Goal: Task Accomplishment & Management: Manage account settings

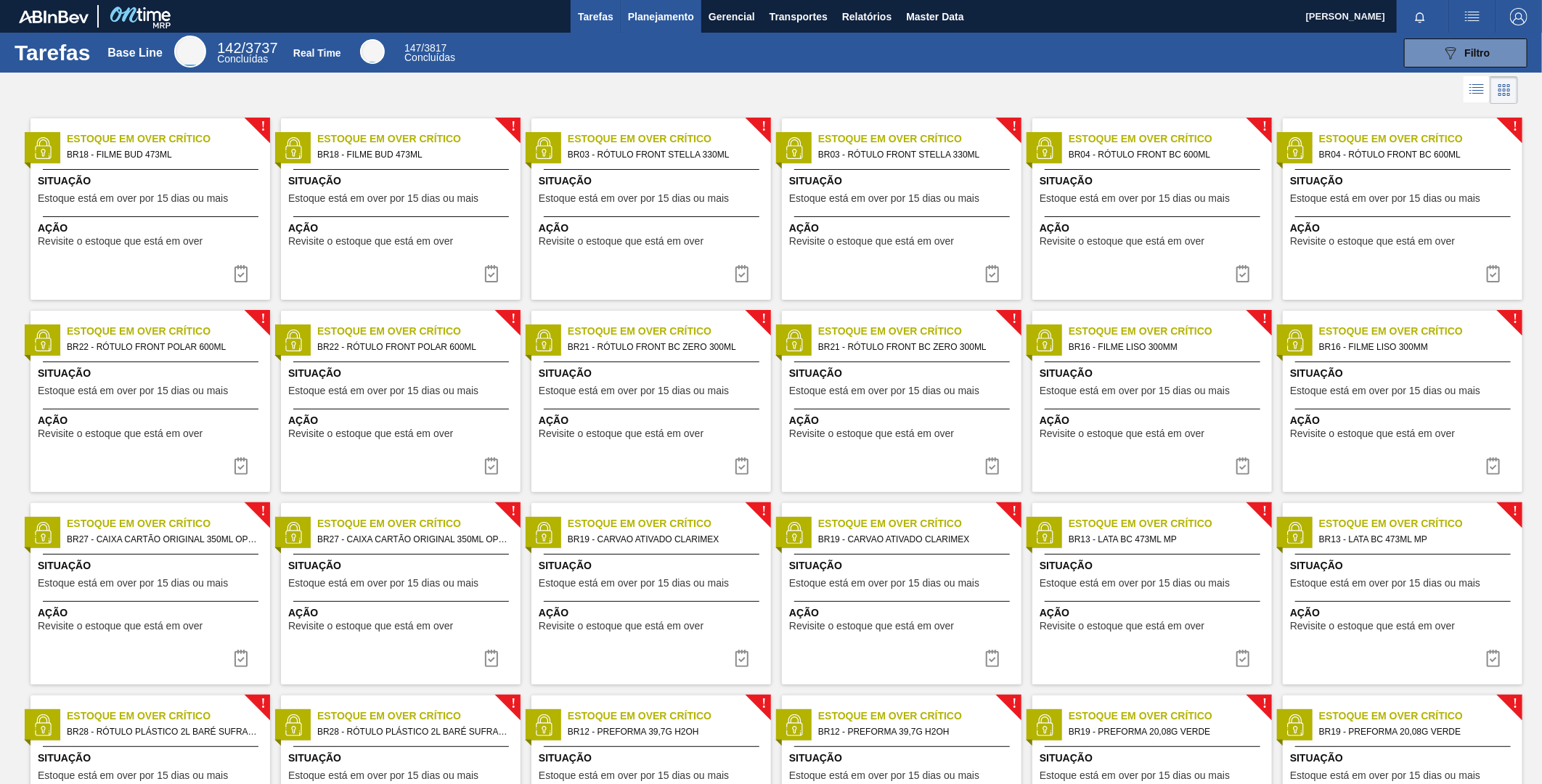
click at [677, 14] on span "Planejamento" at bounding box center [662, 17] width 66 height 17
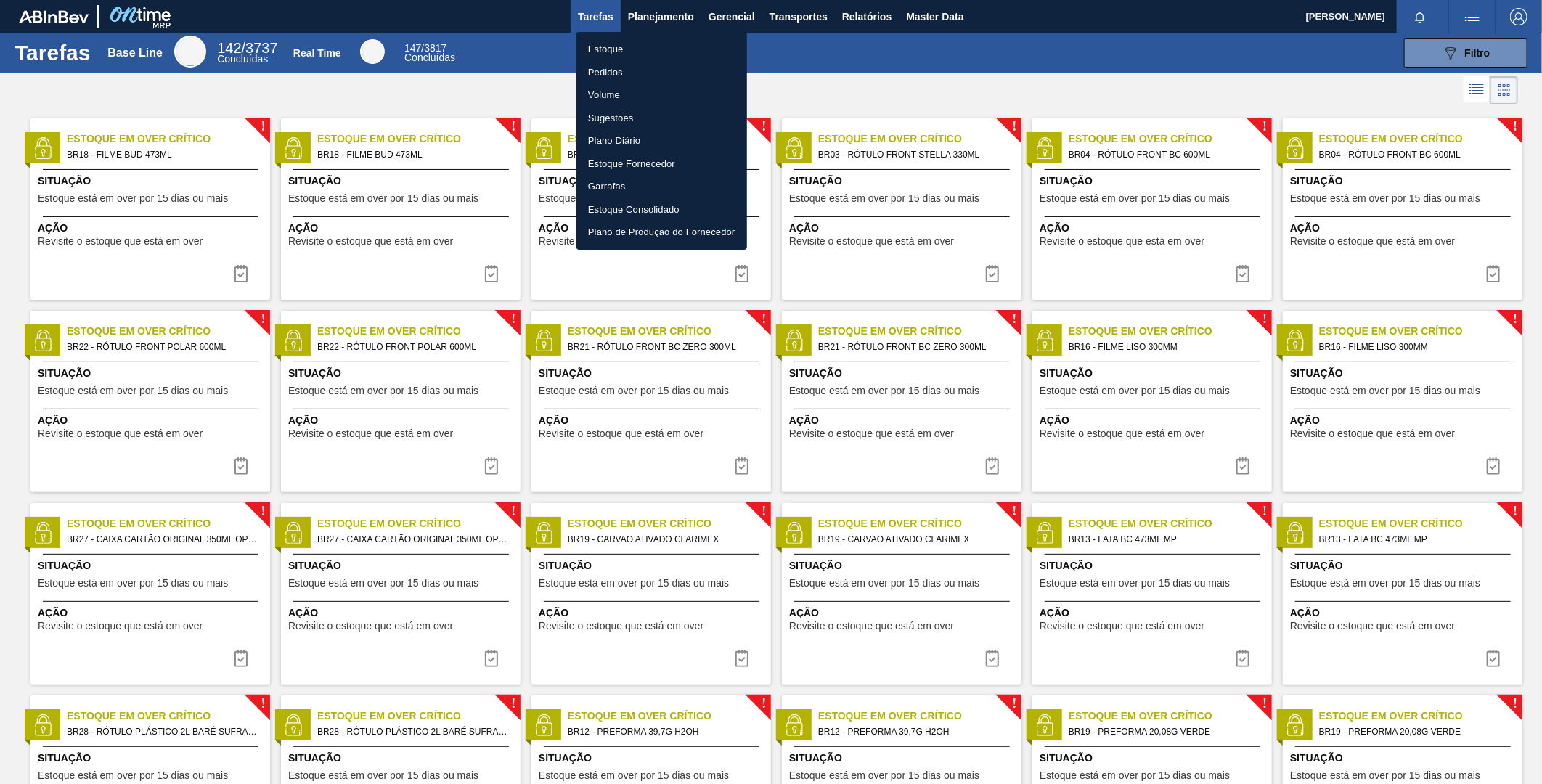
click at [624, 41] on li "Estoque" at bounding box center [662, 49] width 171 height 23
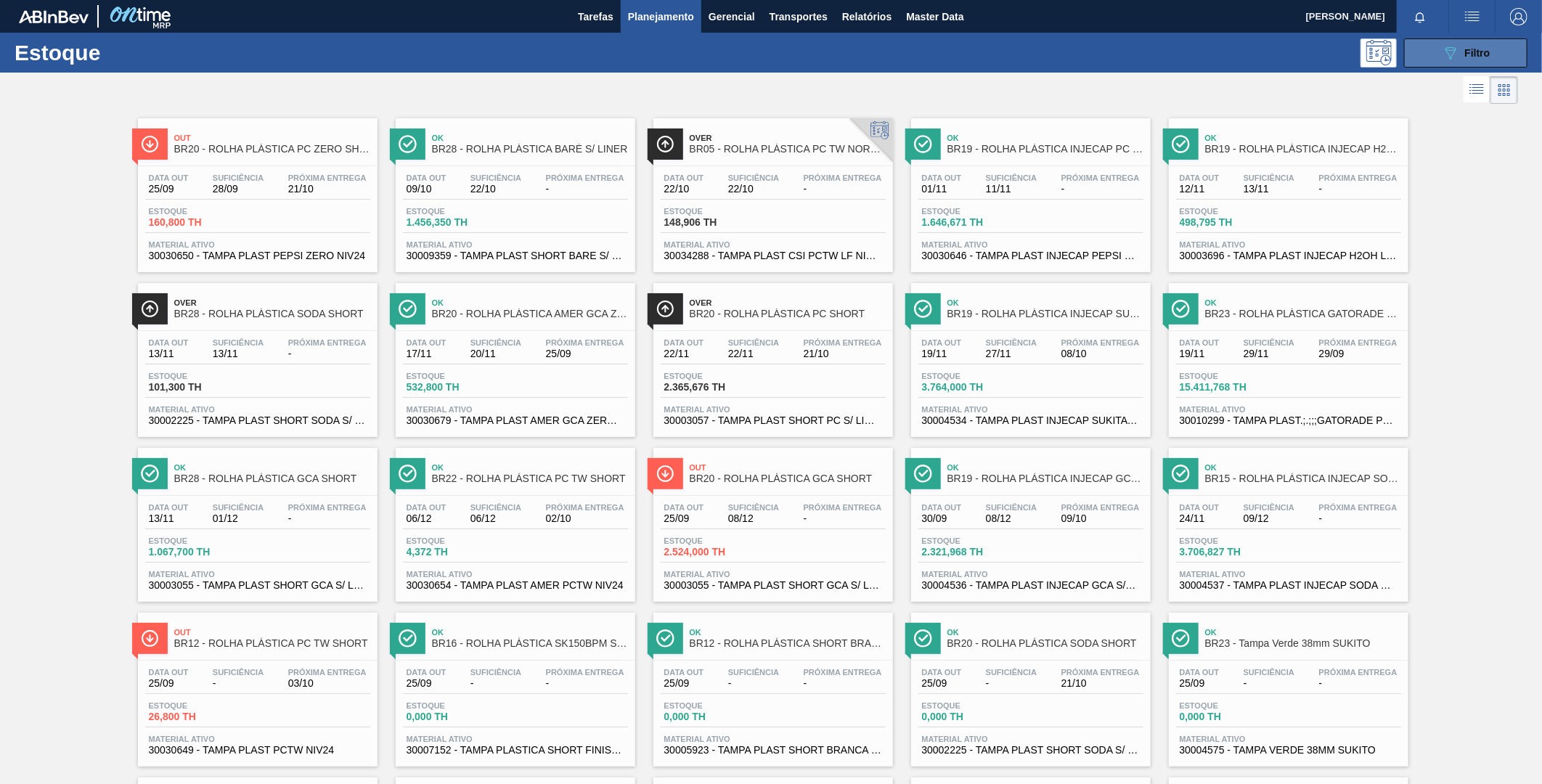
click at [1475, 58] on div "089F7B8B-B2A5-4AFE-B5C0-19BA573D28AC Filtro" at bounding box center [1466, 53] width 49 height 17
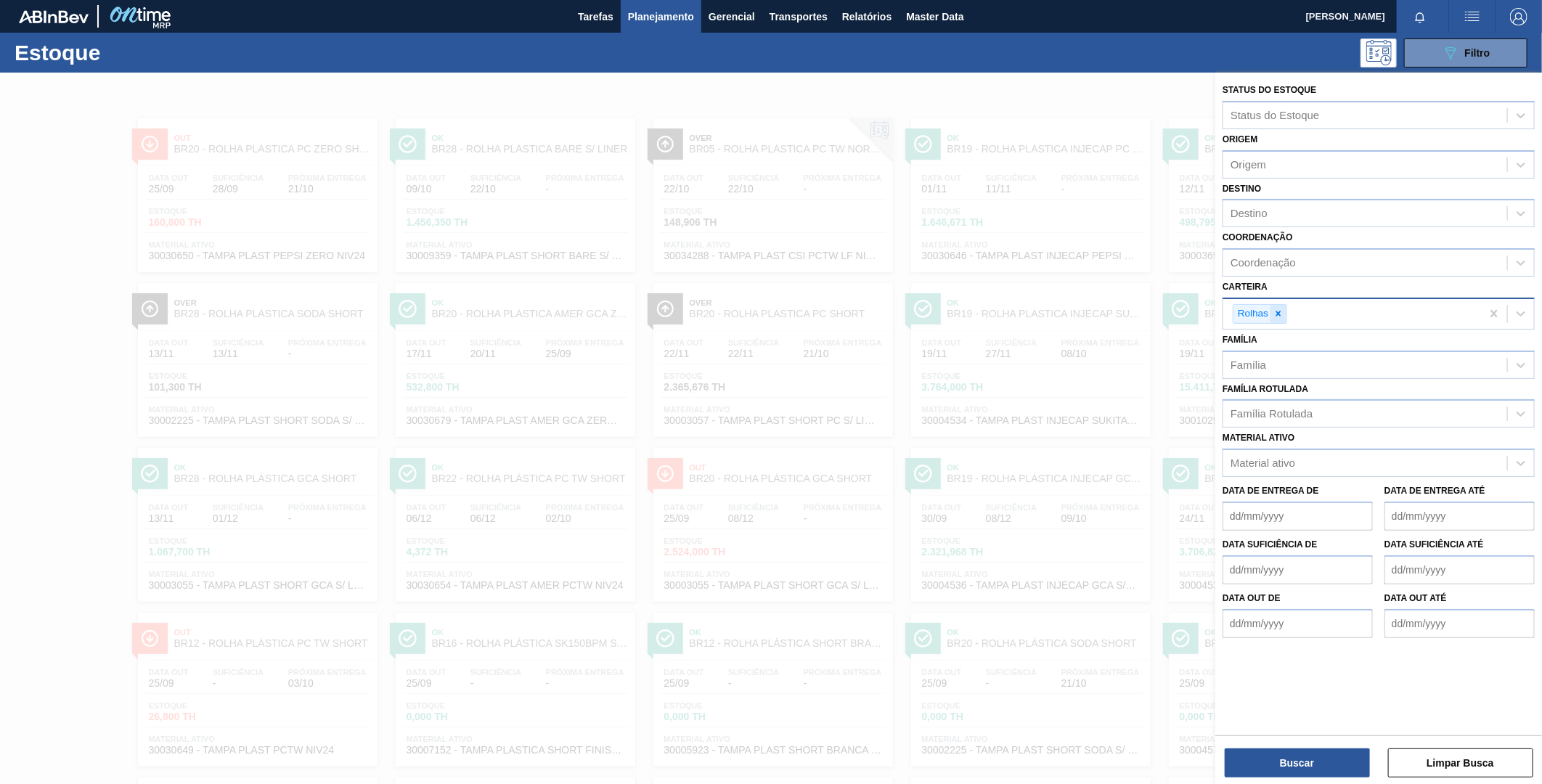
click at [1276, 308] on icon at bounding box center [1278, 313] width 10 height 10
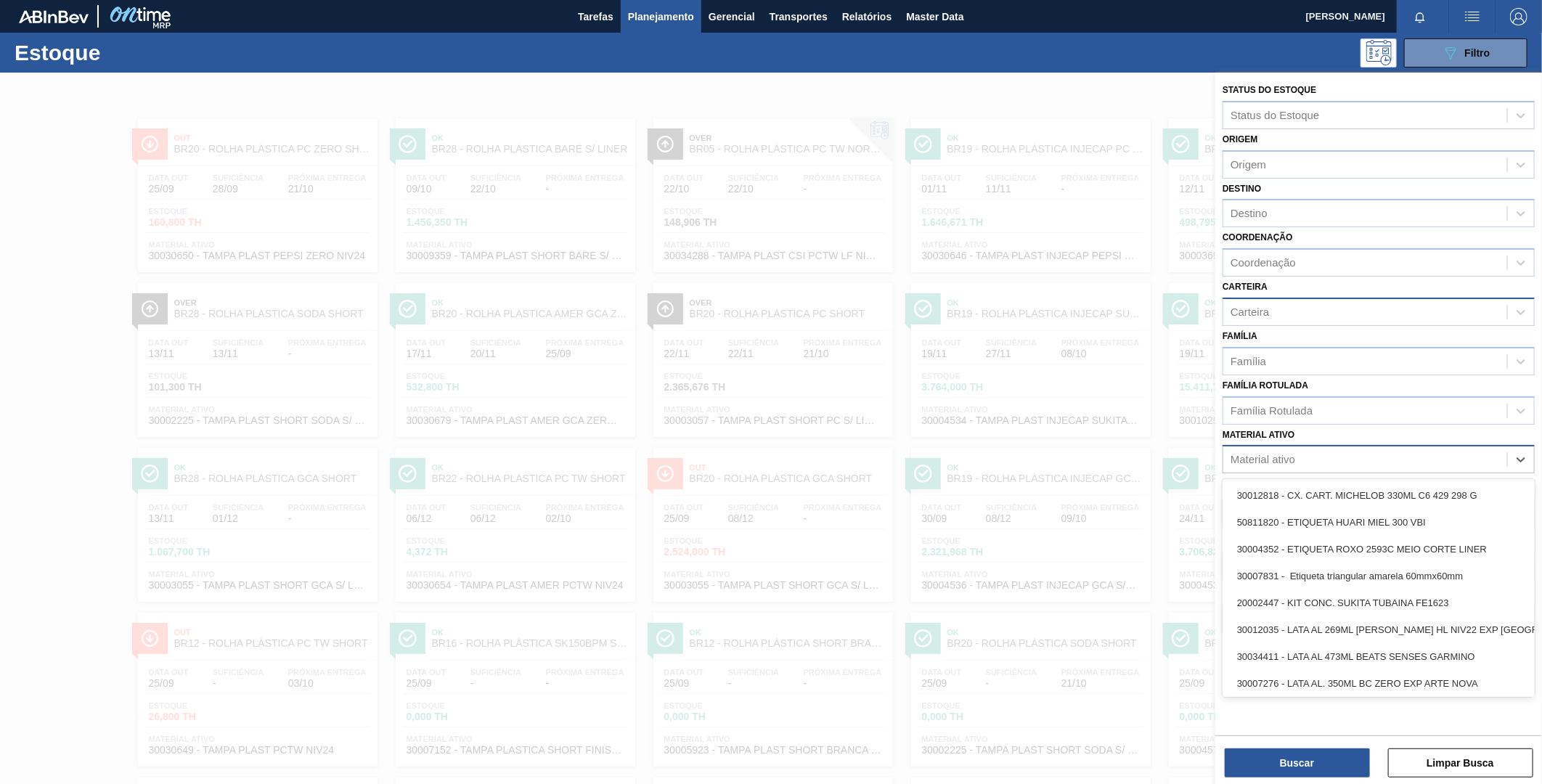
click at [1301, 454] on div "Material ativo" at bounding box center [1365, 460] width 284 height 21
paste ativo "30029150"
type ativo "30029150"
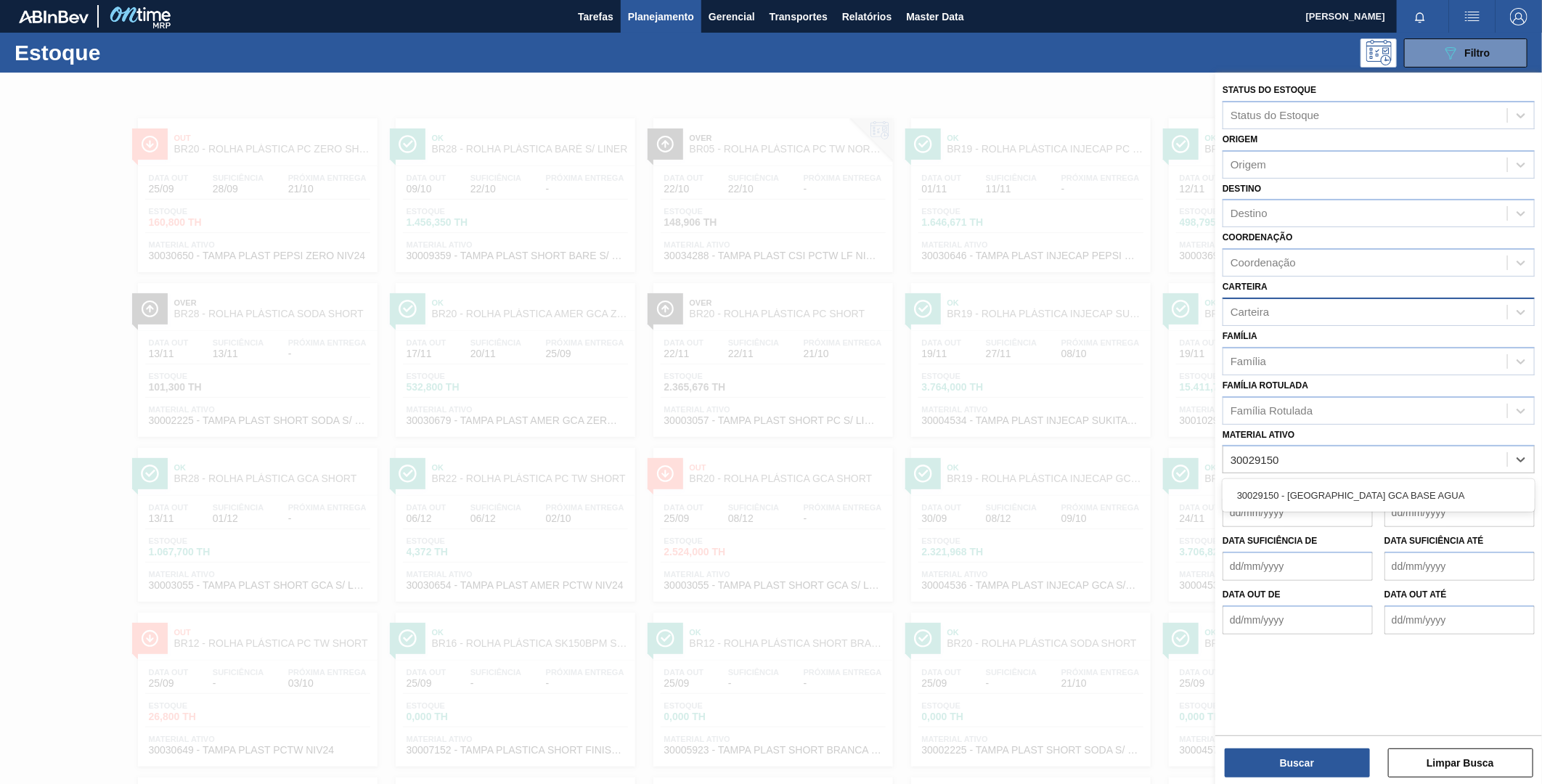
click at [1307, 496] on div "30029150 - [GEOGRAPHIC_DATA] GCA BASE AGUA" at bounding box center [1378, 496] width 312 height 27
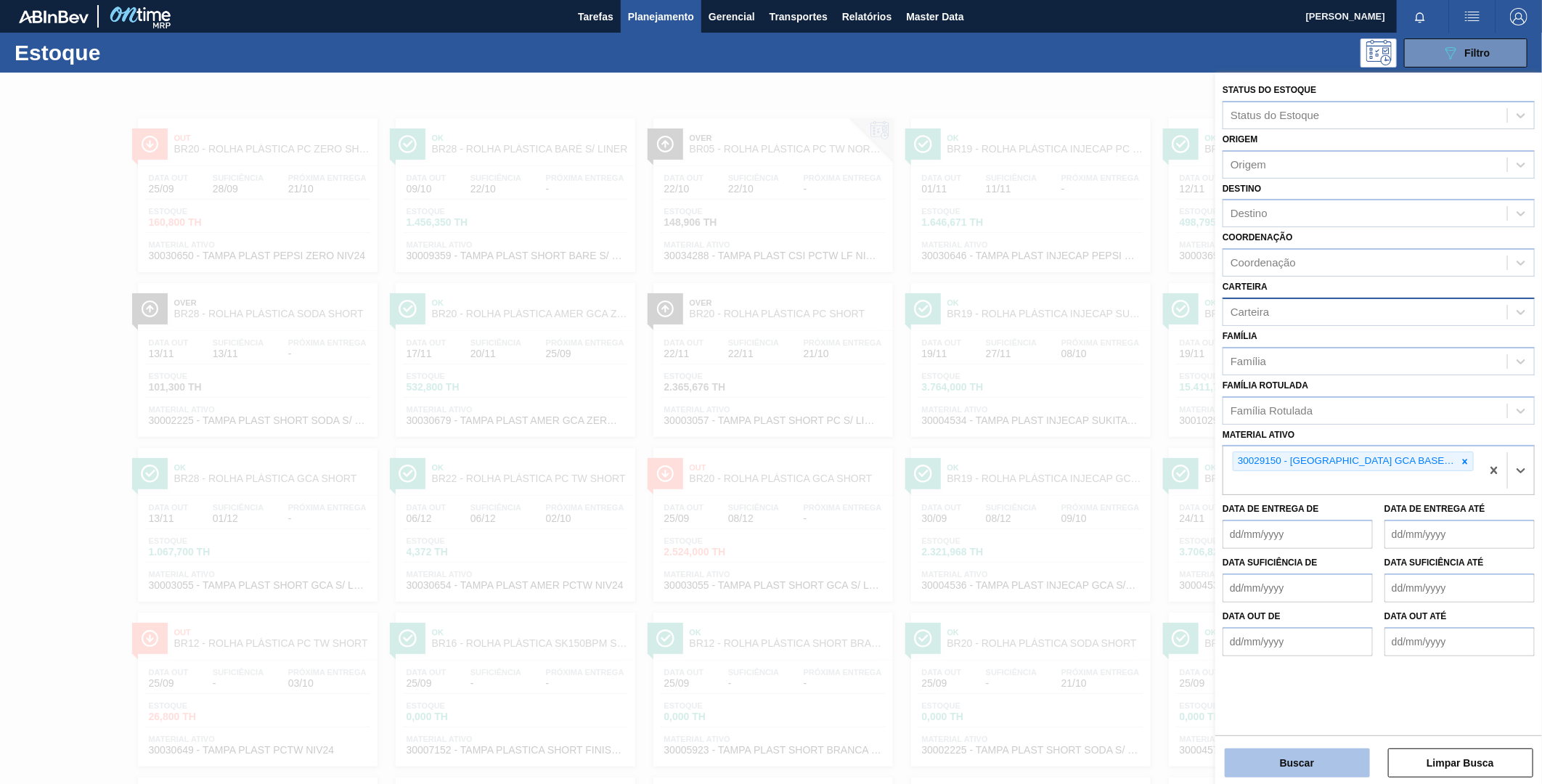
click at [1318, 756] on button "Buscar" at bounding box center [1298, 763] width 145 height 29
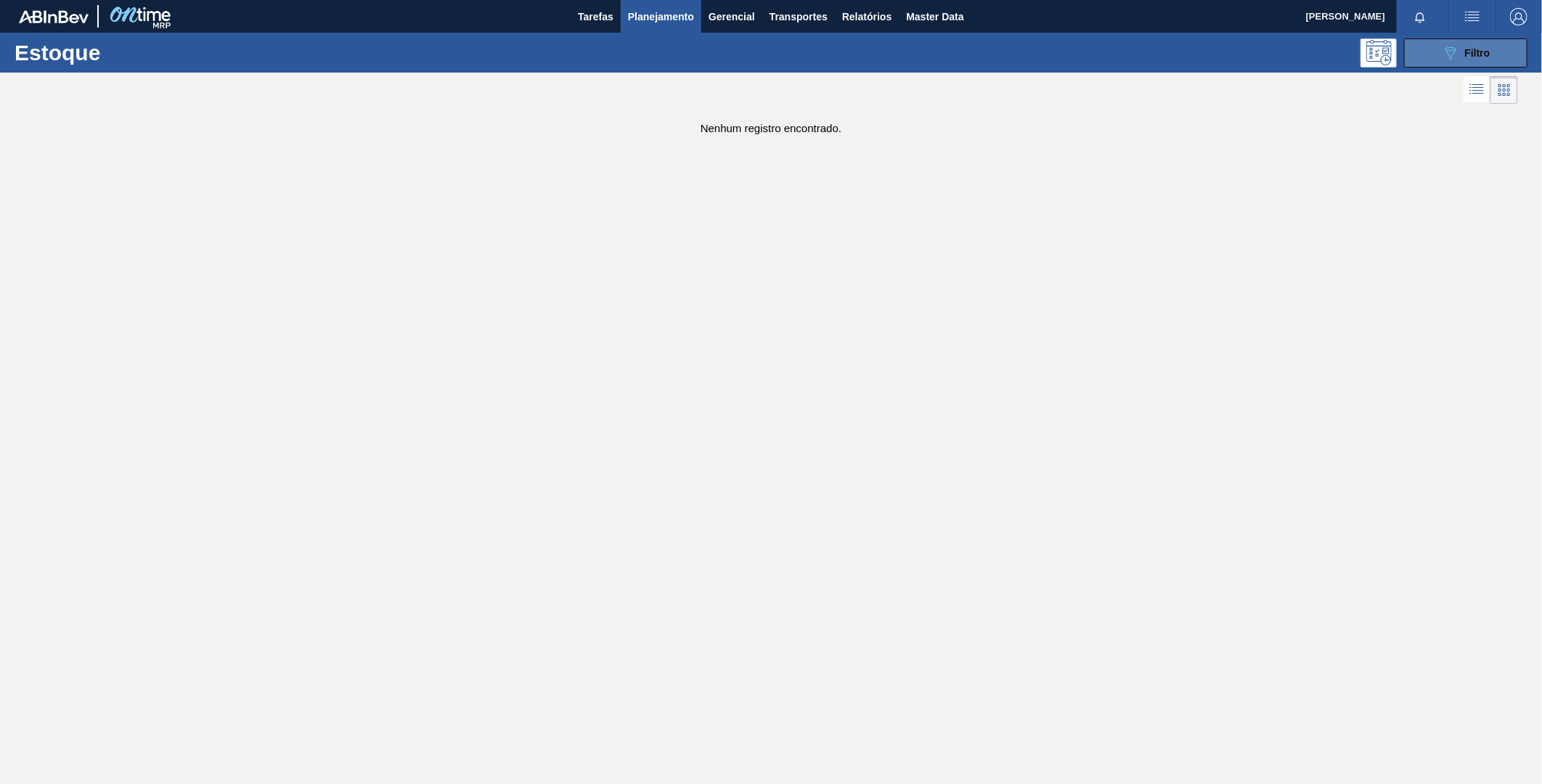
drag, startPoint x: 1465, startPoint y: 48, endPoint x: 1453, endPoint y: 58, distance: 15.6
click at [1463, 49] on div "089F7B8B-B2A5-4AFE-B5C0-19BA573D28AC Filtro" at bounding box center [1466, 53] width 49 height 17
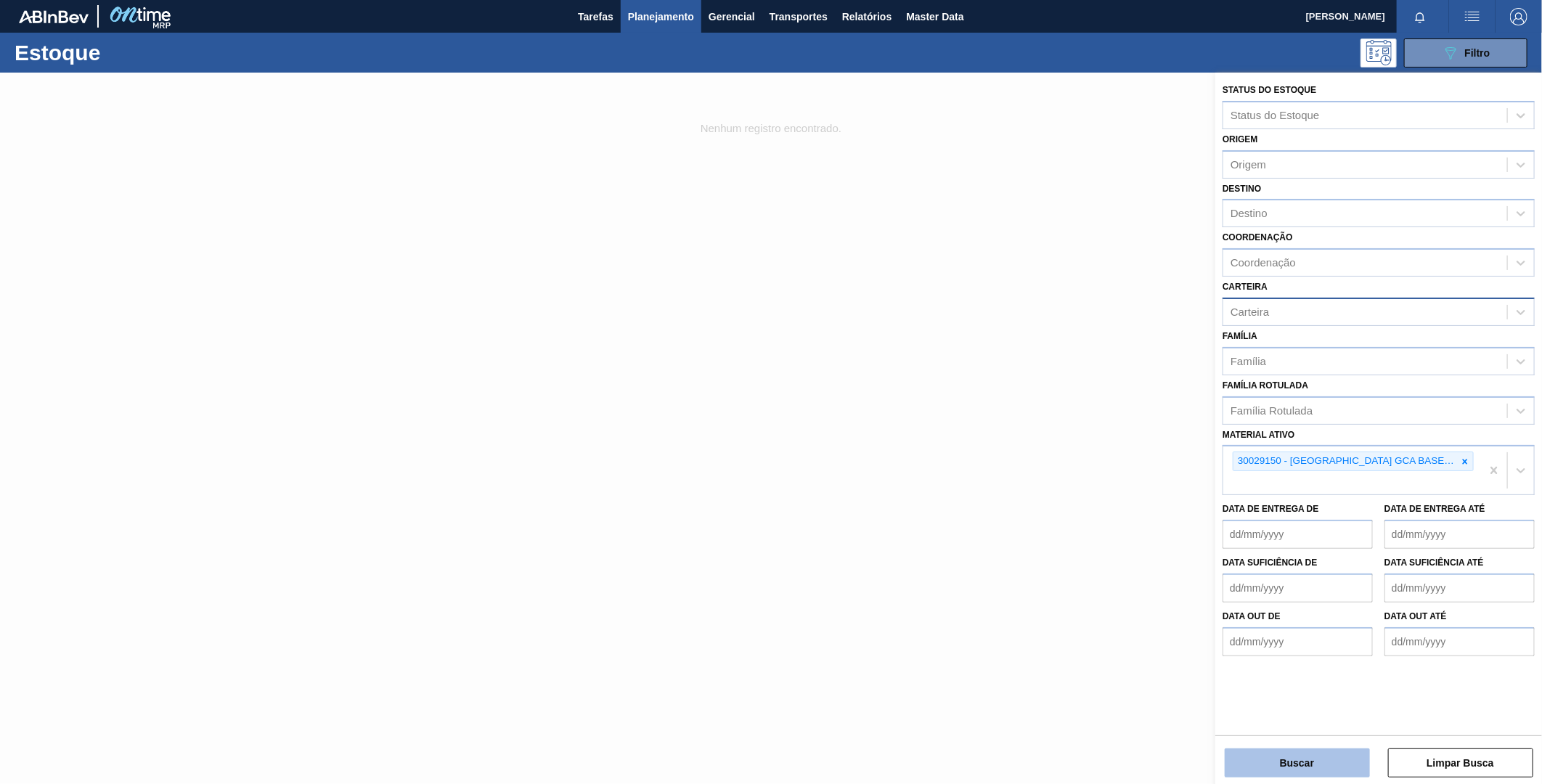
click at [1283, 771] on button "Buscar" at bounding box center [1298, 763] width 145 height 29
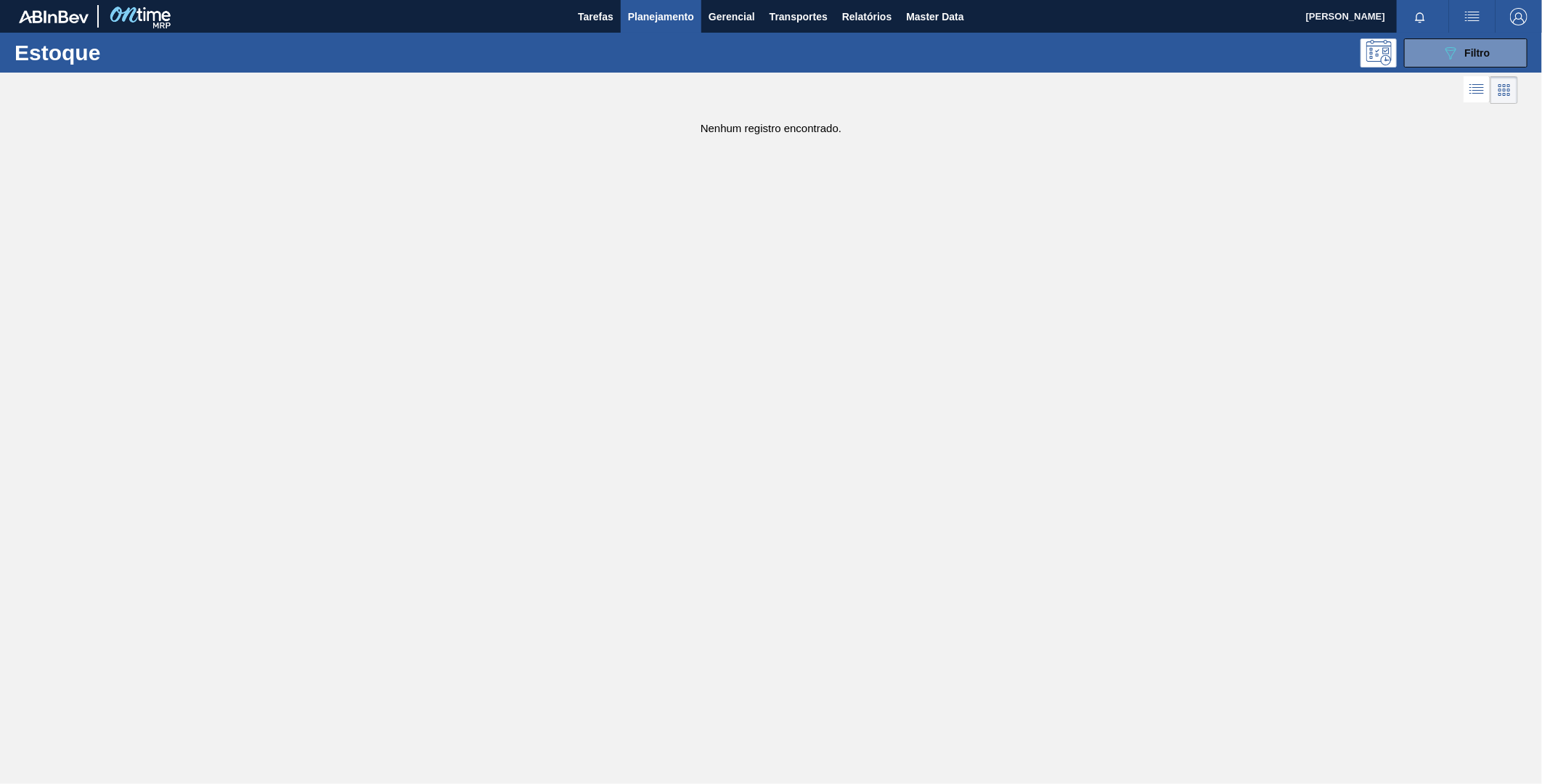
click at [671, 22] on span "Planejamento" at bounding box center [662, 17] width 66 height 17
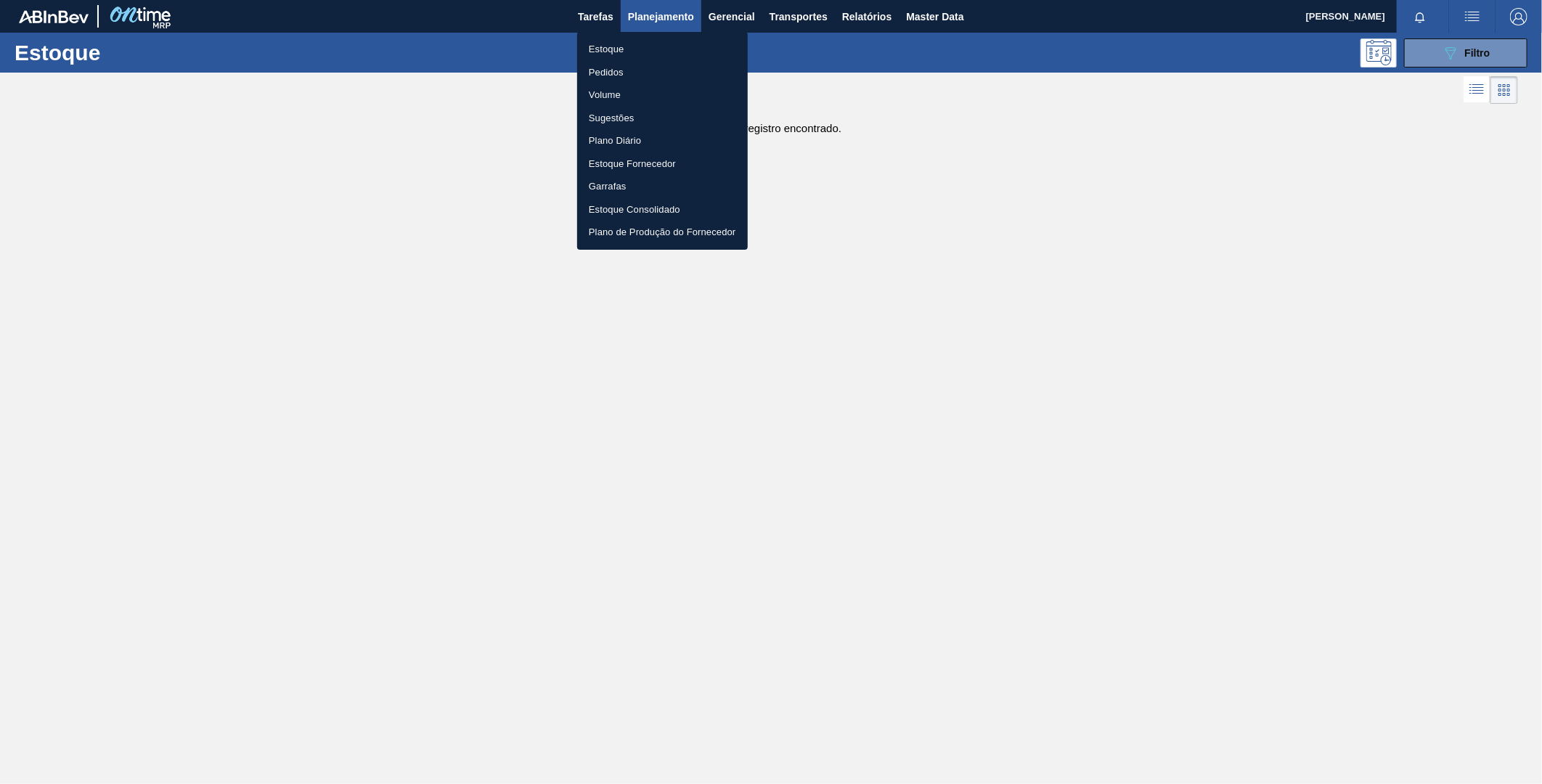
click at [608, 49] on li "Estoque" at bounding box center [662, 49] width 171 height 23
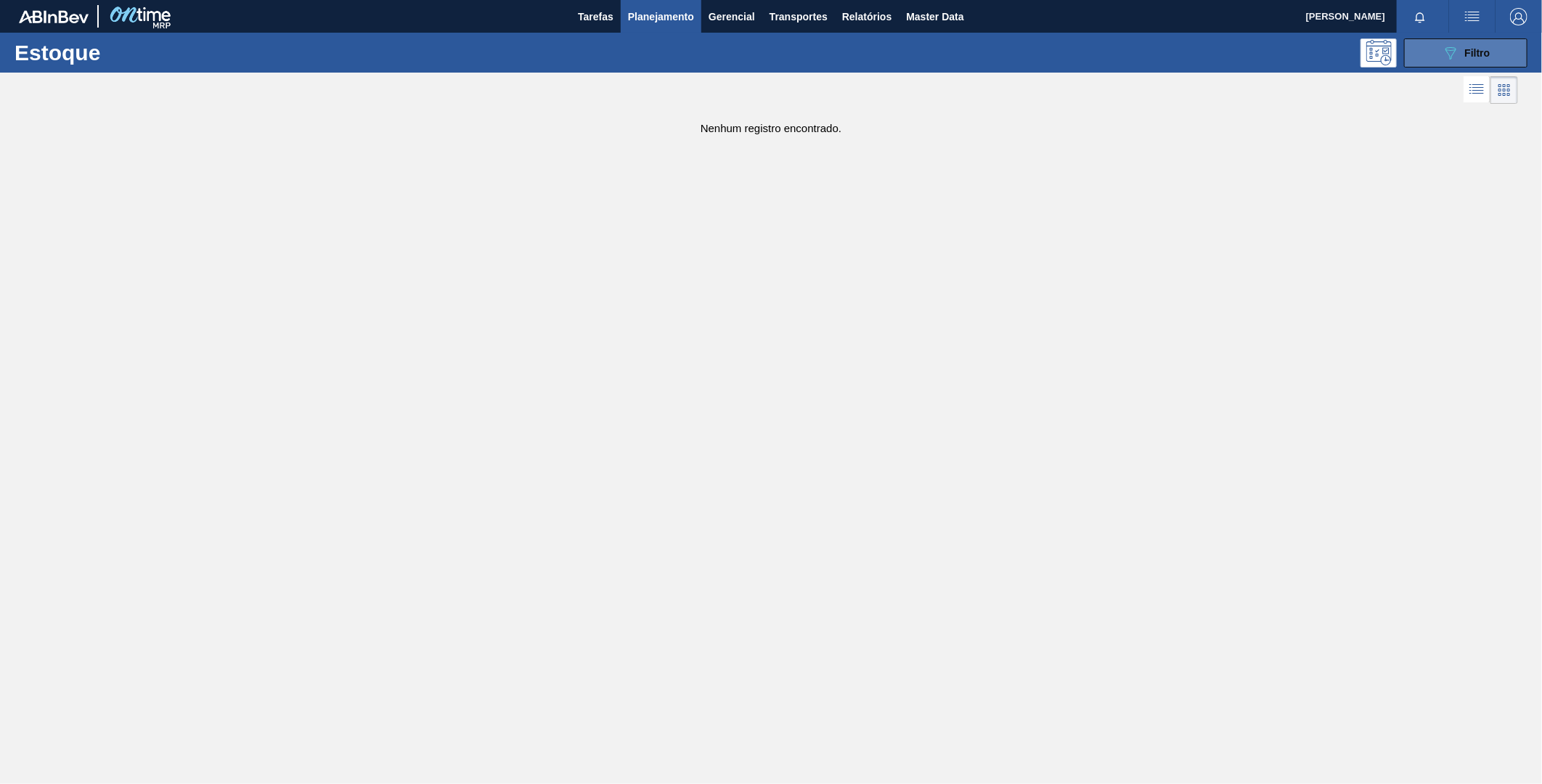
click at [1476, 55] on span "Filtro" at bounding box center [1478, 53] width 25 height 12
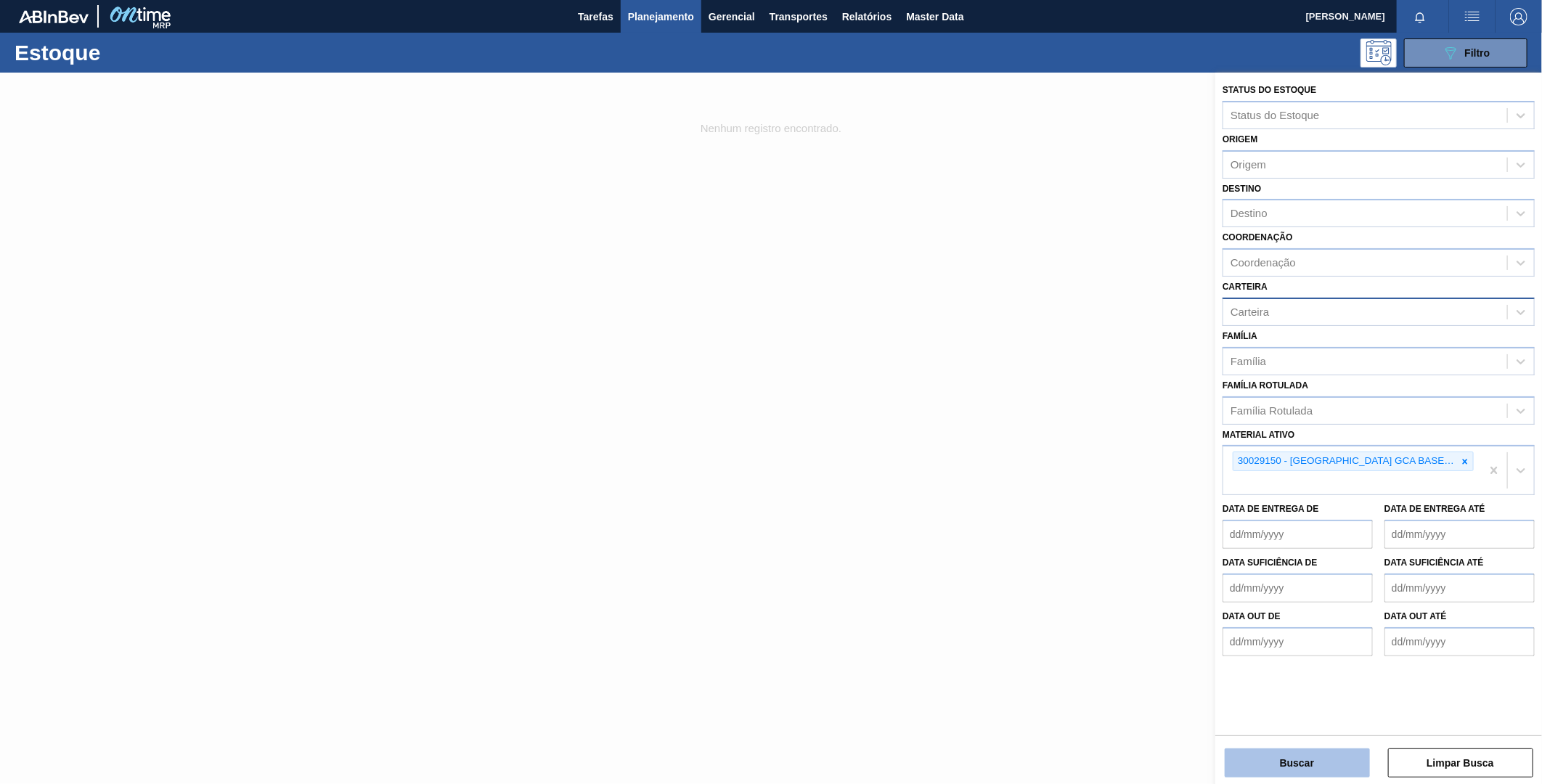
click at [1306, 763] on button "Buscar" at bounding box center [1298, 763] width 145 height 29
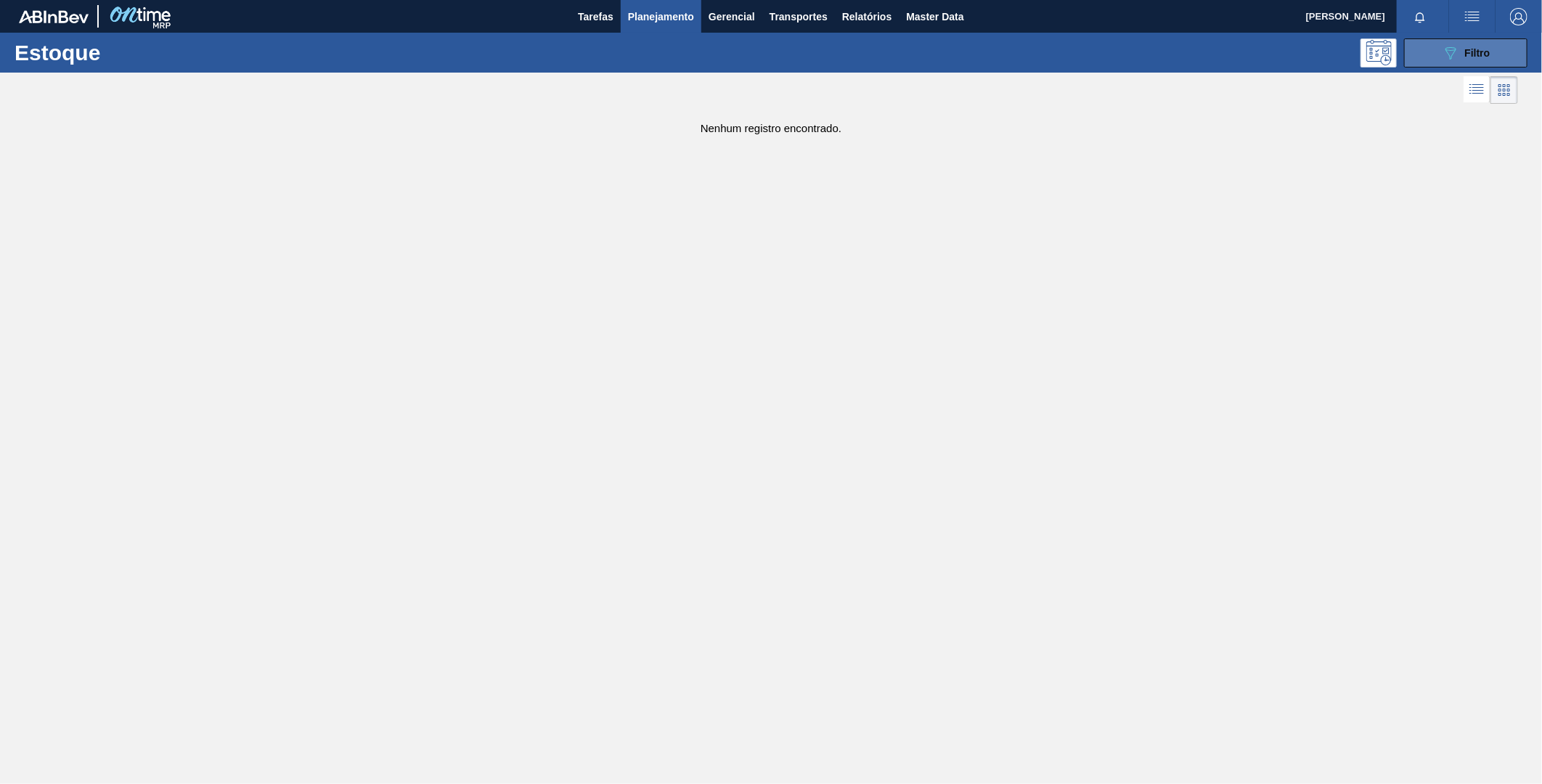
click at [1472, 48] on span "Filtro" at bounding box center [1478, 53] width 25 height 12
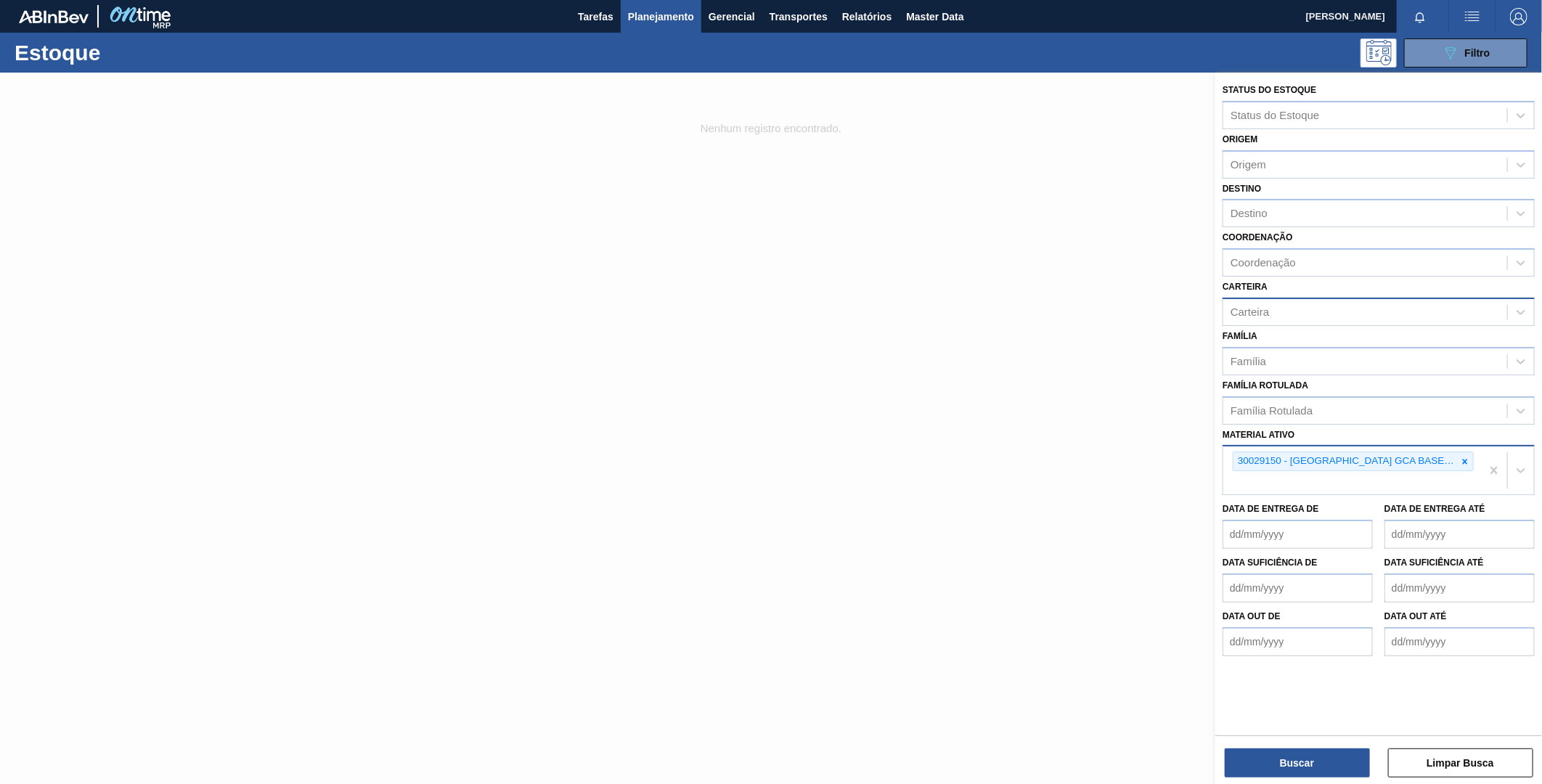
click at [1459, 458] on div at bounding box center [1465, 461] width 16 height 18
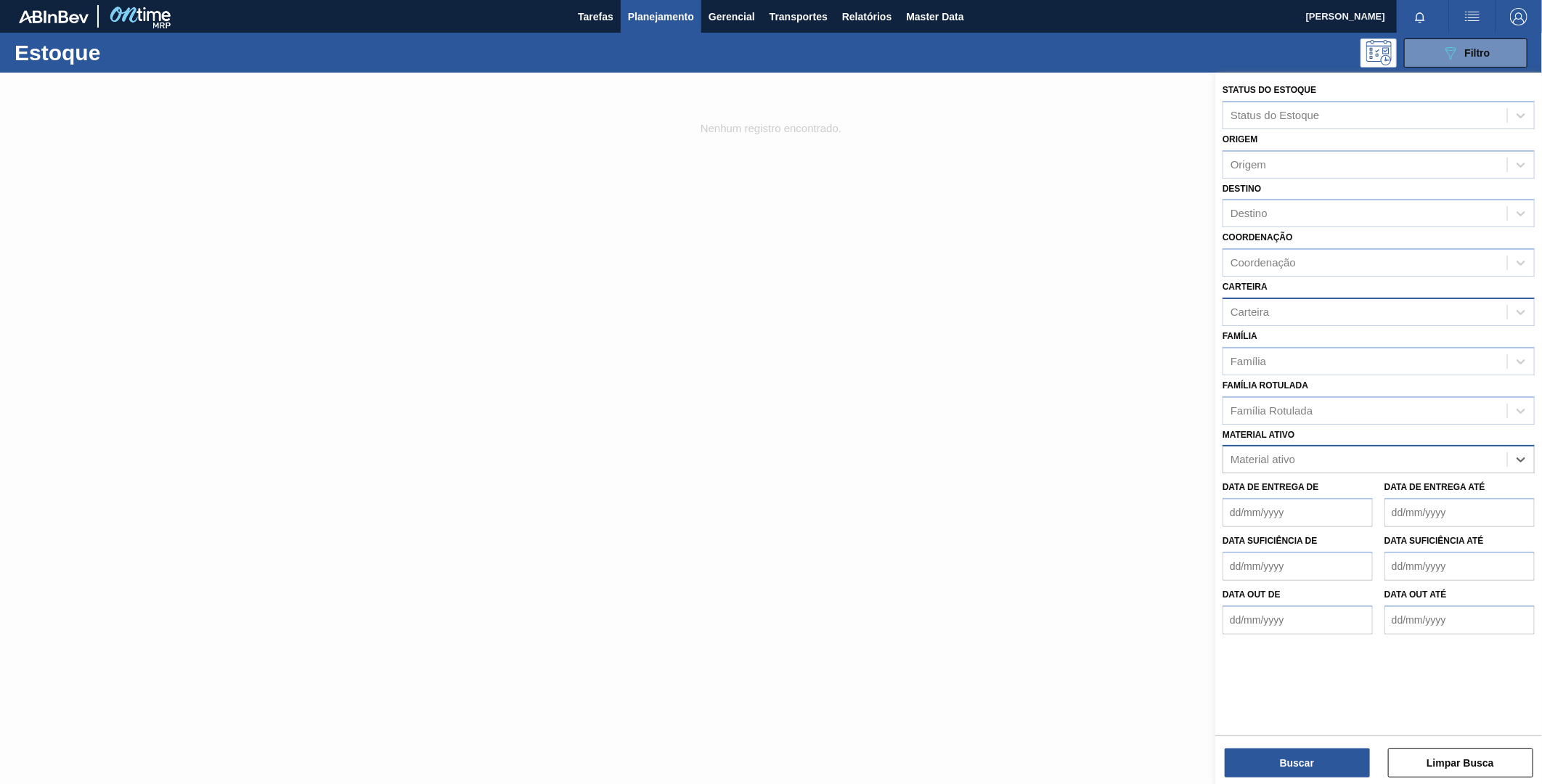
paste ativo "30009830"
type ativo "30009830"
click at [1336, 490] on div "30009830 - [GEOGRAPHIC_DATA] AL.SUPEREND;[PERSON_NAME];LATA.-AUTOMÁT" at bounding box center [1378, 496] width 312 height 27
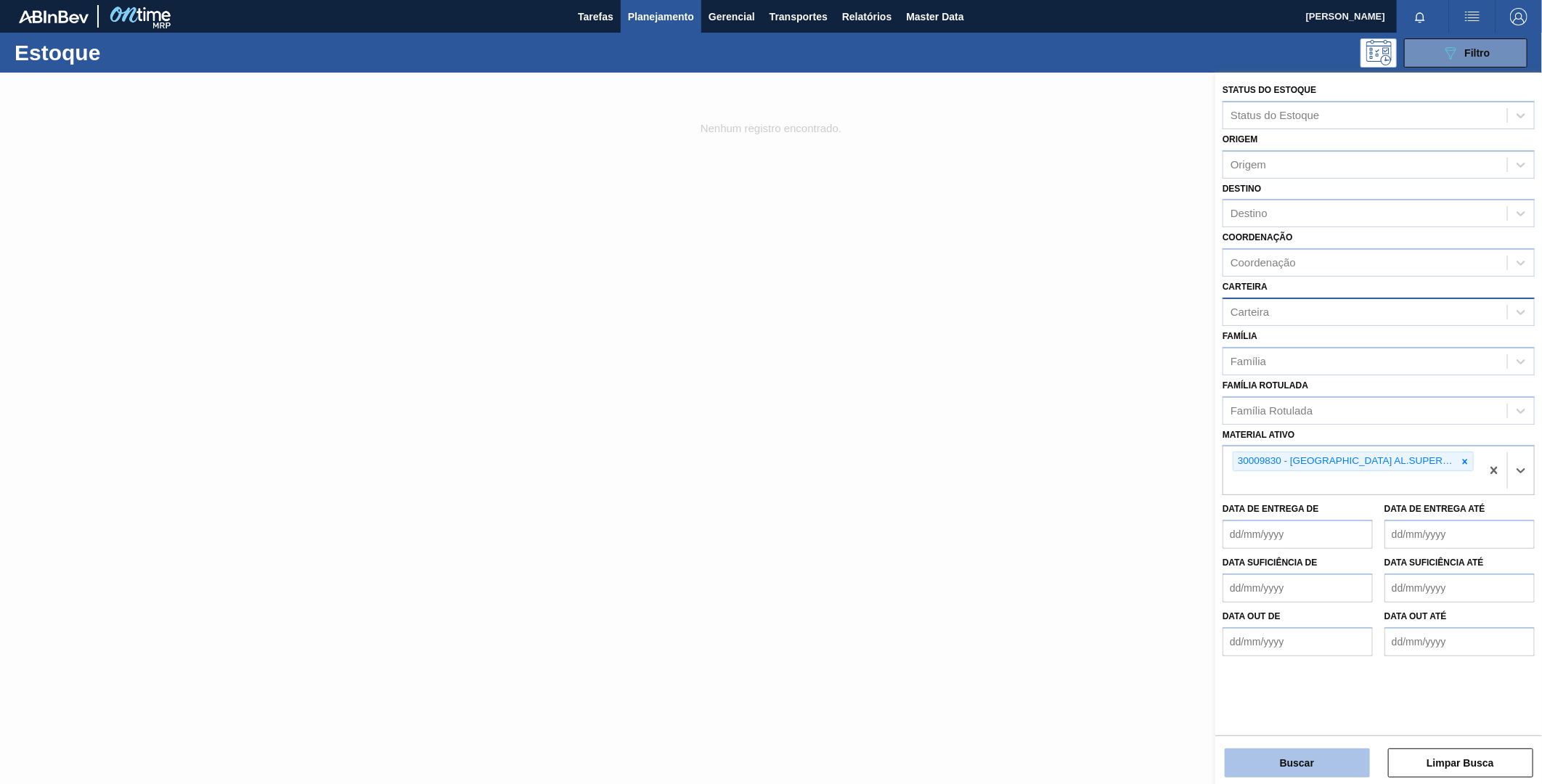
click at [1301, 763] on button "Buscar" at bounding box center [1298, 763] width 145 height 29
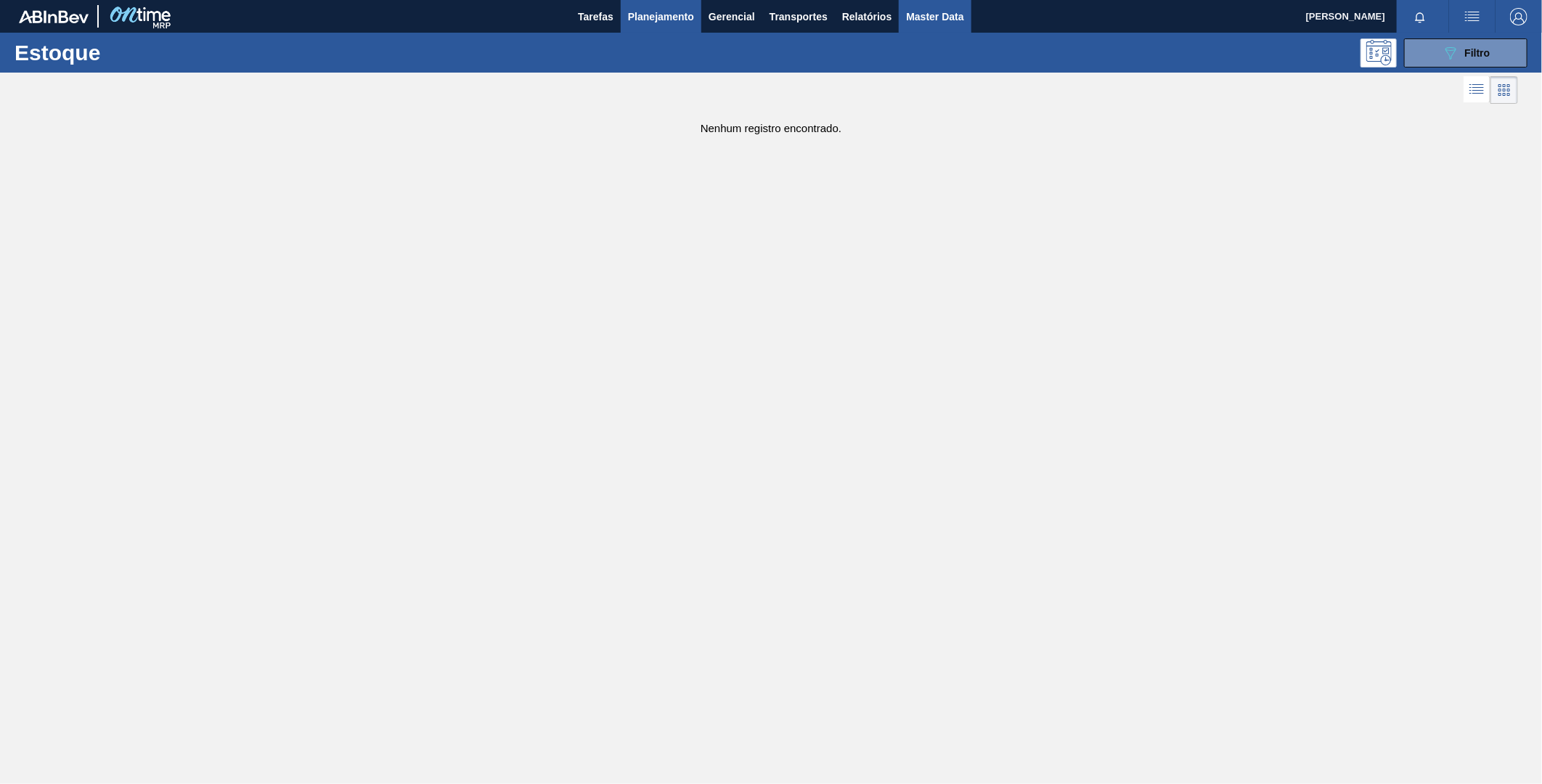
click at [923, 5] on button "Master Data" at bounding box center [934, 16] width 72 height 32
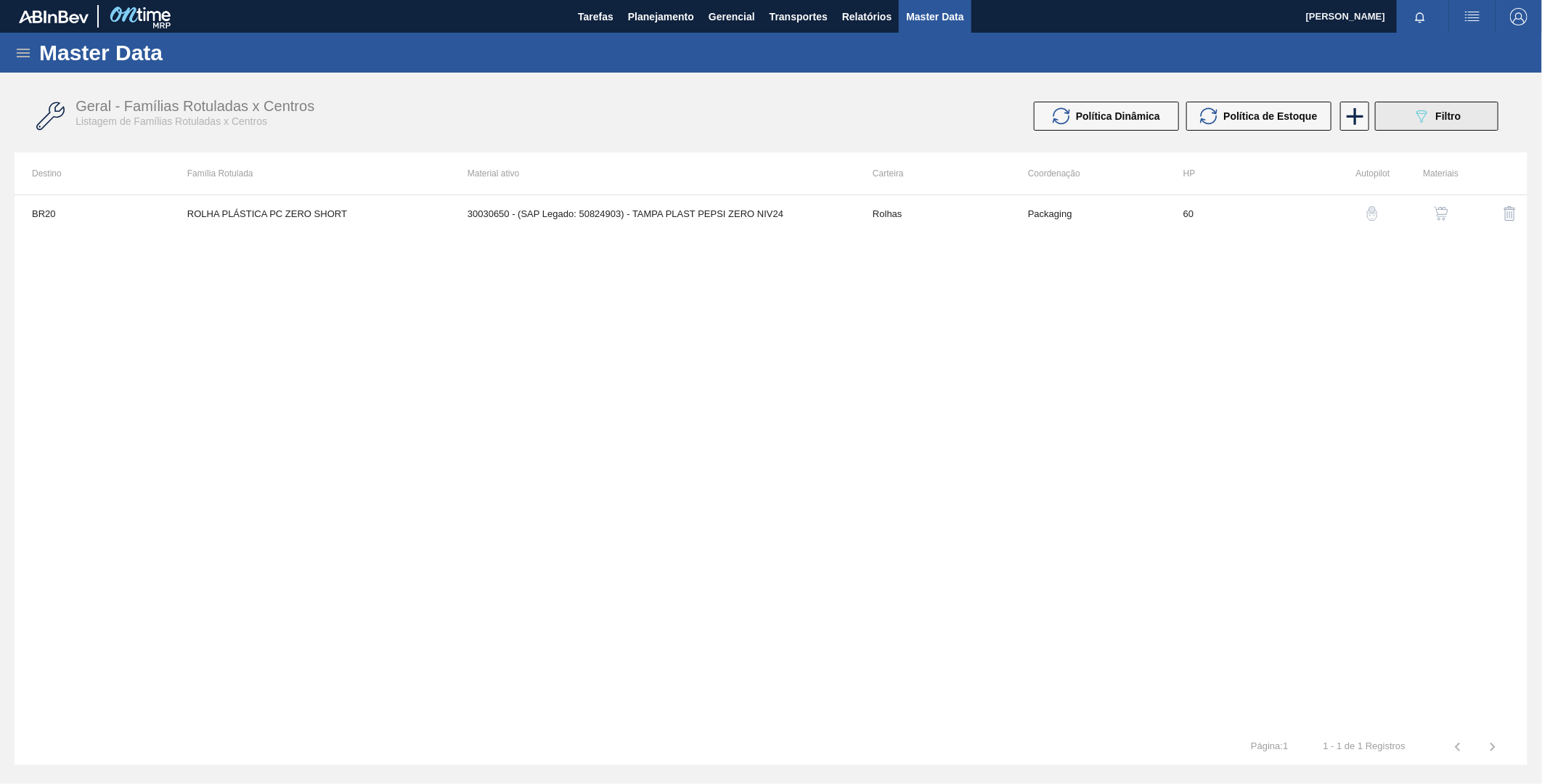
click at [1427, 107] on icon "089F7B8B-B2A5-4AFE-B5C0-19BA573D28AC" at bounding box center [1422, 116] width 17 height 17
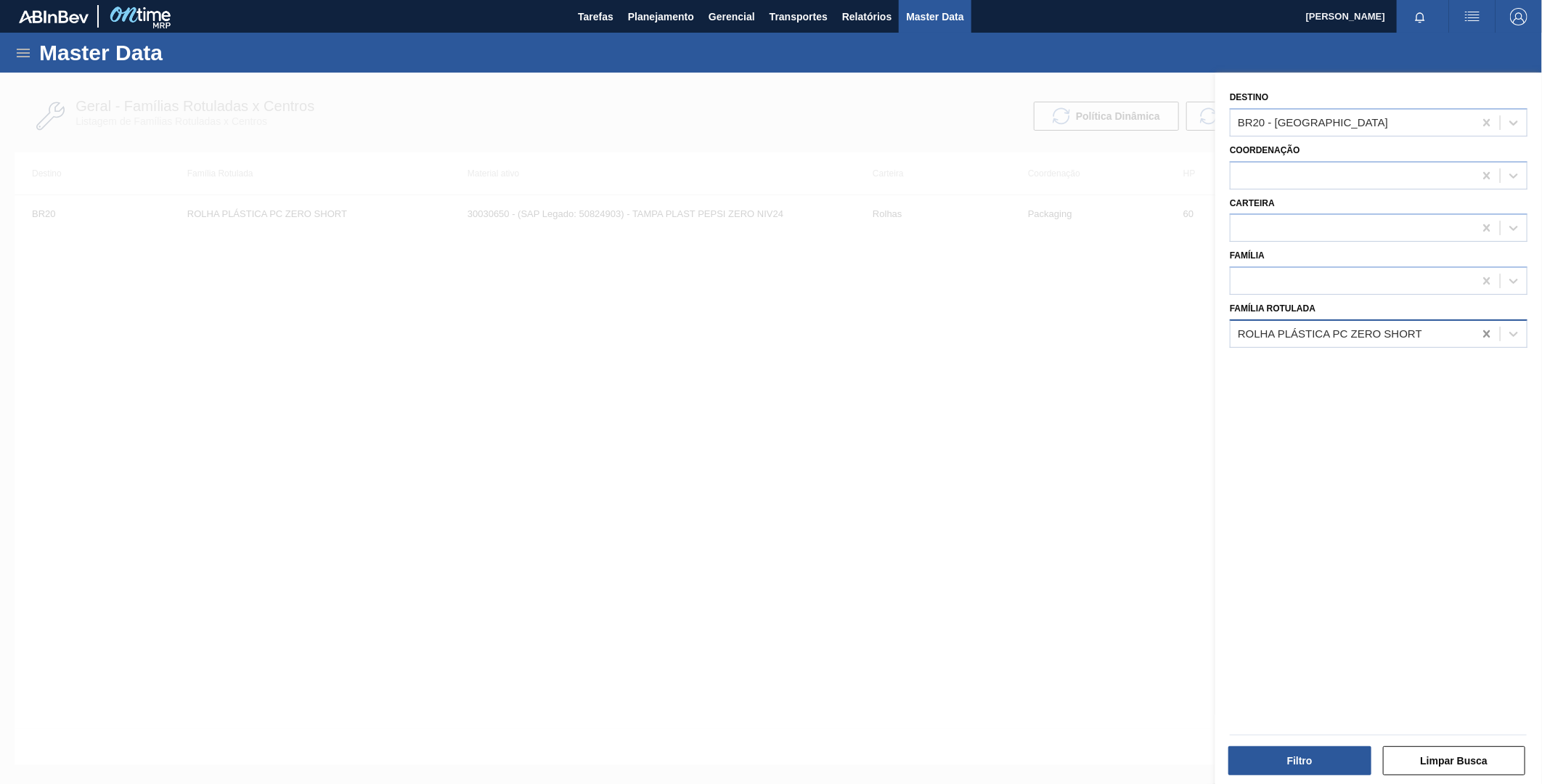
click at [1488, 329] on icon at bounding box center [1487, 334] width 14 height 14
paste Rotulada "30009830"
type Rotulada "30009830"
drag, startPoint x: 1362, startPoint y: 321, endPoint x: 1204, endPoint y: 317, distance: 158.1
click at [1216, 317] on div "Destino BR20 - Sapucaia Coordenação Carteira Família Família Rotulada Select is…" at bounding box center [1378, 465] width 326 height 784
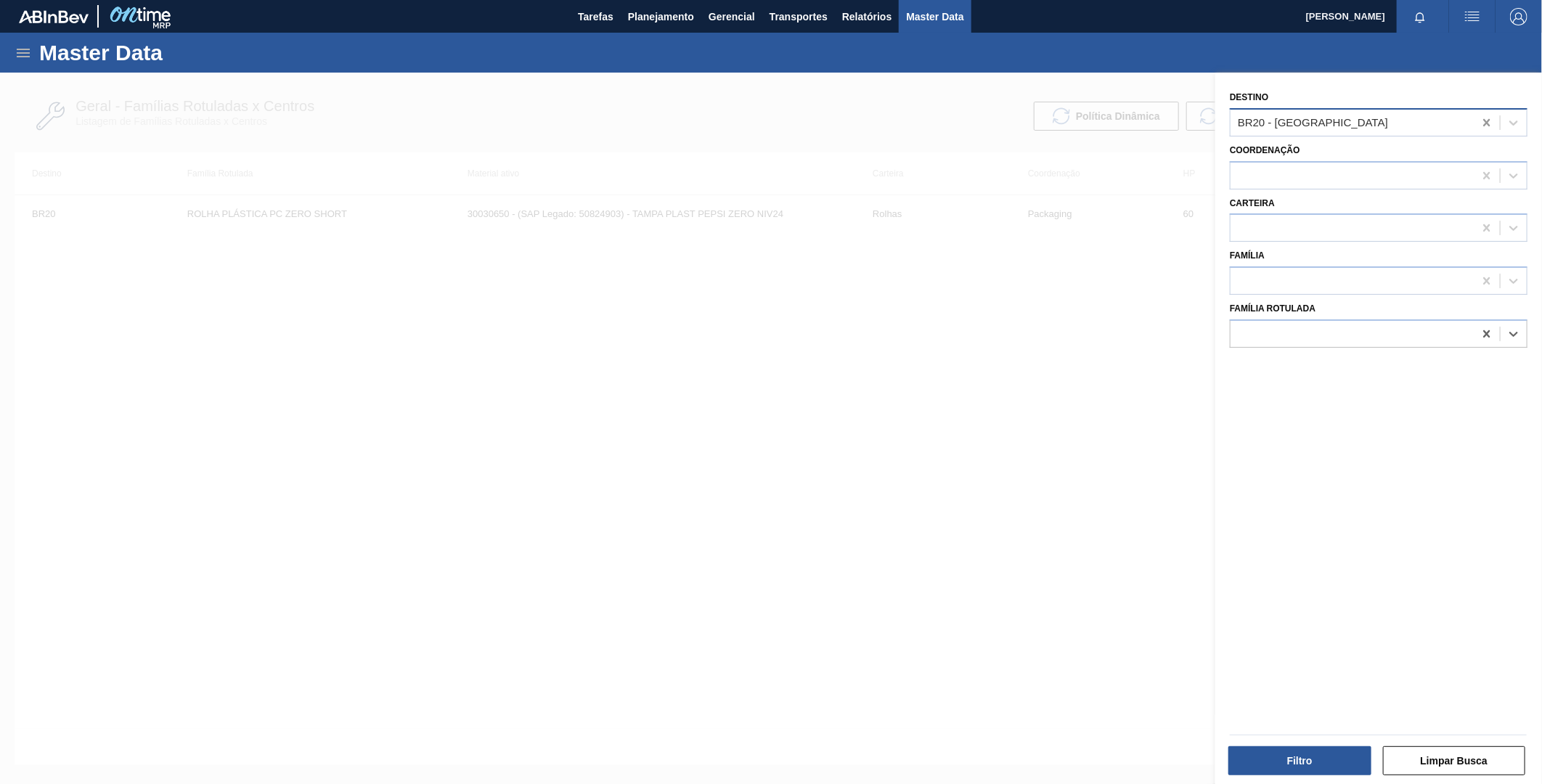
click at [1481, 126] on icon at bounding box center [1487, 122] width 14 height 14
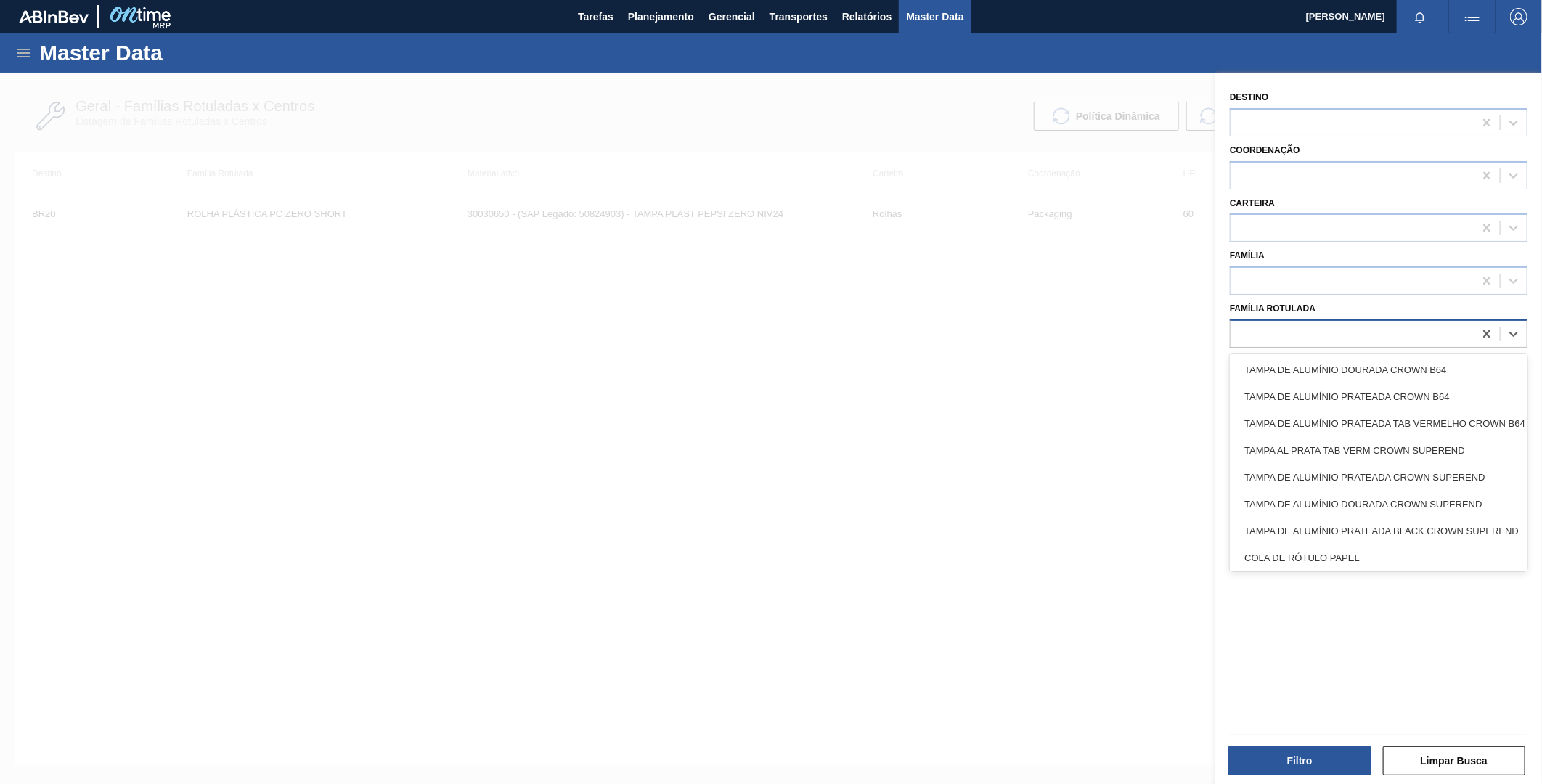
click at [1338, 325] on div at bounding box center [1352, 334] width 243 height 21
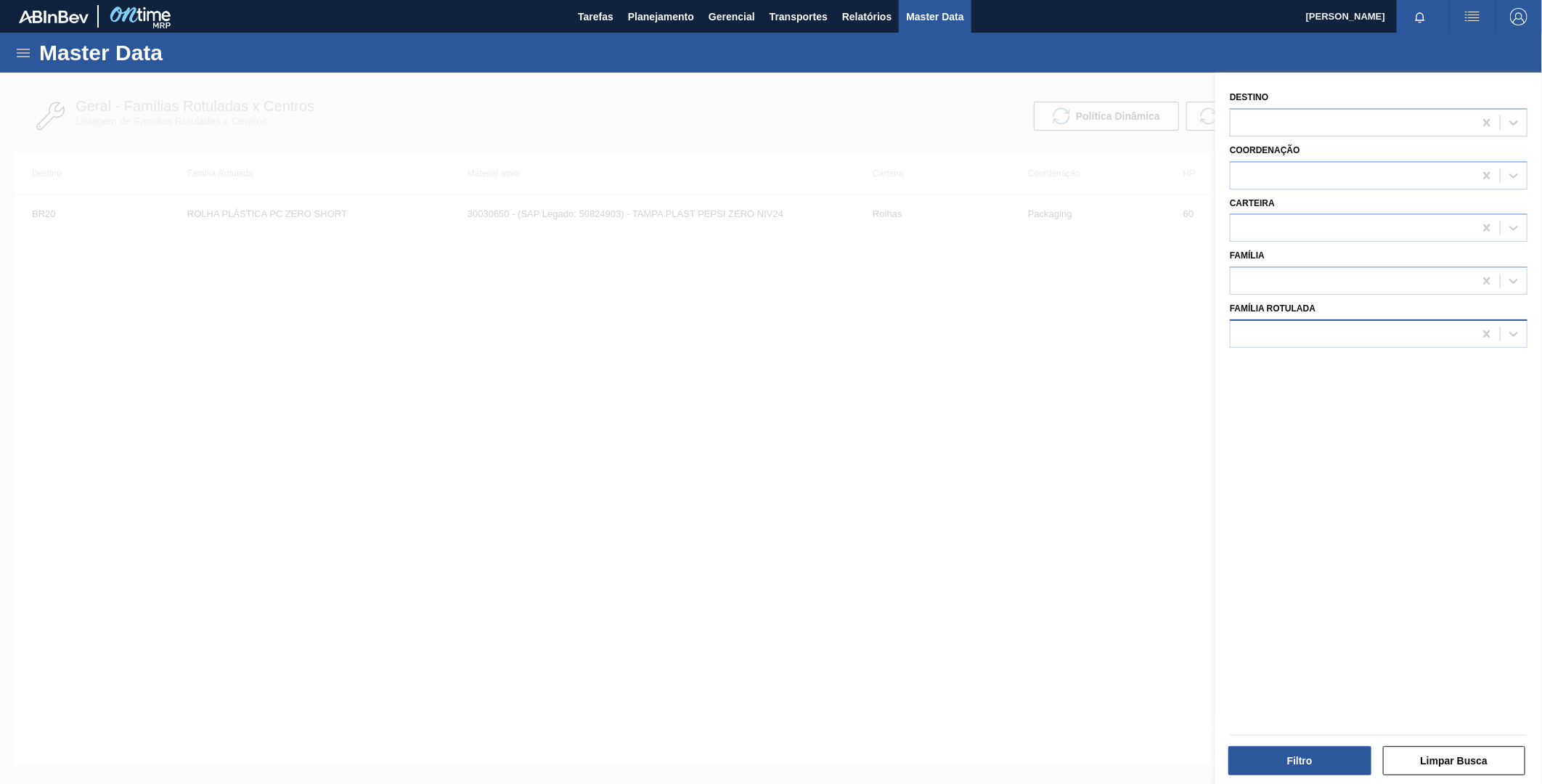
drag, startPoint x: 1384, startPoint y: 307, endPoint x: 1361, endPoint y: 324, distance: 28.6
click at [1383, 307] on div "Família Rotulada" at bounding box center [1378, 323] width 298 height 49
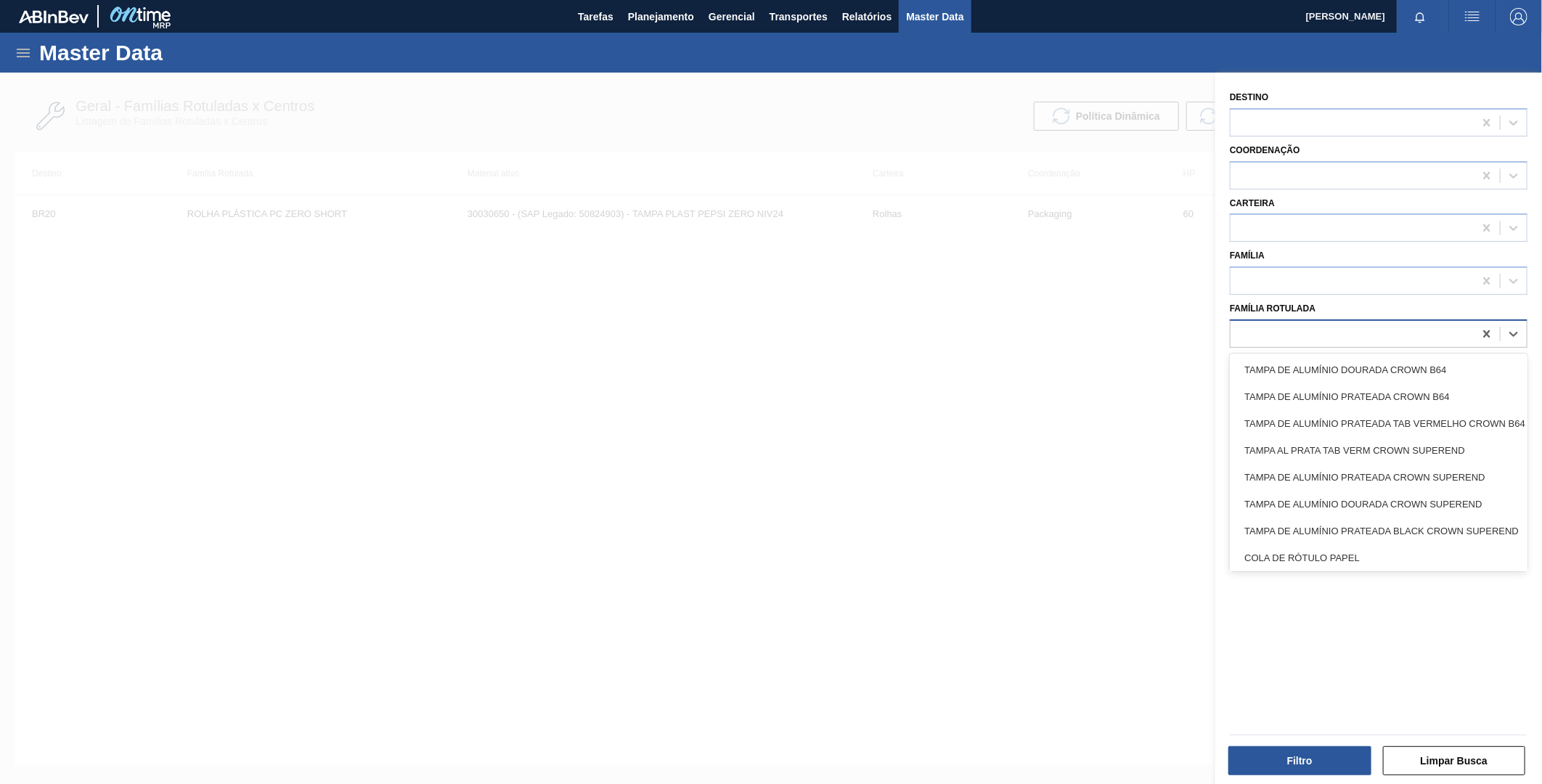
click at [1356, 325] on div at bounding box center [1352, 334] width 243 height 21
paste Rotulada "TAMPA AL.SUPEREND;[PERSON_NAME];LATA.-AUTOMÁT"
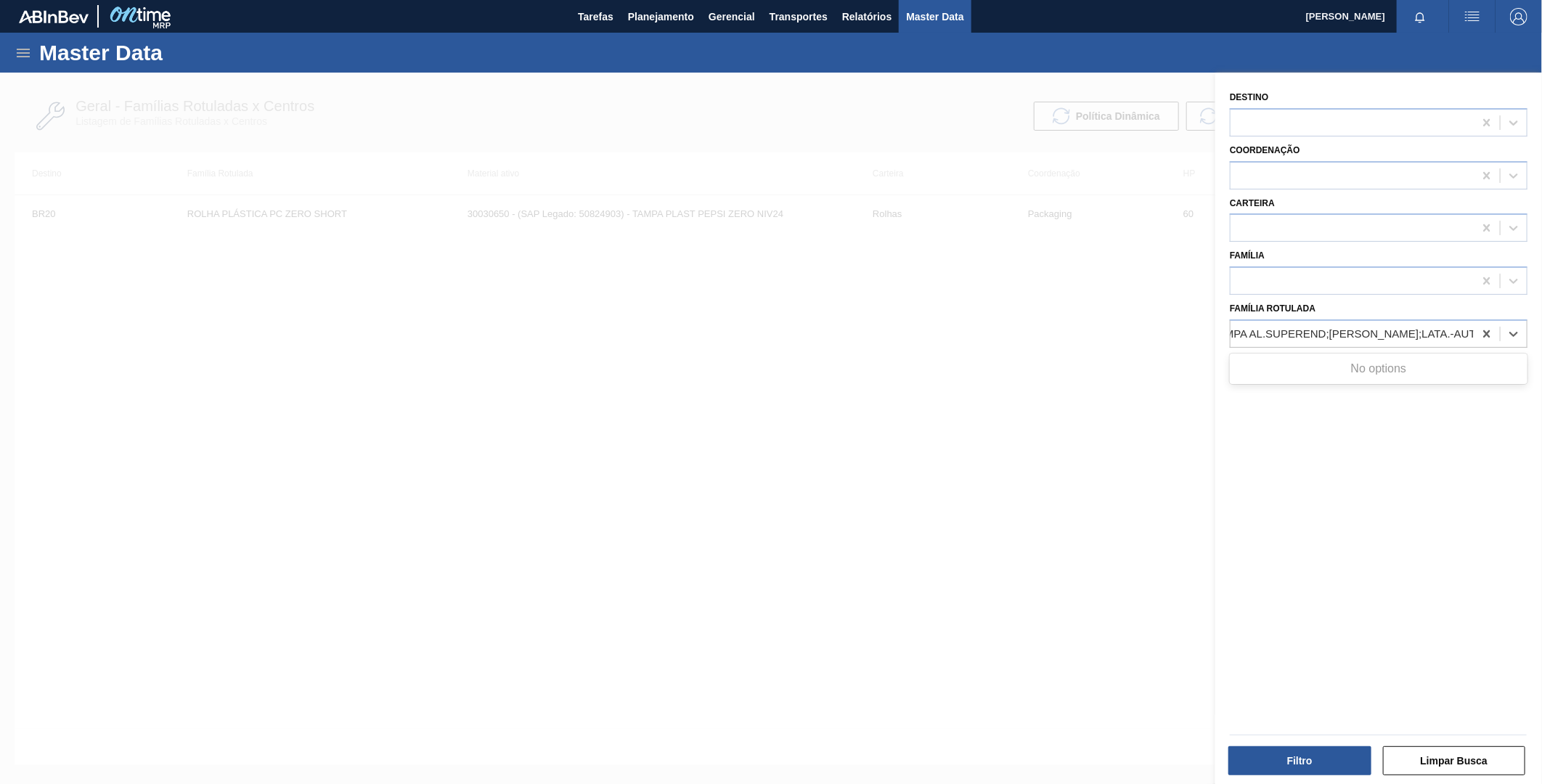
type Rotulada "TAMPA AL.SUPEREND;[PERSON_NAME];LATA.-AUTOMÁT"
click at [1417, 434] on div "Destino Coordenação Carteira Família Família Rotulada Use Up and Down to choose…" at bounding box center [1378, 430] width 326 height 715
click at [681, 244] on div at bounding box center [771, 465] width 1542 height 784
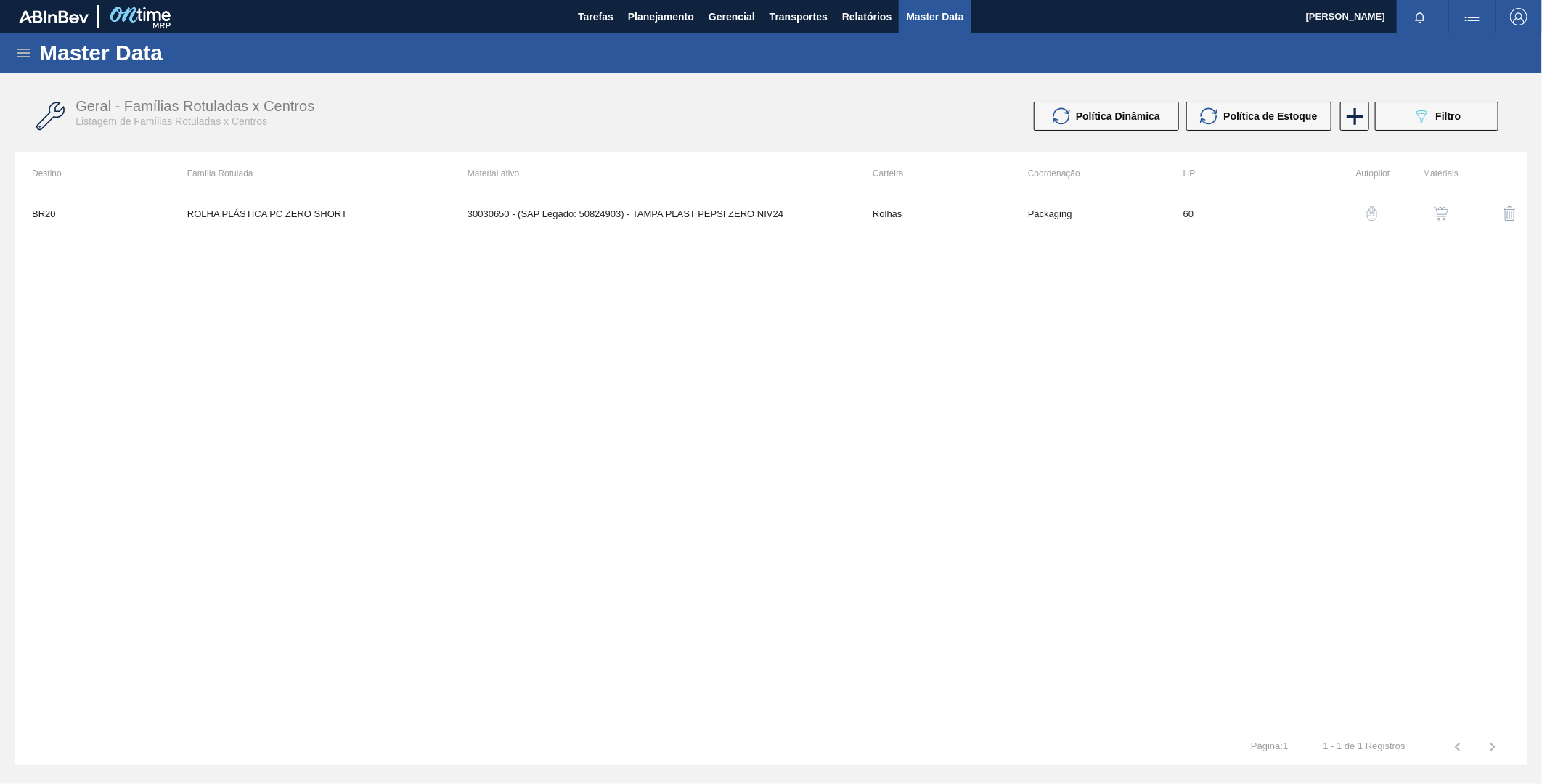
click at [24, 52] on icon at bounding box center [23, 53] width 13 height 9
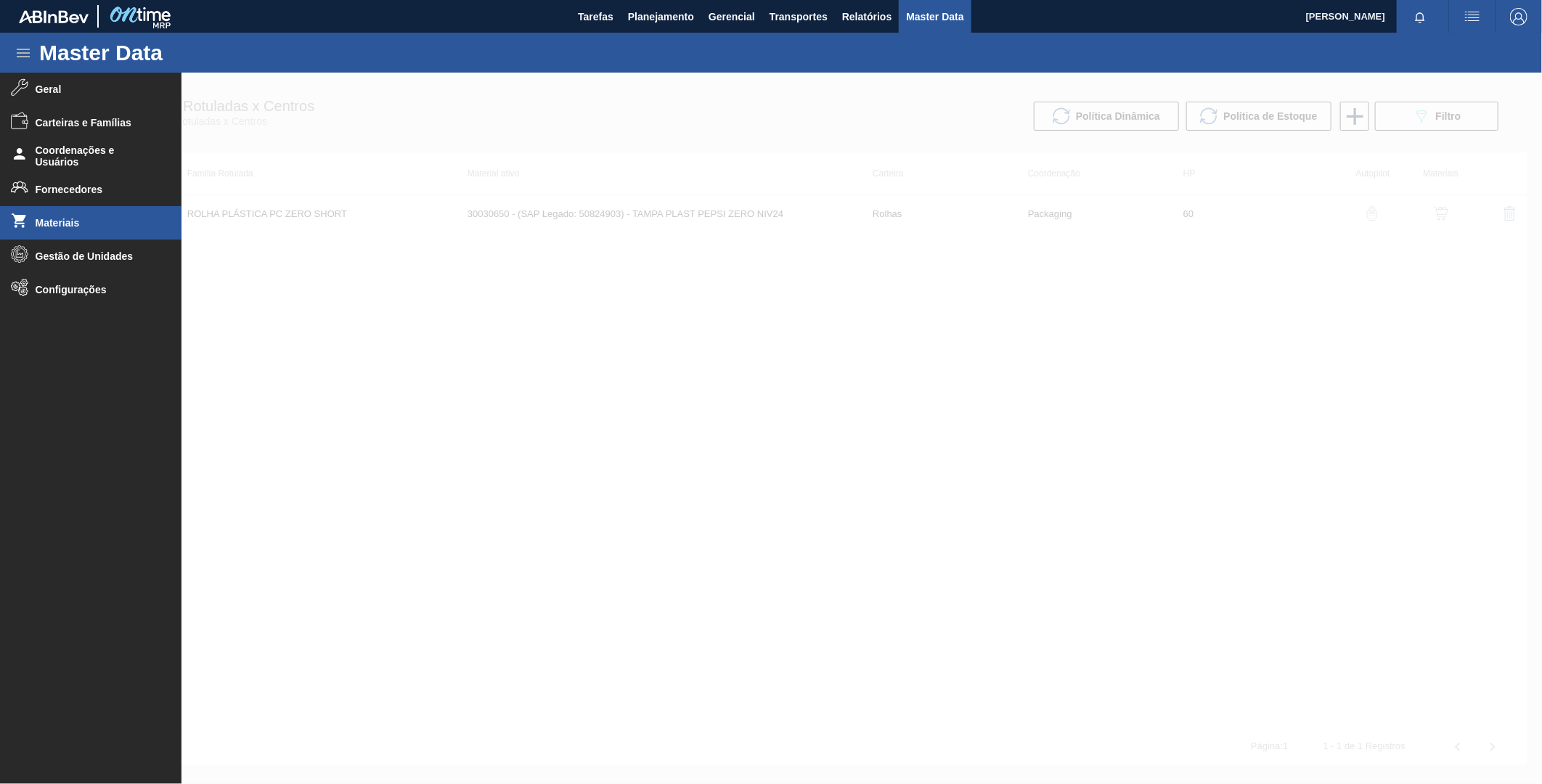
click at [99, 215] on li "Materiais" at bounding box center [91, 223] width 182 height 33
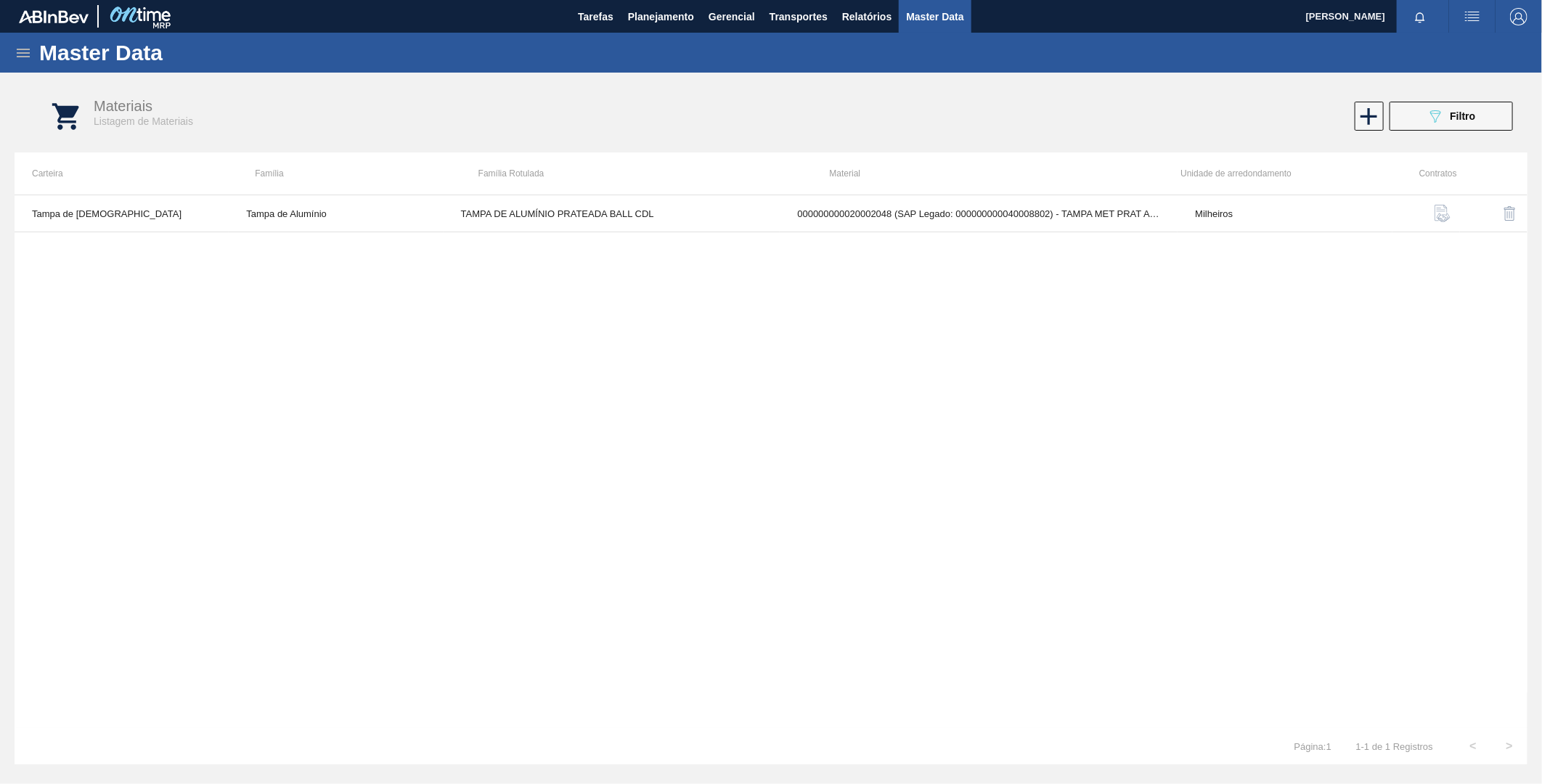
click at [633, 270] on div "Tampa de Lata Tampa de Alumínio TAMPA DE ALUMÍNIO PRATEADA BALL CDL 00000000002…" at bounding box center [771, 461] width 1513 height 533
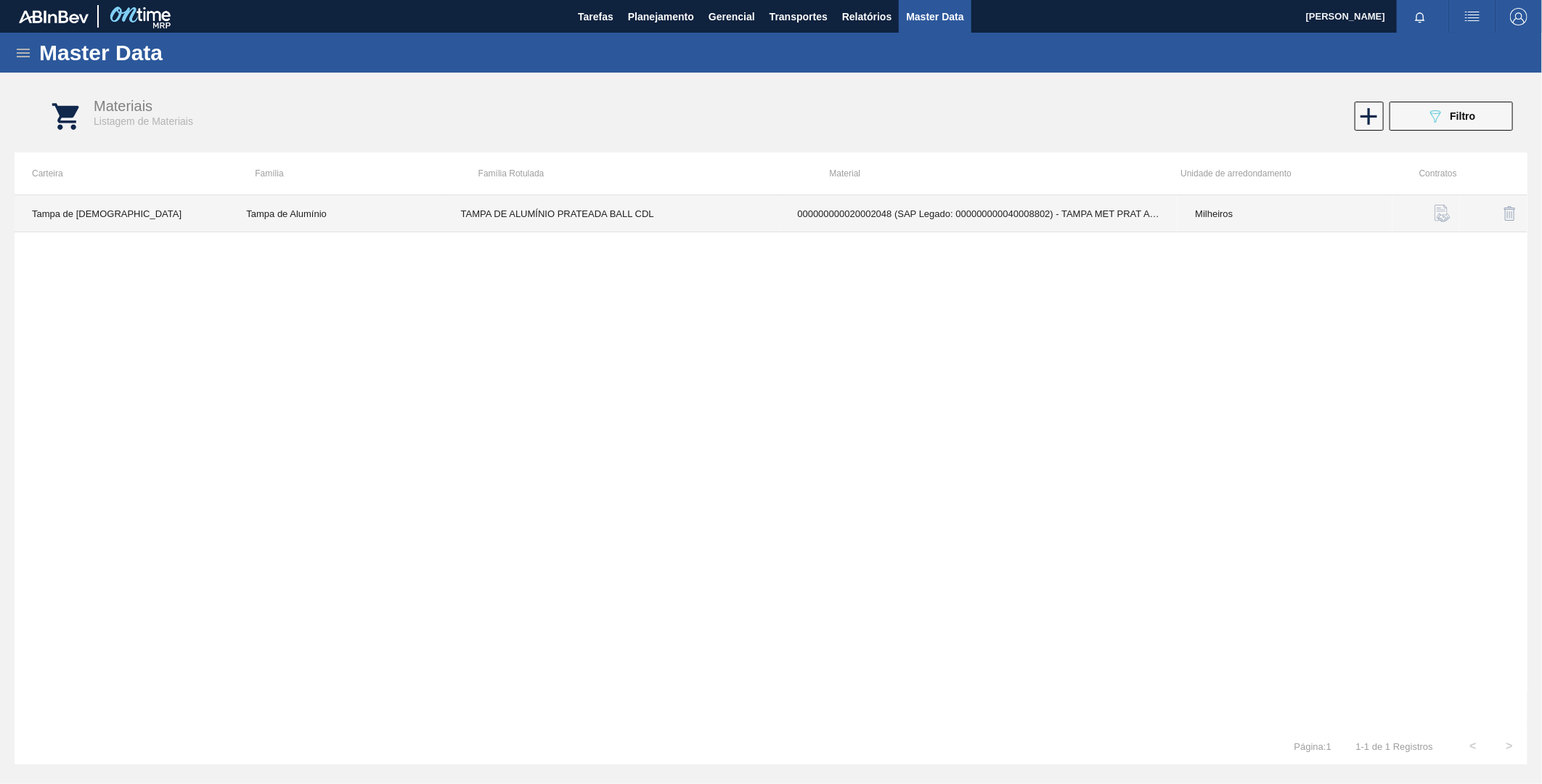
click at [614, 213] on td "TAMPA DE ALUMÍNIO PRATEADA BALL CDL" at bounding box center [612, 213] width 337 height 37
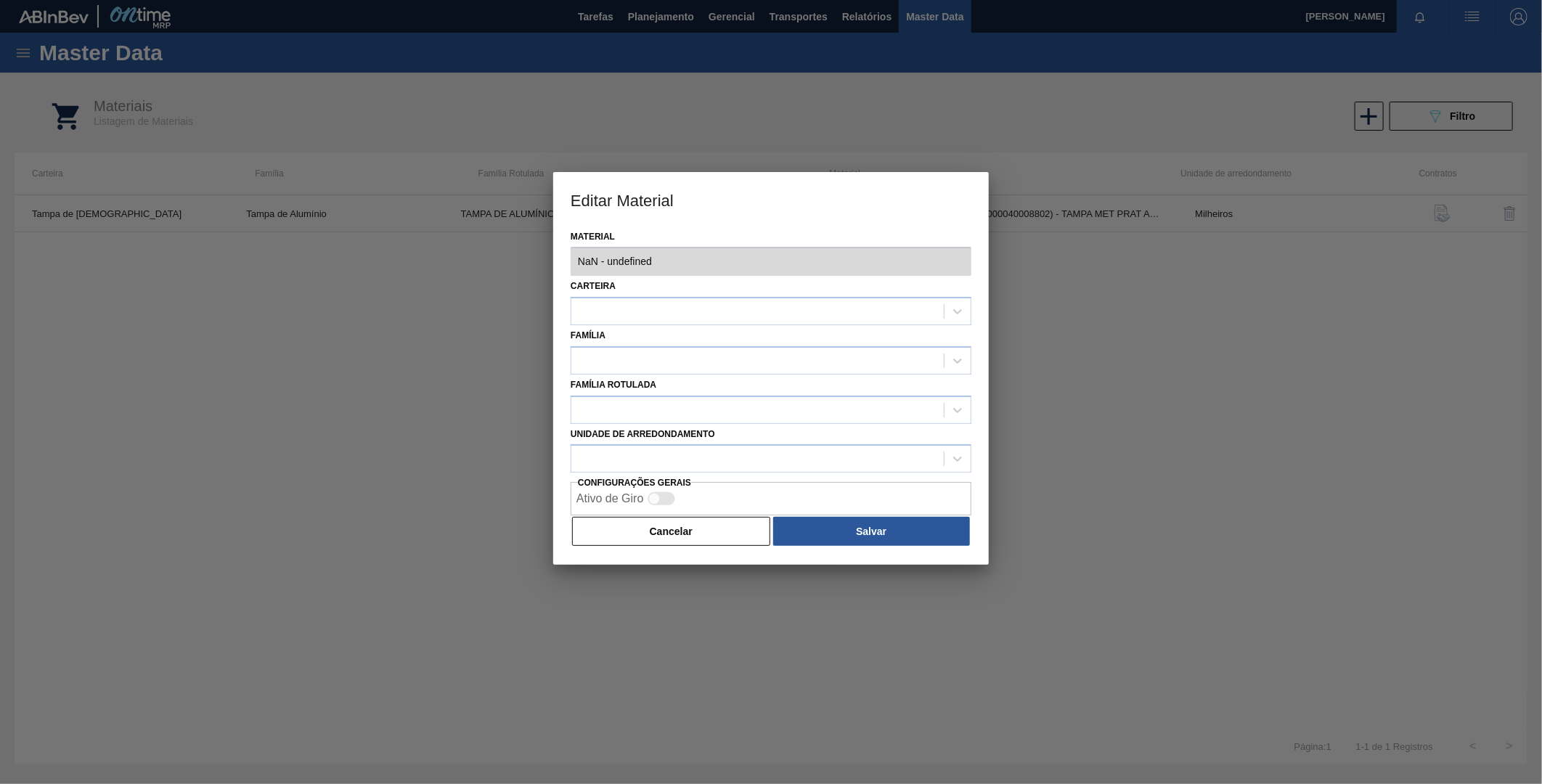
type input "20002048 - 000000000020002048 (SAP Legado: 000000000040008802) - TAMPA MET PRAT…"
click at [709, 537] on button "Cancelar" at bounding box center [671, 531] width 198 height 29
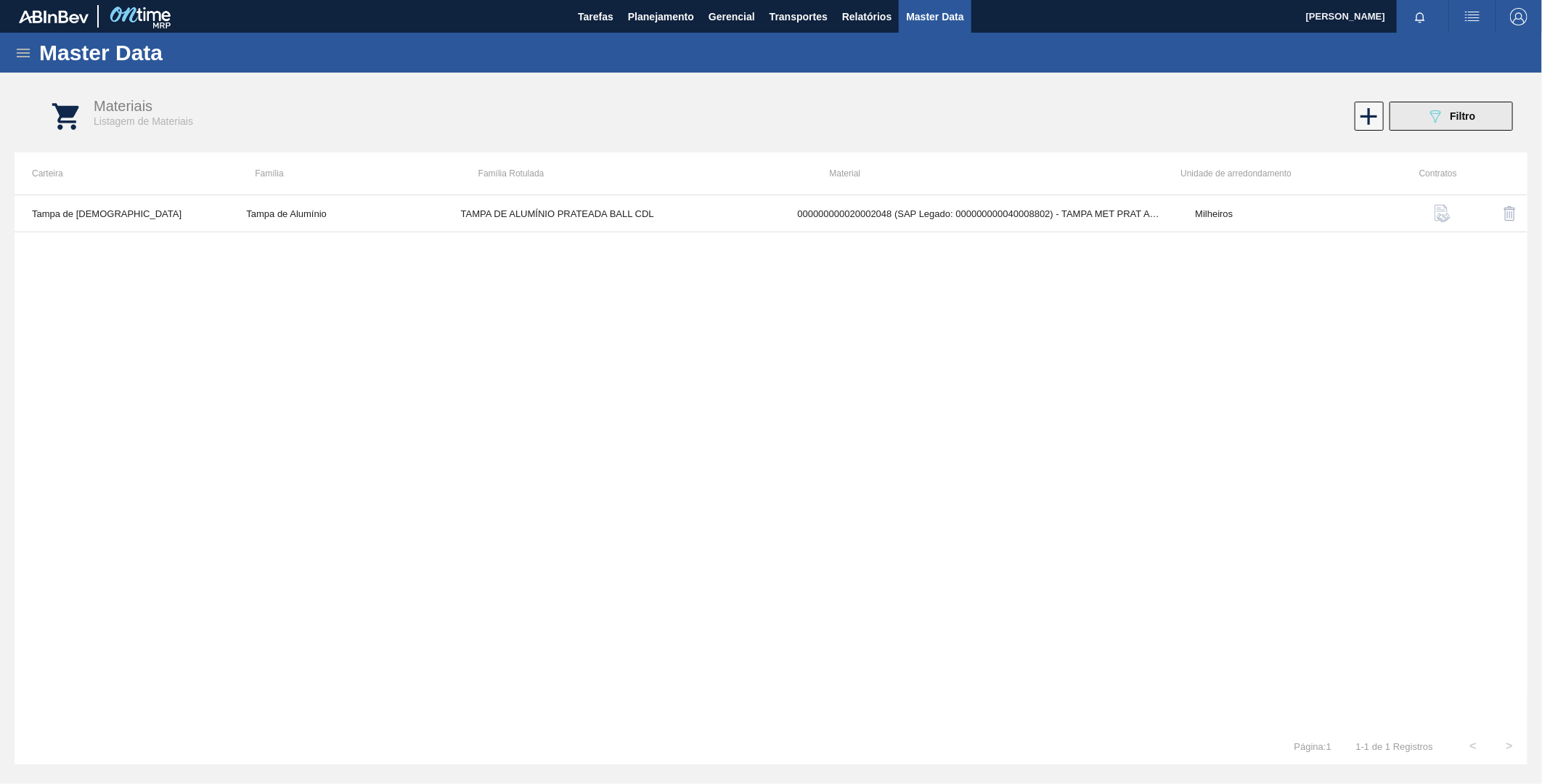
click at [1484, 117] on button "089F7B8B-B2A5-4AFE-B5C0-19BA573D28AC Filtro" at bounding box center [1451, 116] width 123 height 29
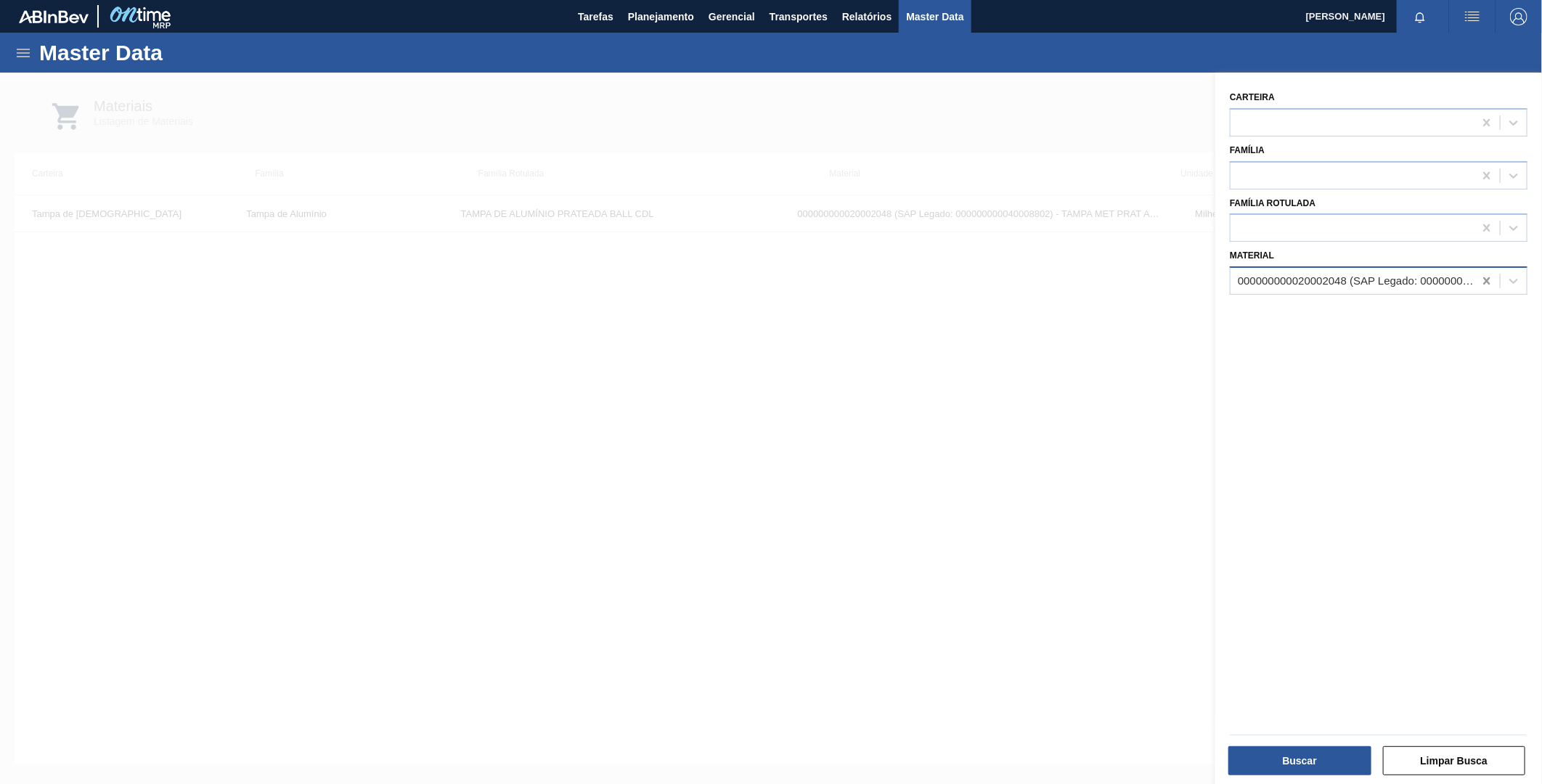
click at [1484, 280] on icon at bounding box center [1487, 281] width 6 height 7
paste input "30009830"
type input "30009830"
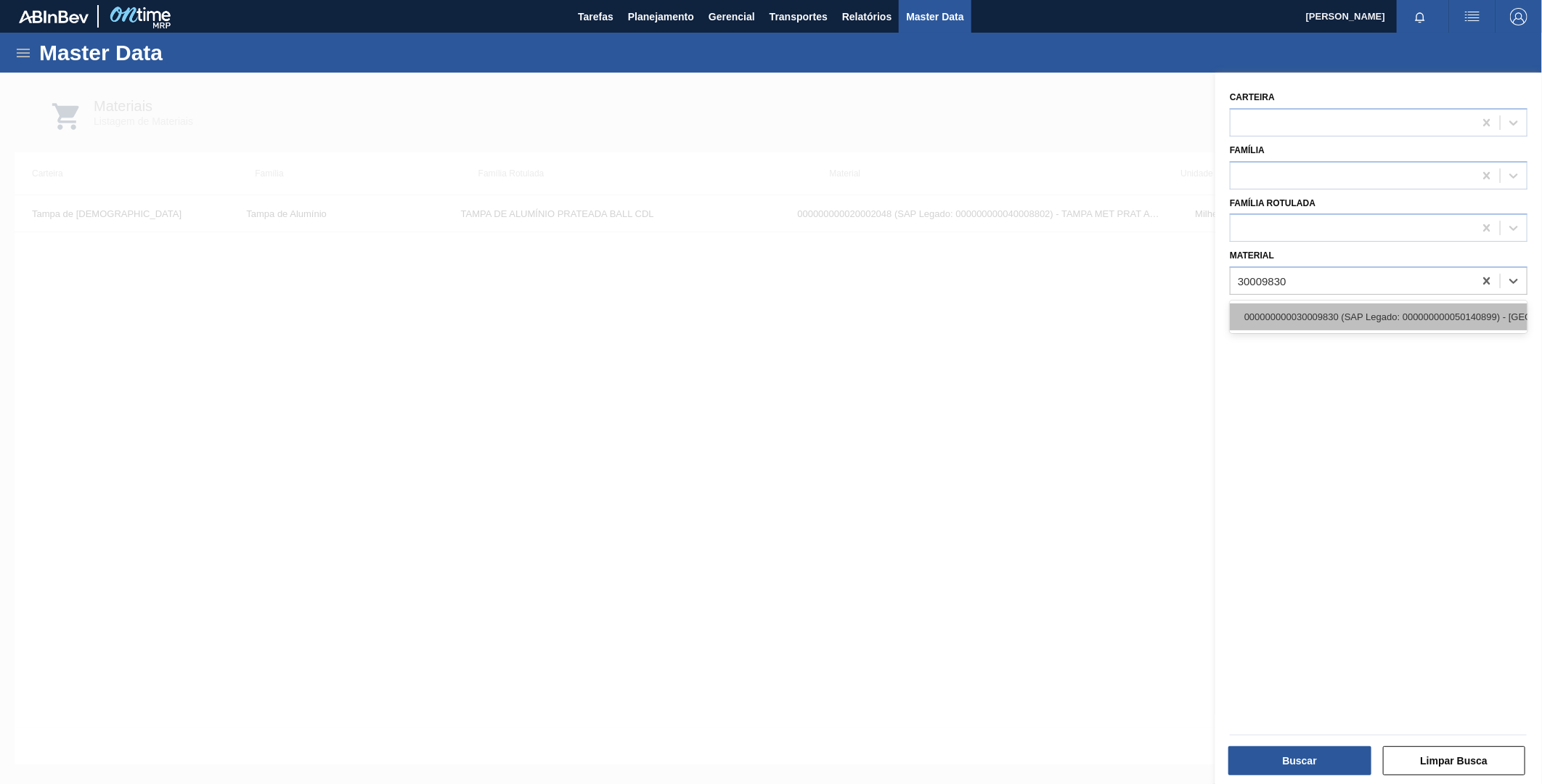
click at [1326, 316] on div "000000000030009830 (SAP Legado: 000000000050140899) - [GEOGRAPHIC_DATA] AL.SUPE…" at bounding box center [1378, 317] width 298 height 27
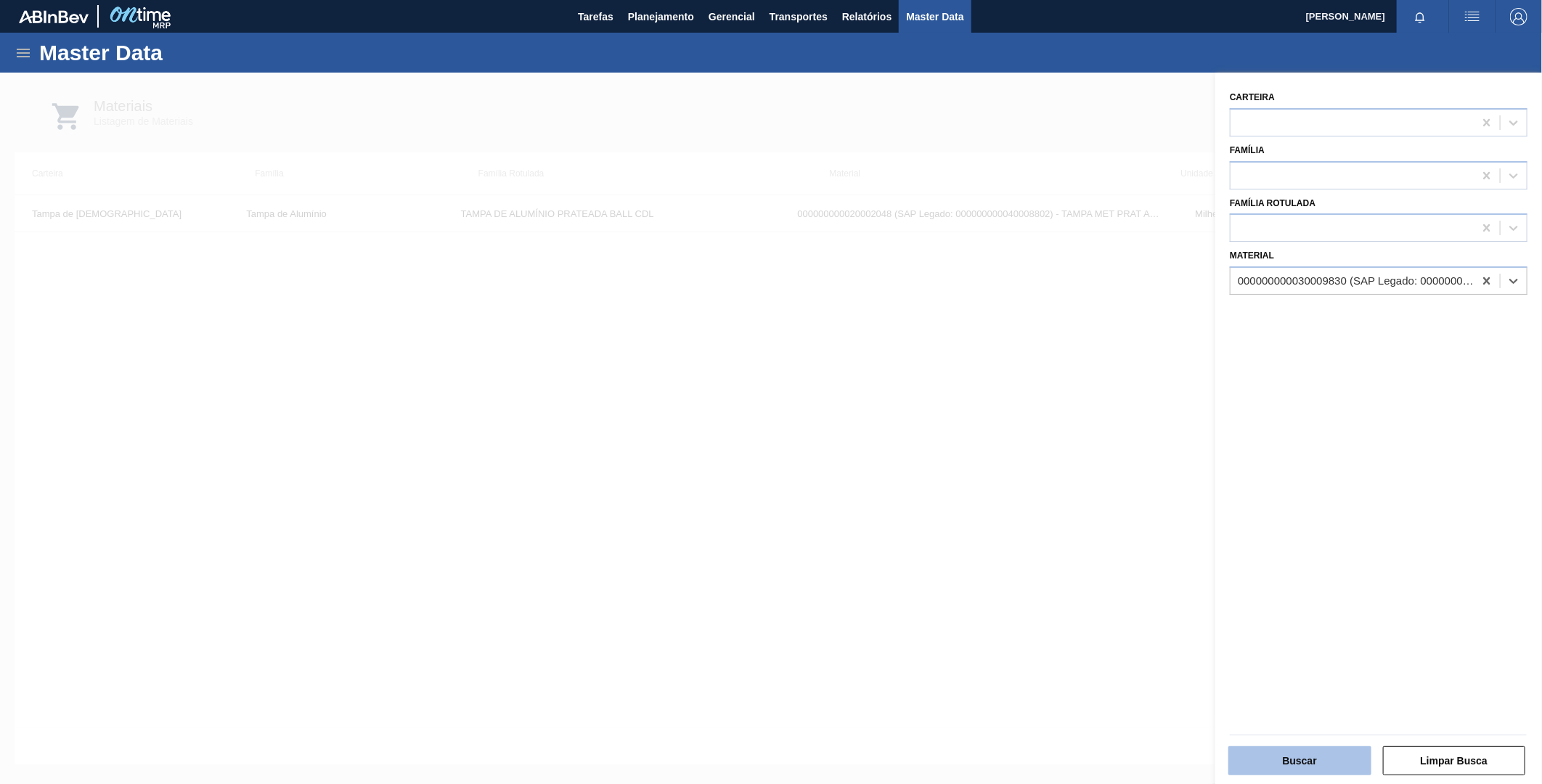
click at [1319, 754] on button "Buscar" at bounding box center [1299, 760] width 143 height 29
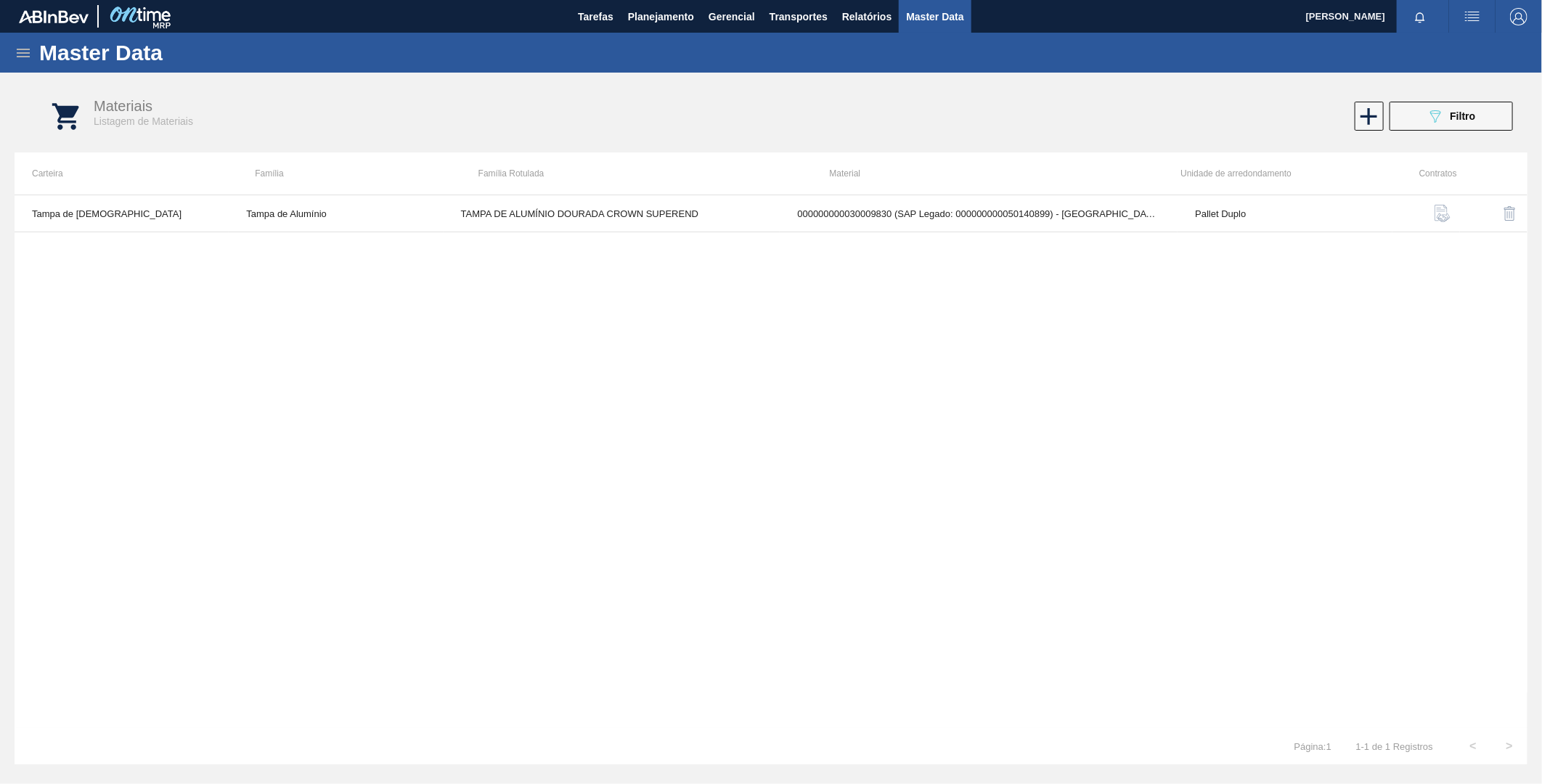
drag, startPoint x: 1102, startPoint y: 430, endPoint x: 1116, endPoint y: 422, distance: 16.1
click at [1102, 430] on div "Tampa de Lata Tampa de Alumínio TAMPA DE ALUMÍNIO DOURADA CROWN SUPEREND 000000…" at bounding box center [771, 461] width 1513 height 533
click at [1476, 123] on button "089F7B8B-B2A5-4AFE-B5C0-19BA573D28AC Filtro" at bounding box center [1451, 116] width 123 height 29
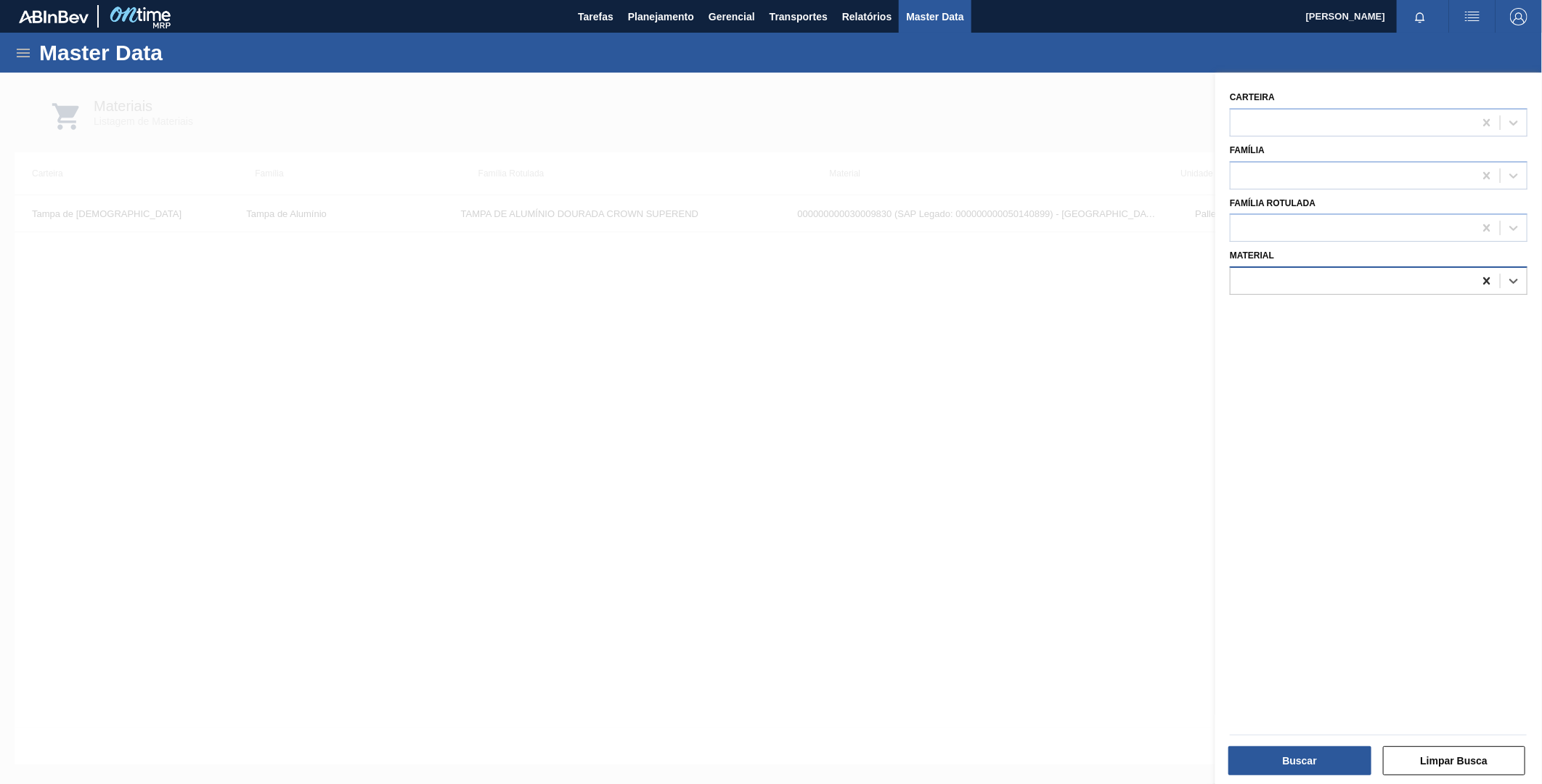
click at [1489, 276] on icon at bounding box center [1487, 281] width 14 height 14
paste input "30009829"
type input "30009829"
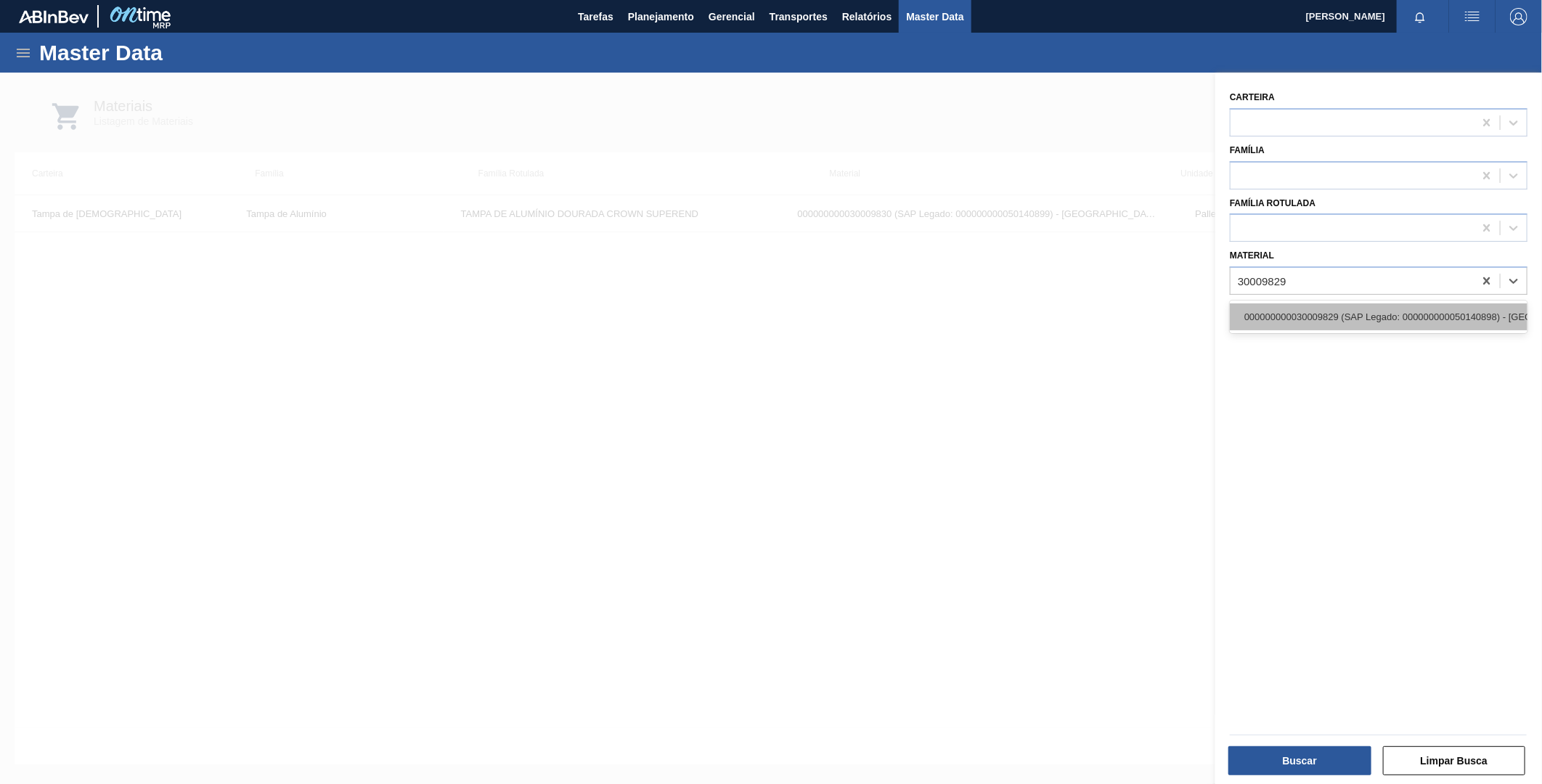
click at [1314, 314] on div "000000000030009829 (SAP Legado: 000000000050140898) - [GEOGRAPHIC_DATA] AL.SUPE…" at bounding box center [1378, 317] width 298 height 27
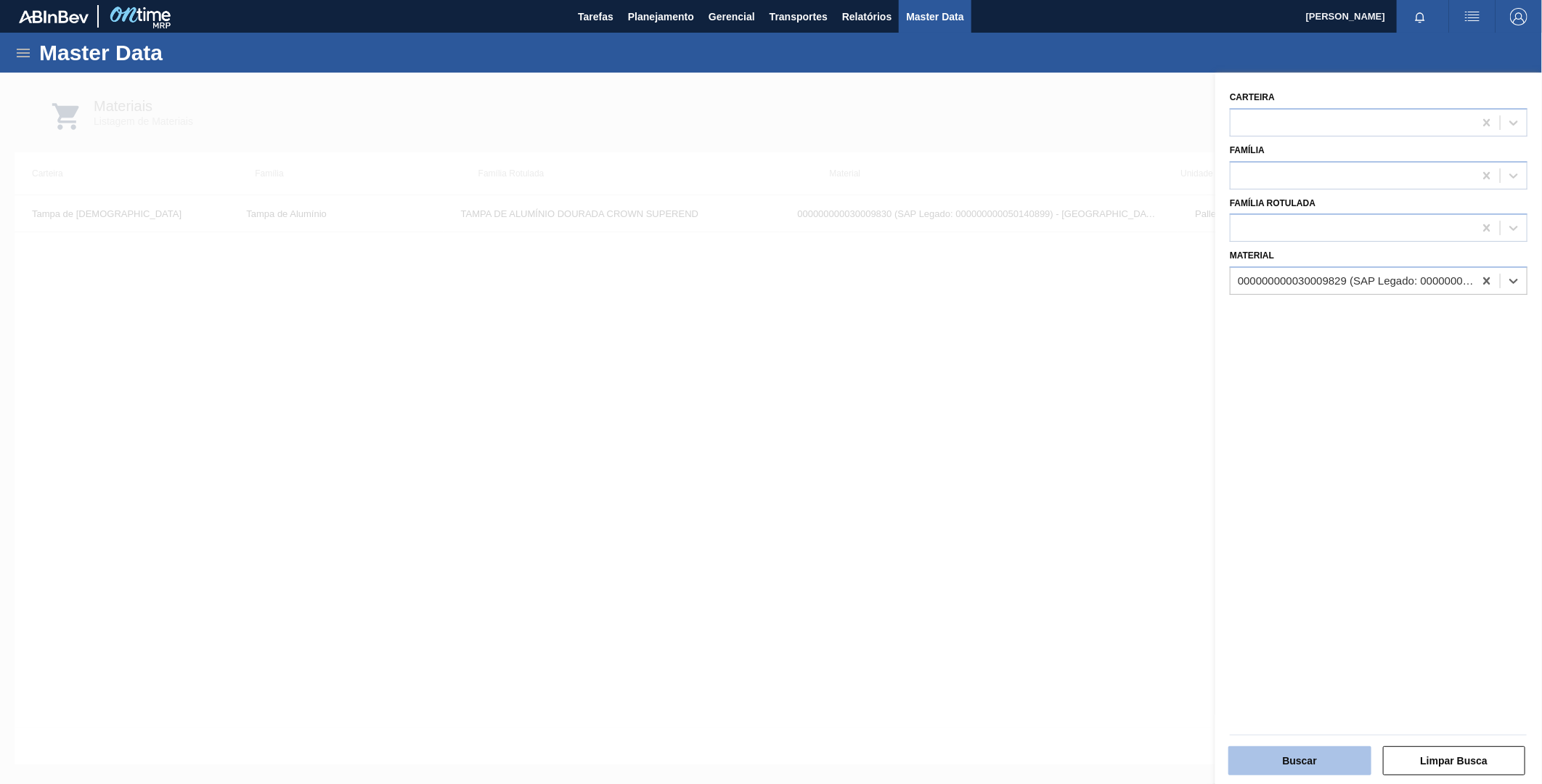
click at [1275, 755] on button "Buscar" at bounding box center [1299, 760] width 143 height 29
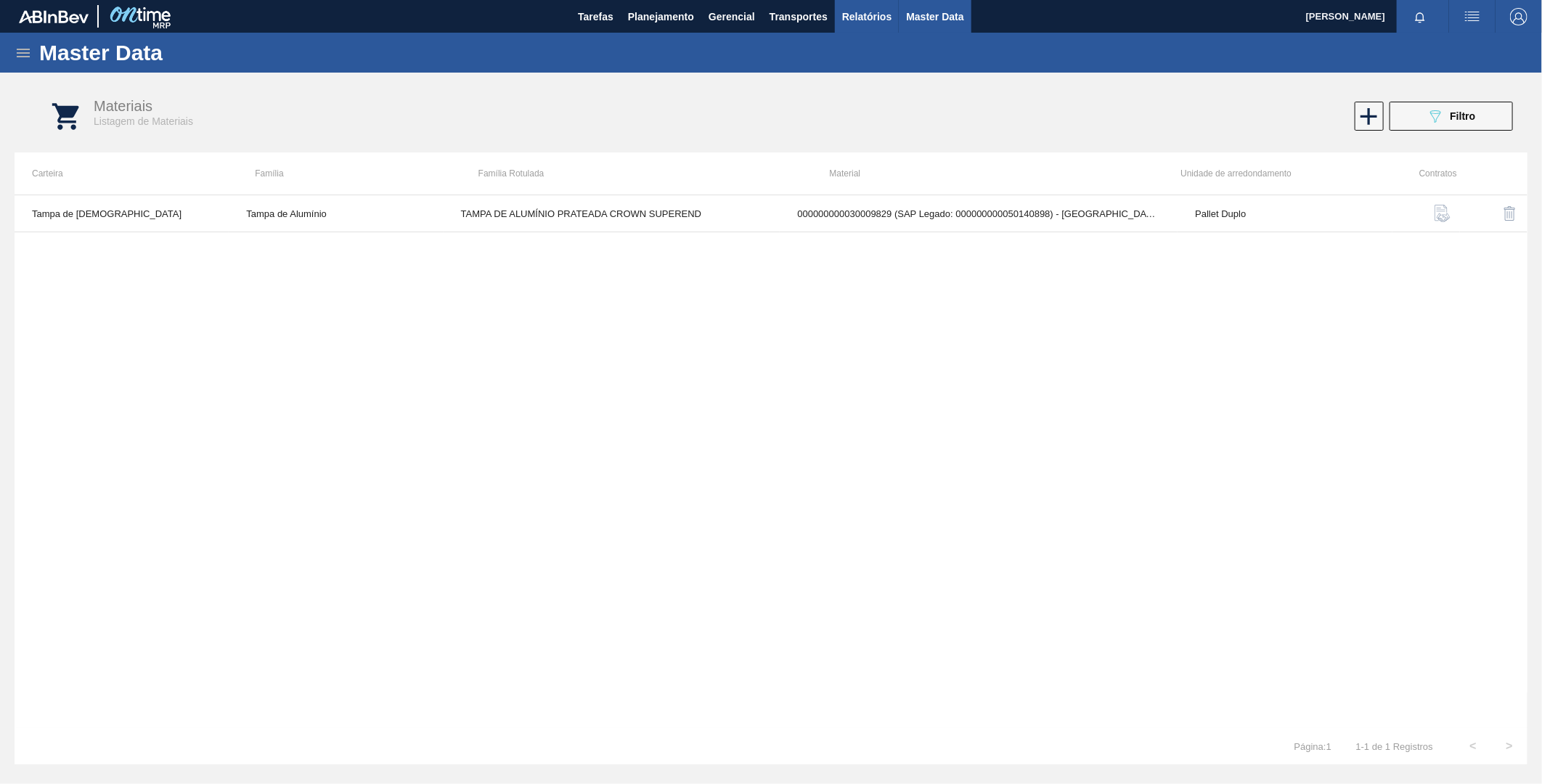
click at [865, 13] on span "Relatórios" at bounding box center [867, 17] width 49 height 17
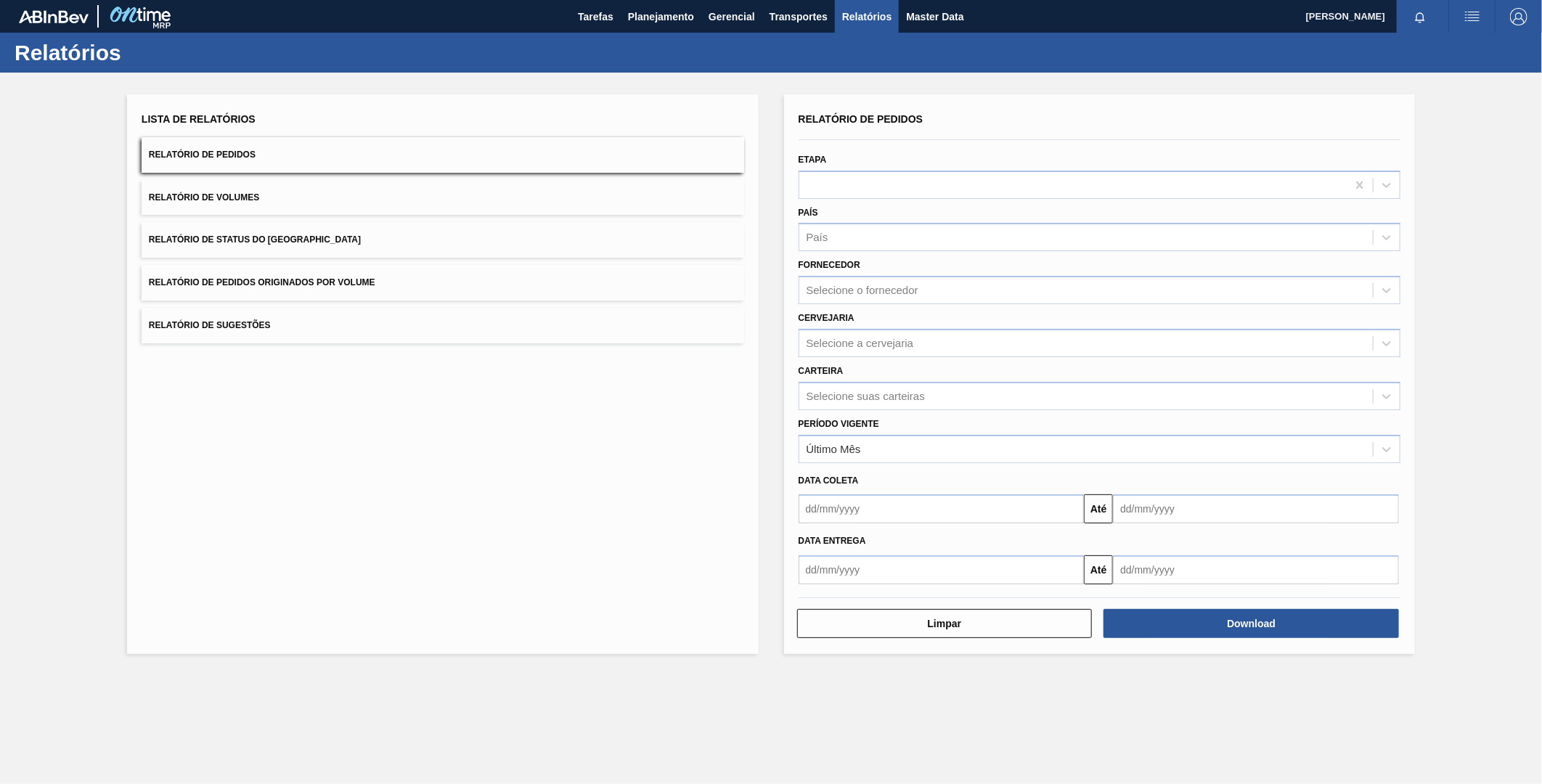
click at [273, 240] on span "Relatório de Status do [GEOGRAPHIC_DATA]" at bounding box center [254, 239] width 212 height 10
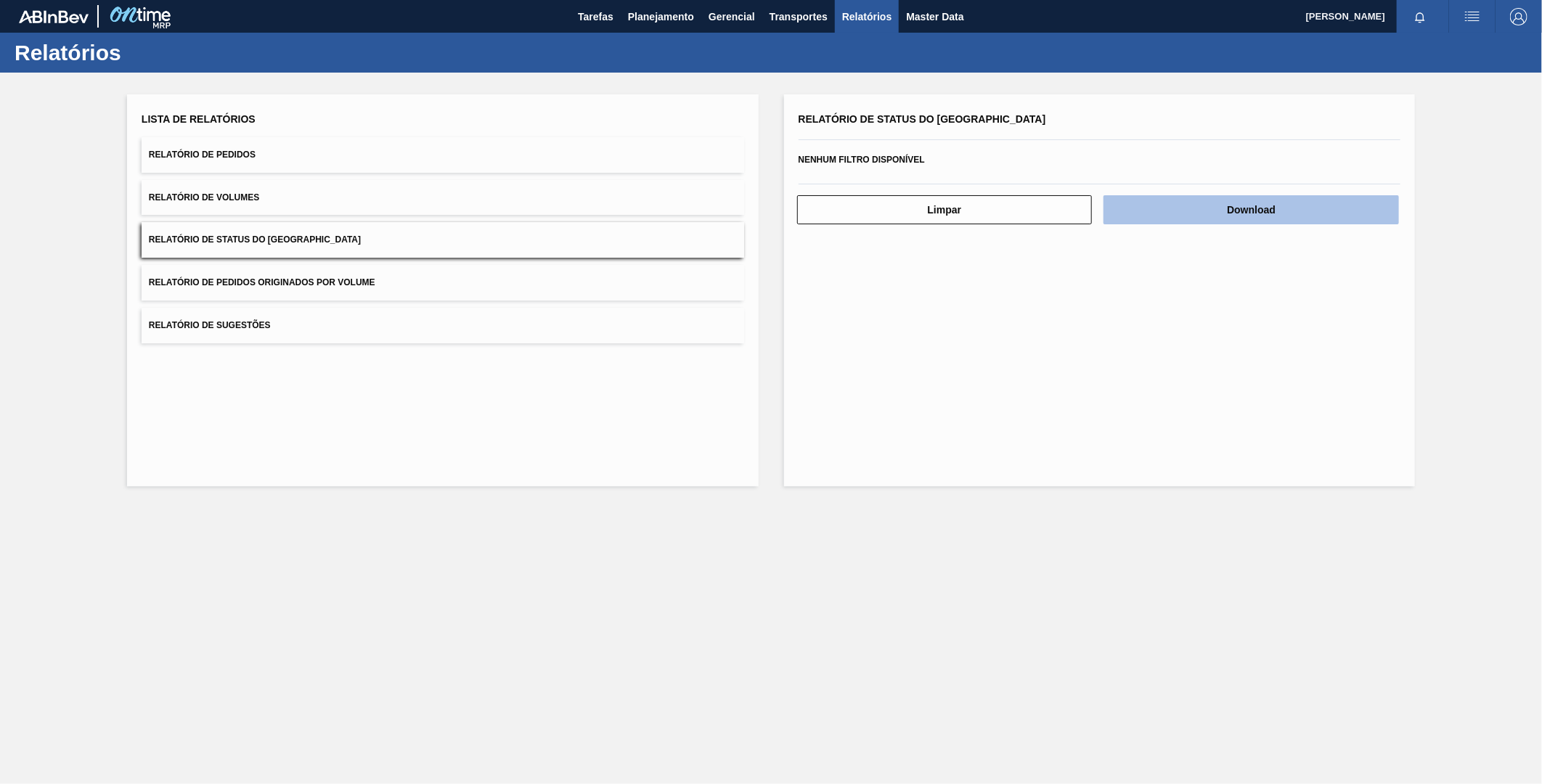
click at [1181, 209] on button "Download" at bounding box center [1251, 209] width 296 height 29
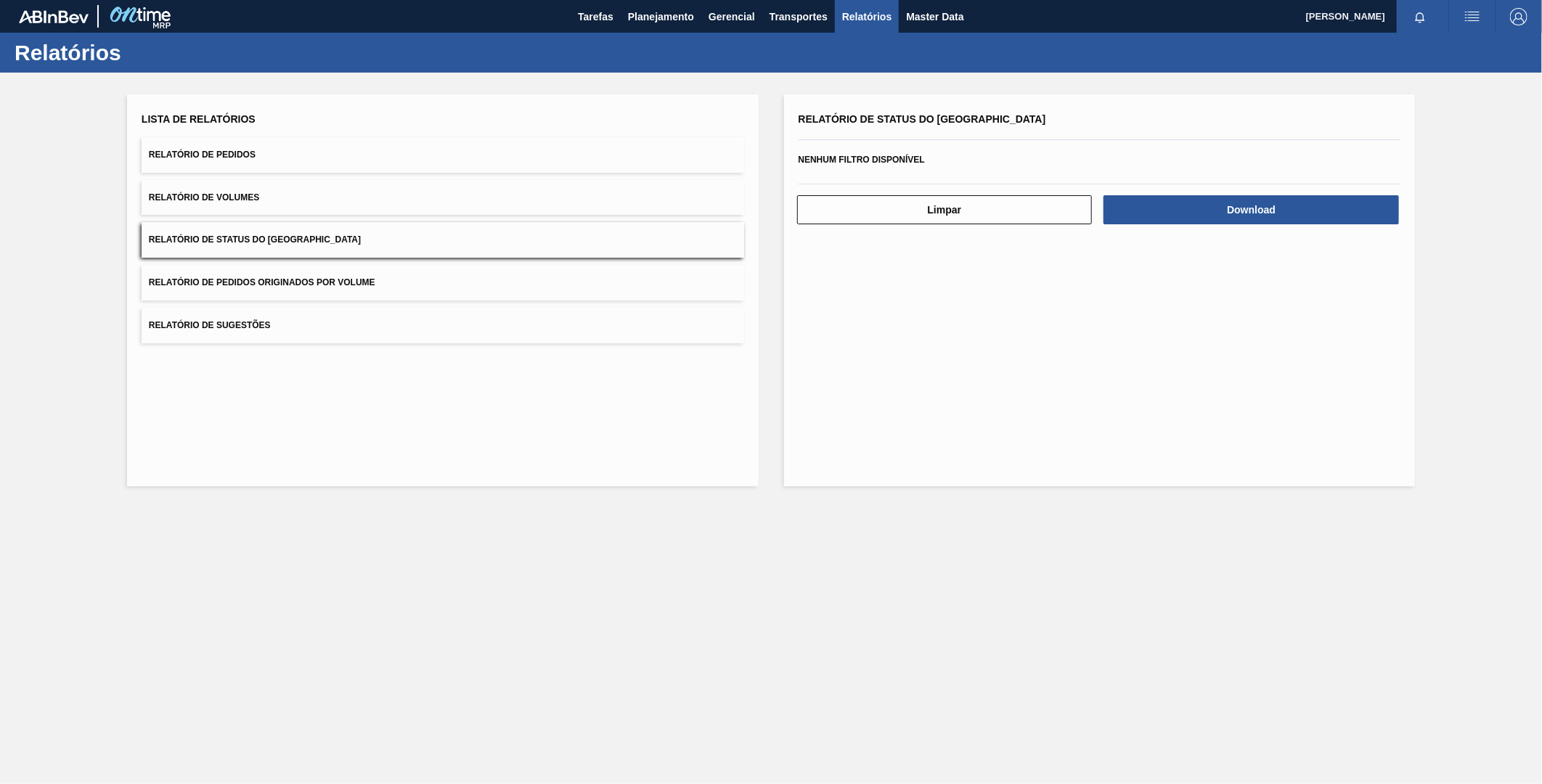
click at [896, 389] on div "Relatório de Status do Estoque Nenhum filtro disponível Limpar Download" at bounding box center [1099, 290] width 632 height 392
click at [938, 21] on span "Master Data" at bounding box center [934, 17] width 58 height 17
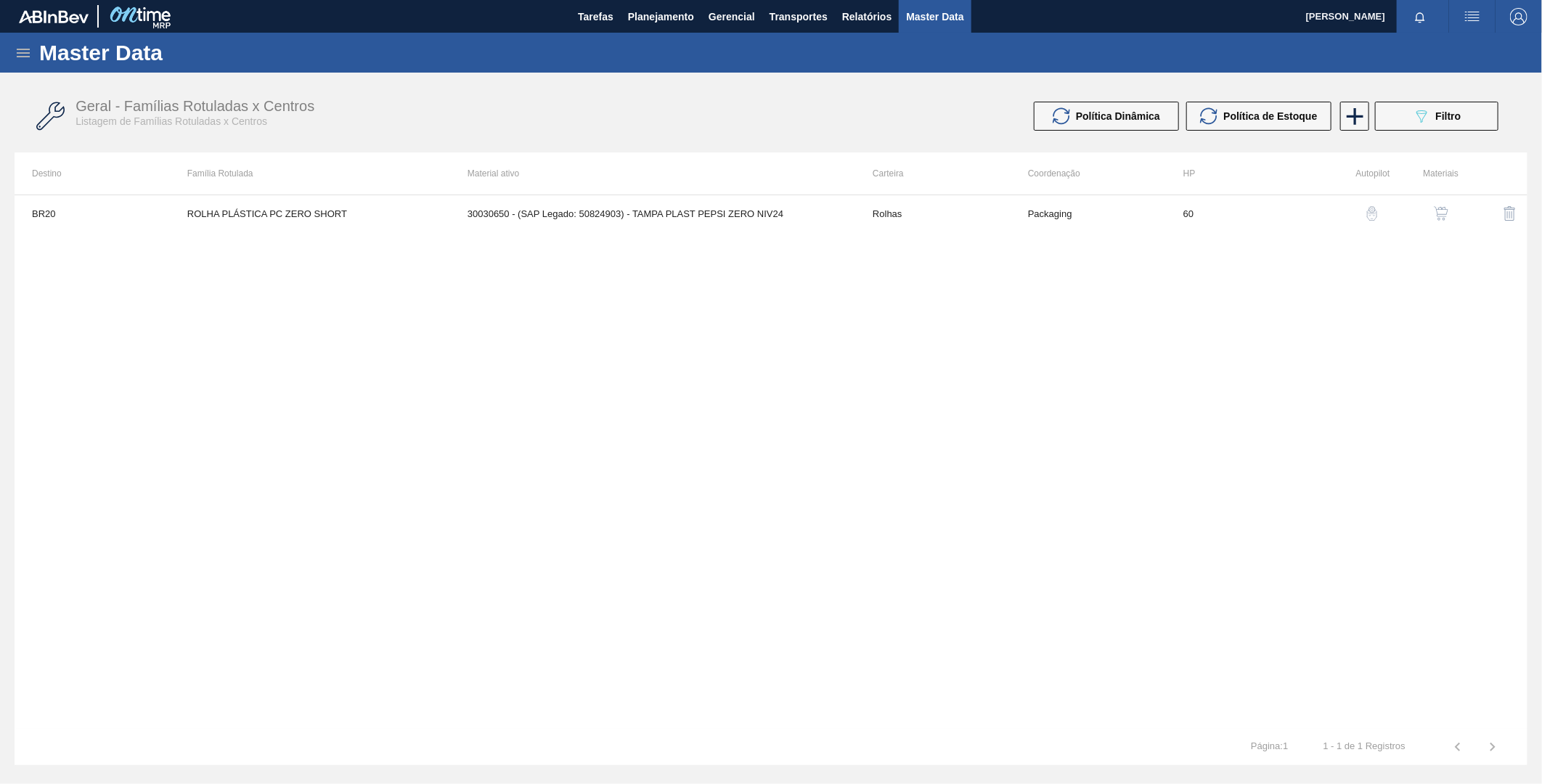
click at [27, 58] on icon at bounding box center [23, 53] width 17 height 17
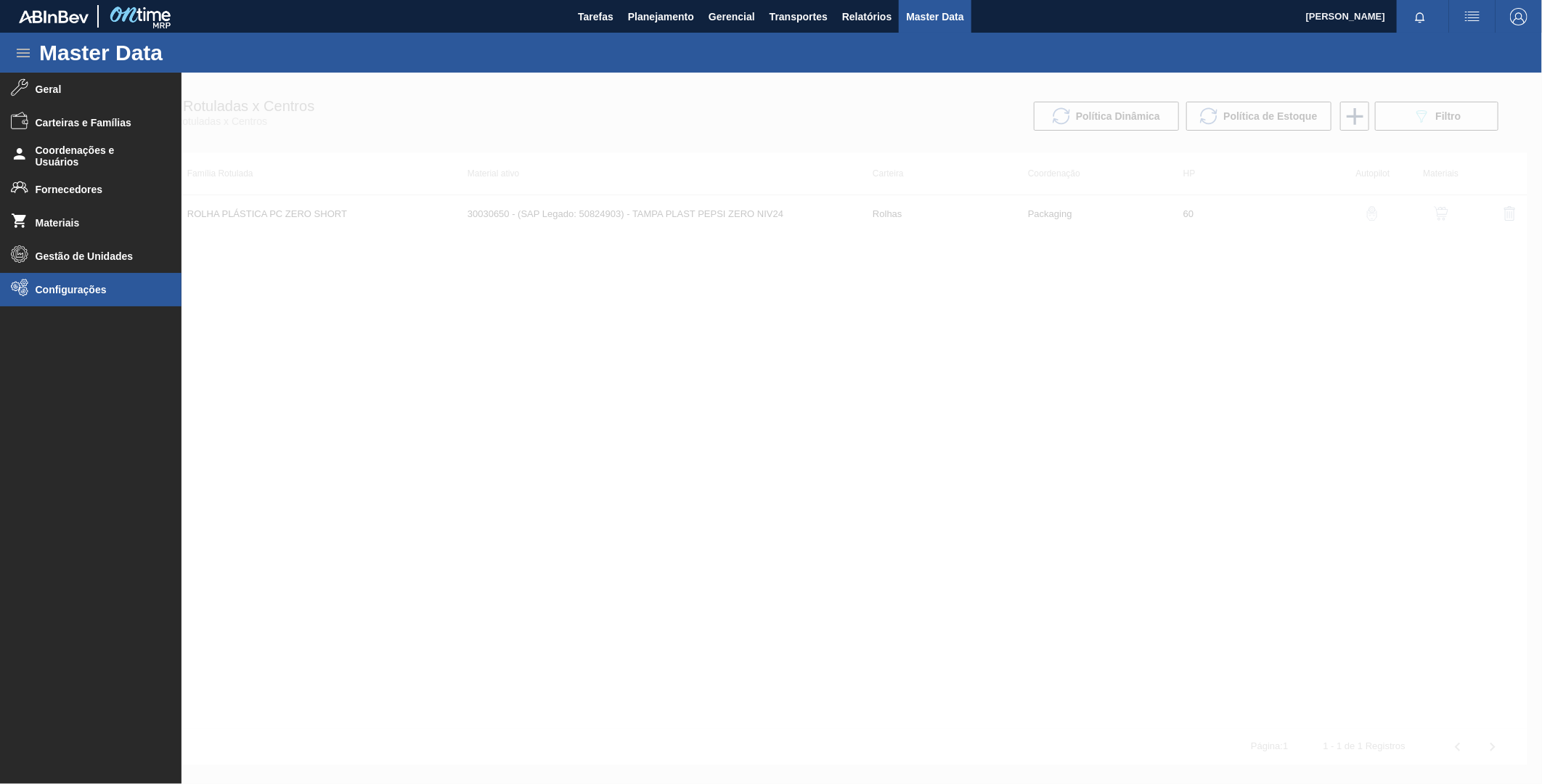
click at [40, 300] on li "Configurações" at bounding box center [91, 289] width 182 height 33
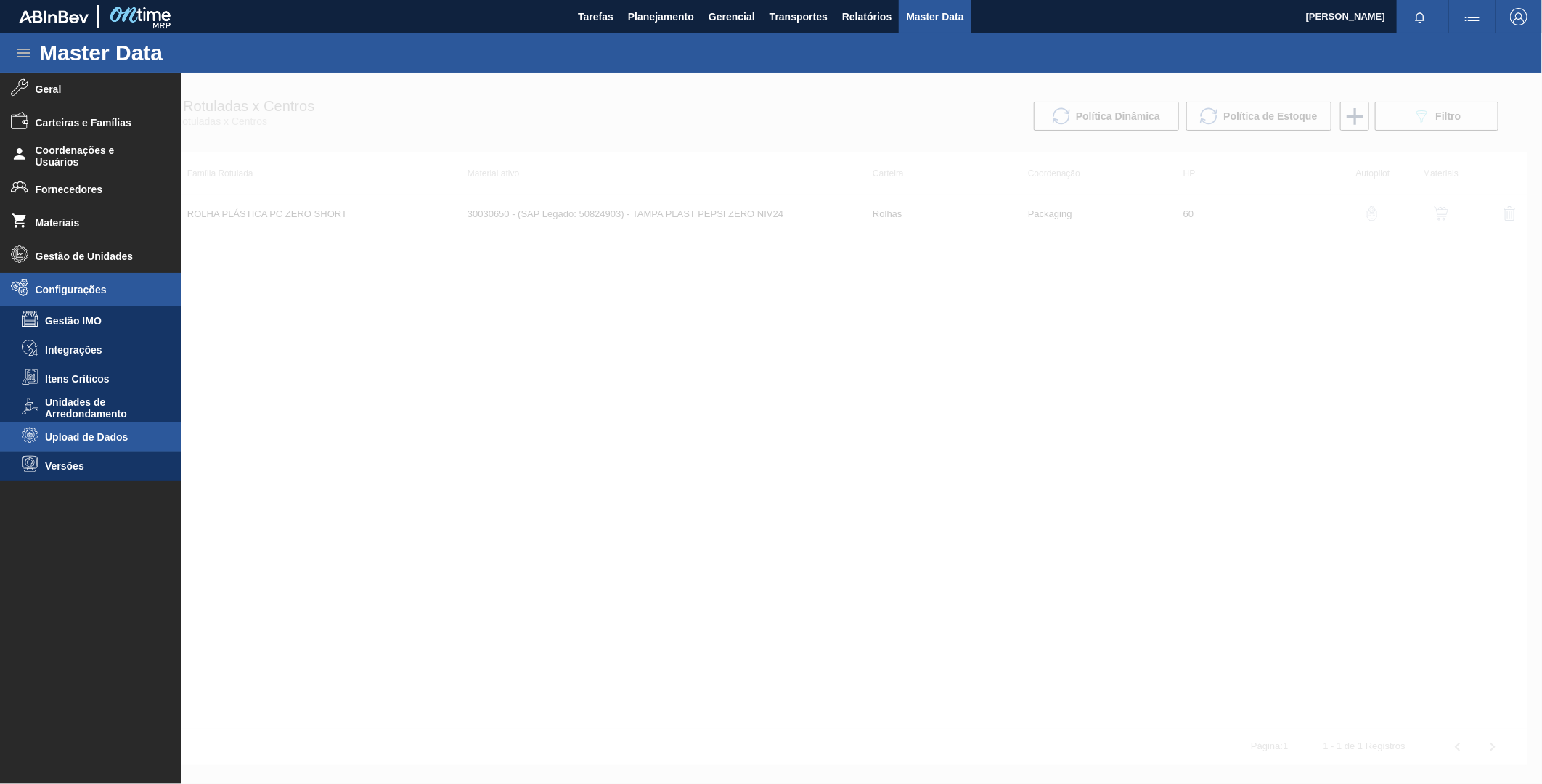
click at [127, 440] on span "Upload de Dados" at bounding box center [100, 437] width 111 height 12
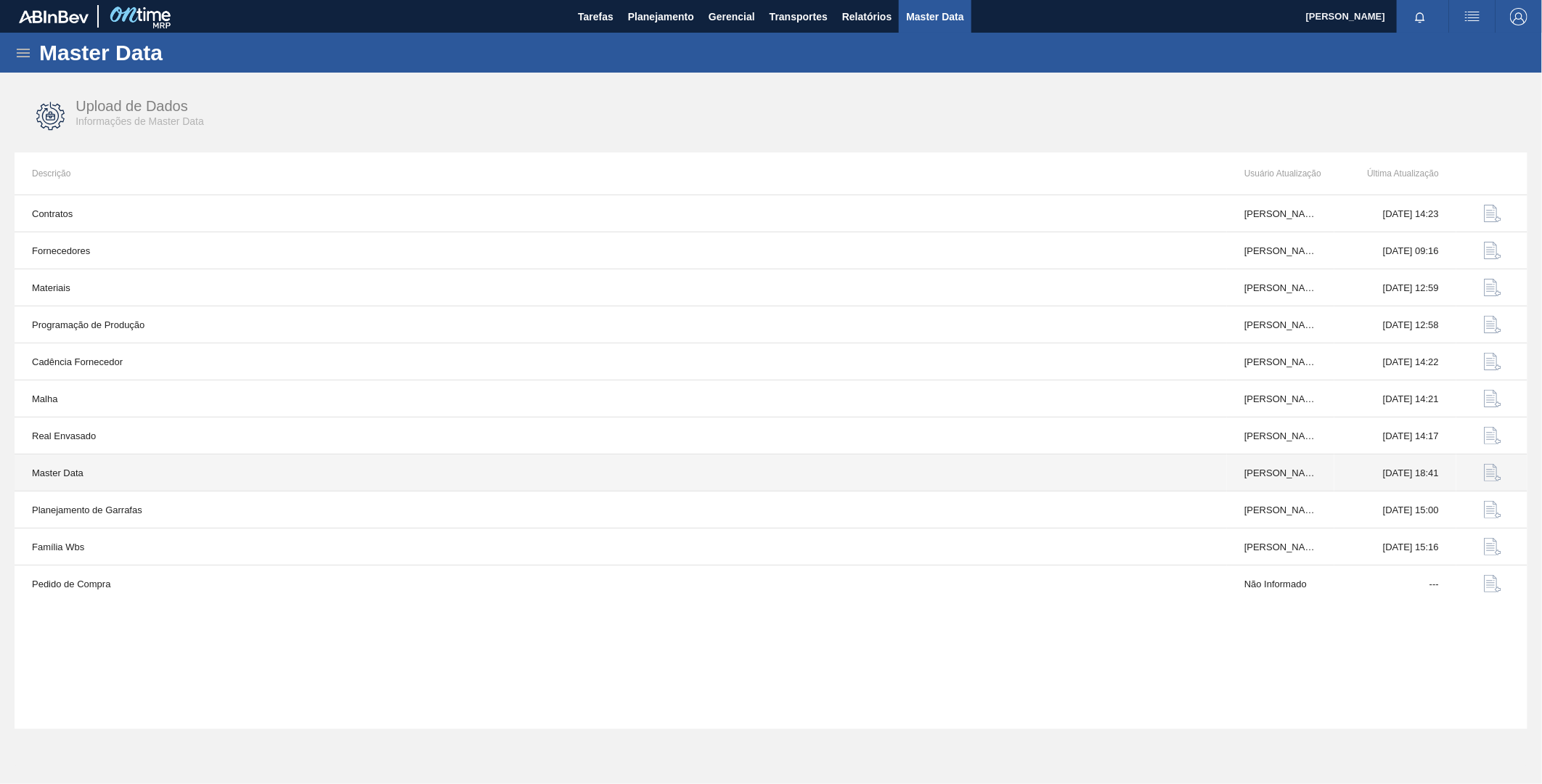
click at [1491, 474] on img "button" at bounding box center [1493, 473] width 17 height 17
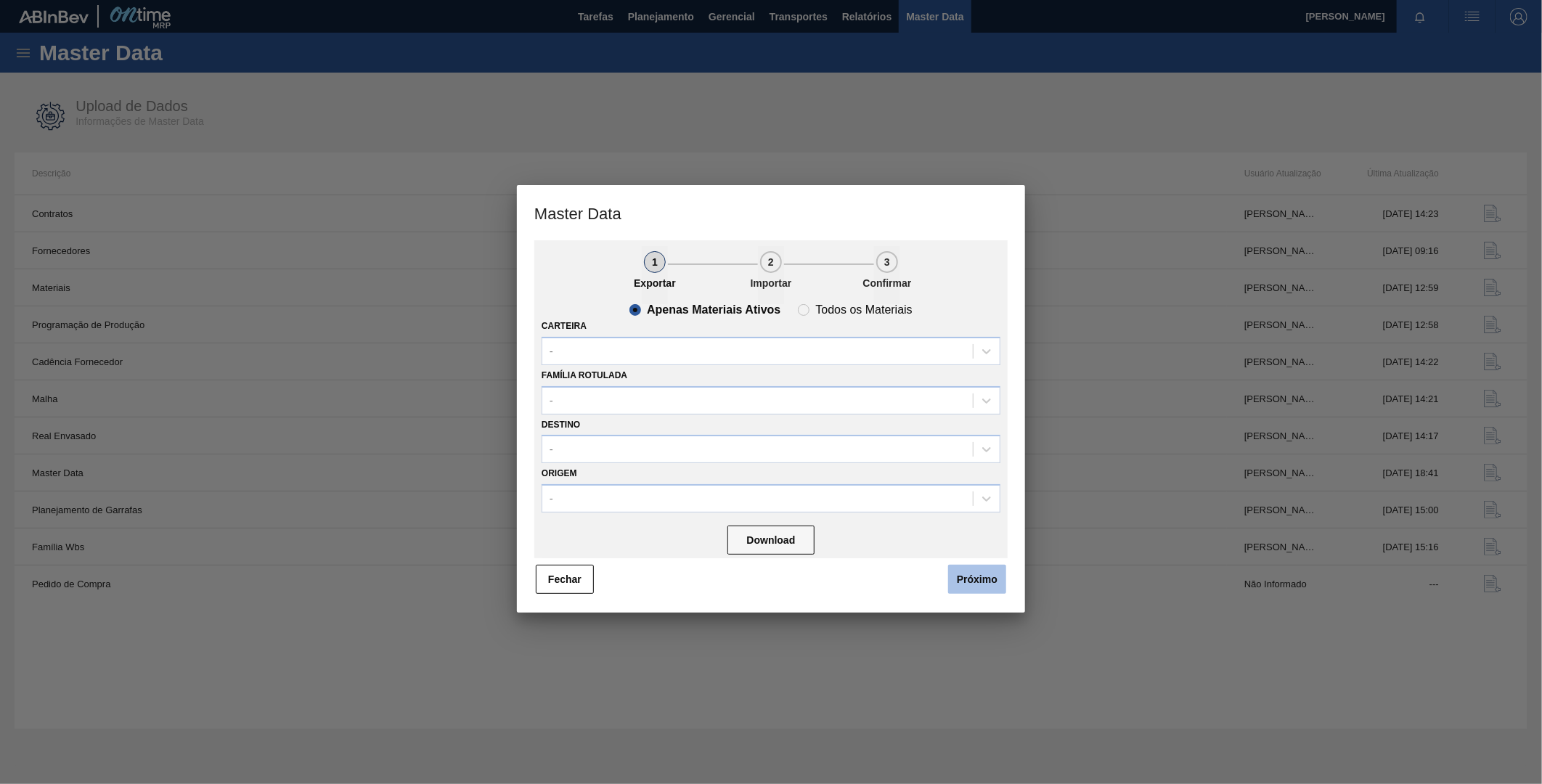
click at [983, 575] on button "Próximo" at bounding box center [977, 579] width 58 height 29
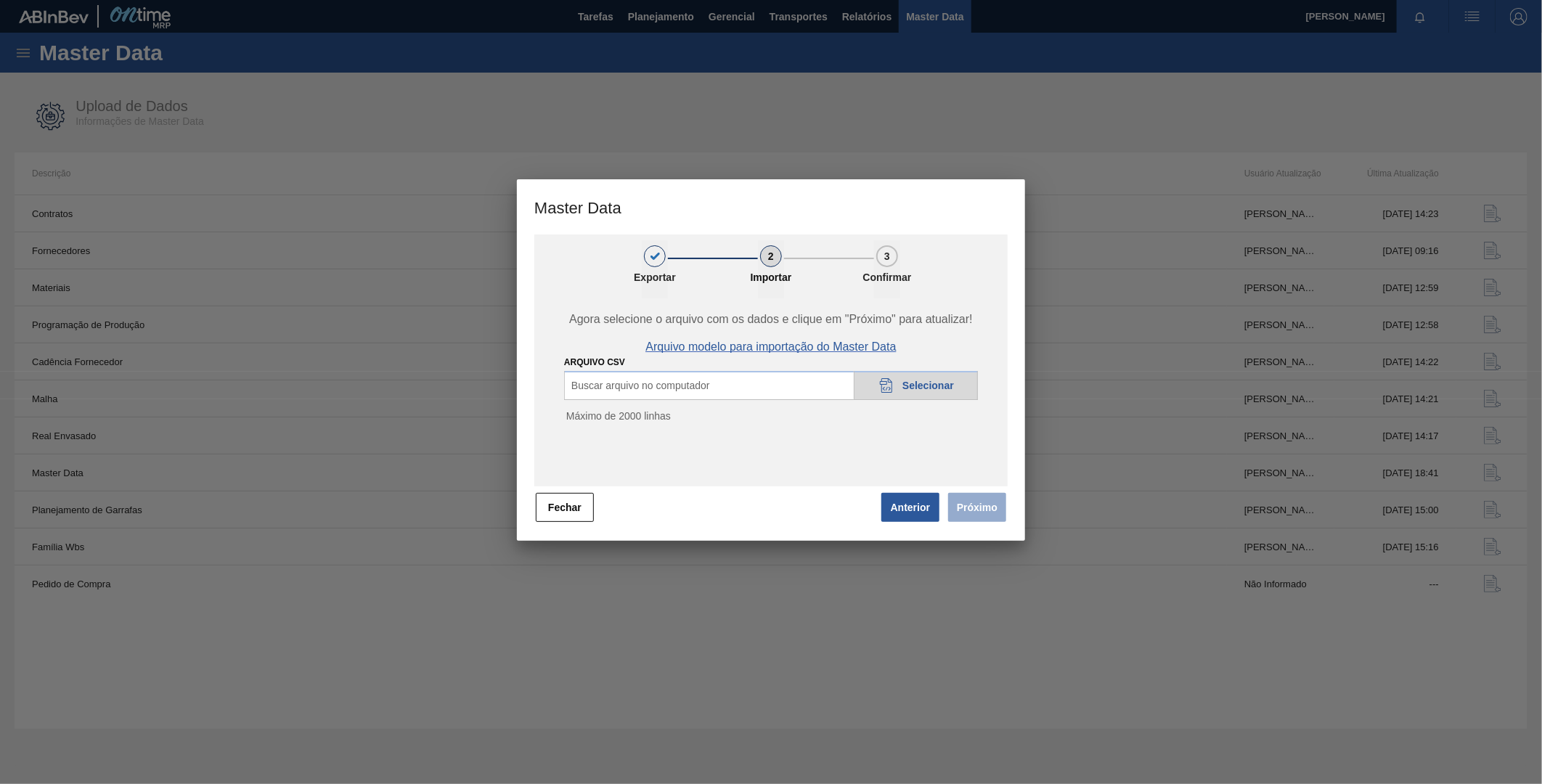
click at [840, 350] on span "Arquivo modelo para importação do Master Data" at bounding box center [771, 347] width 251 height 13
click at [962, 379] on div "20DAD902-3625-4257-8FDA-0C0CB19E2A3D Selecionar" at bounding box center [915, 385] width 124 height 29
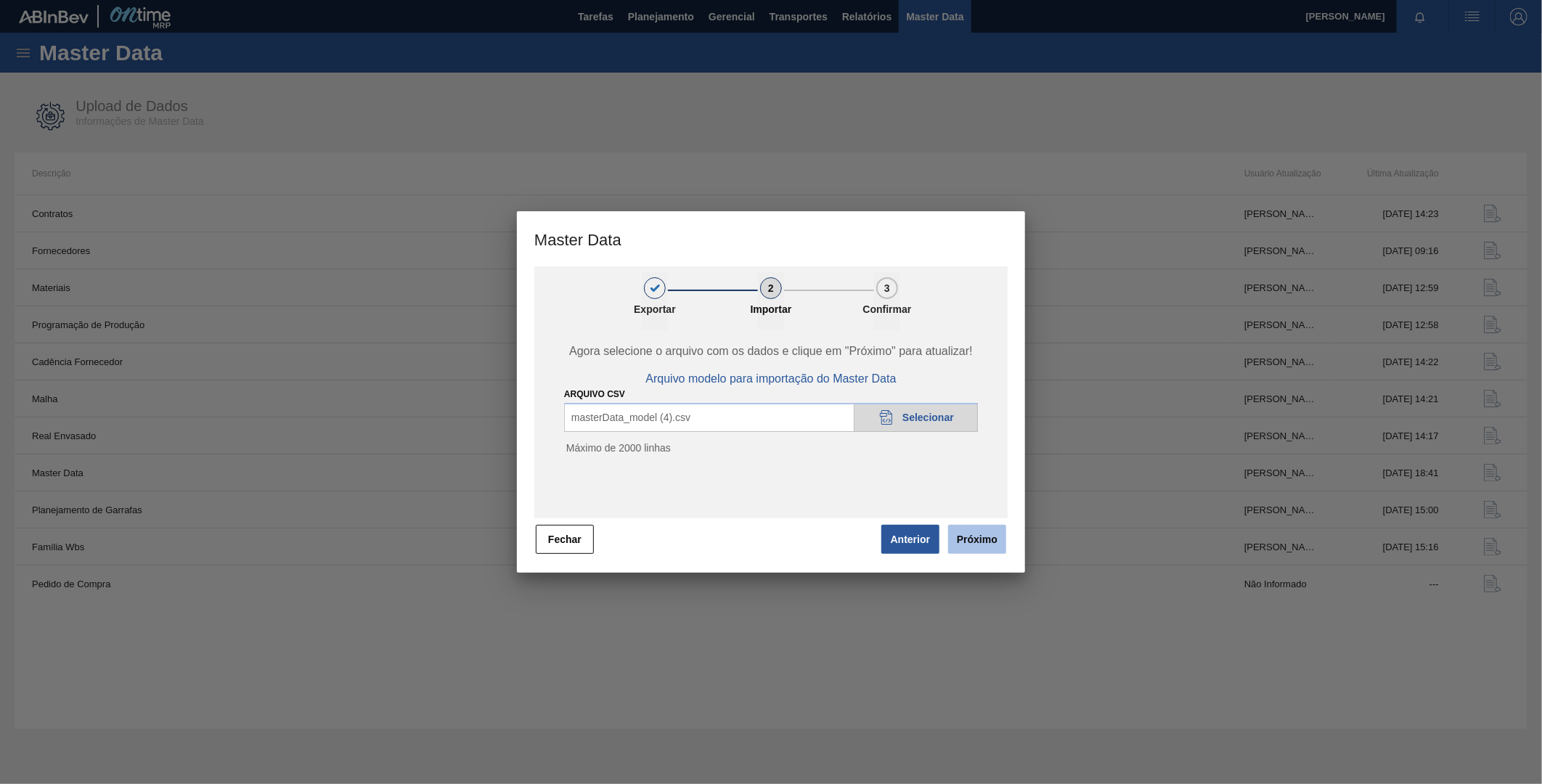
click at [978, 541] on button "Próximo" at bounding box center [977, 539] width 58 height 29
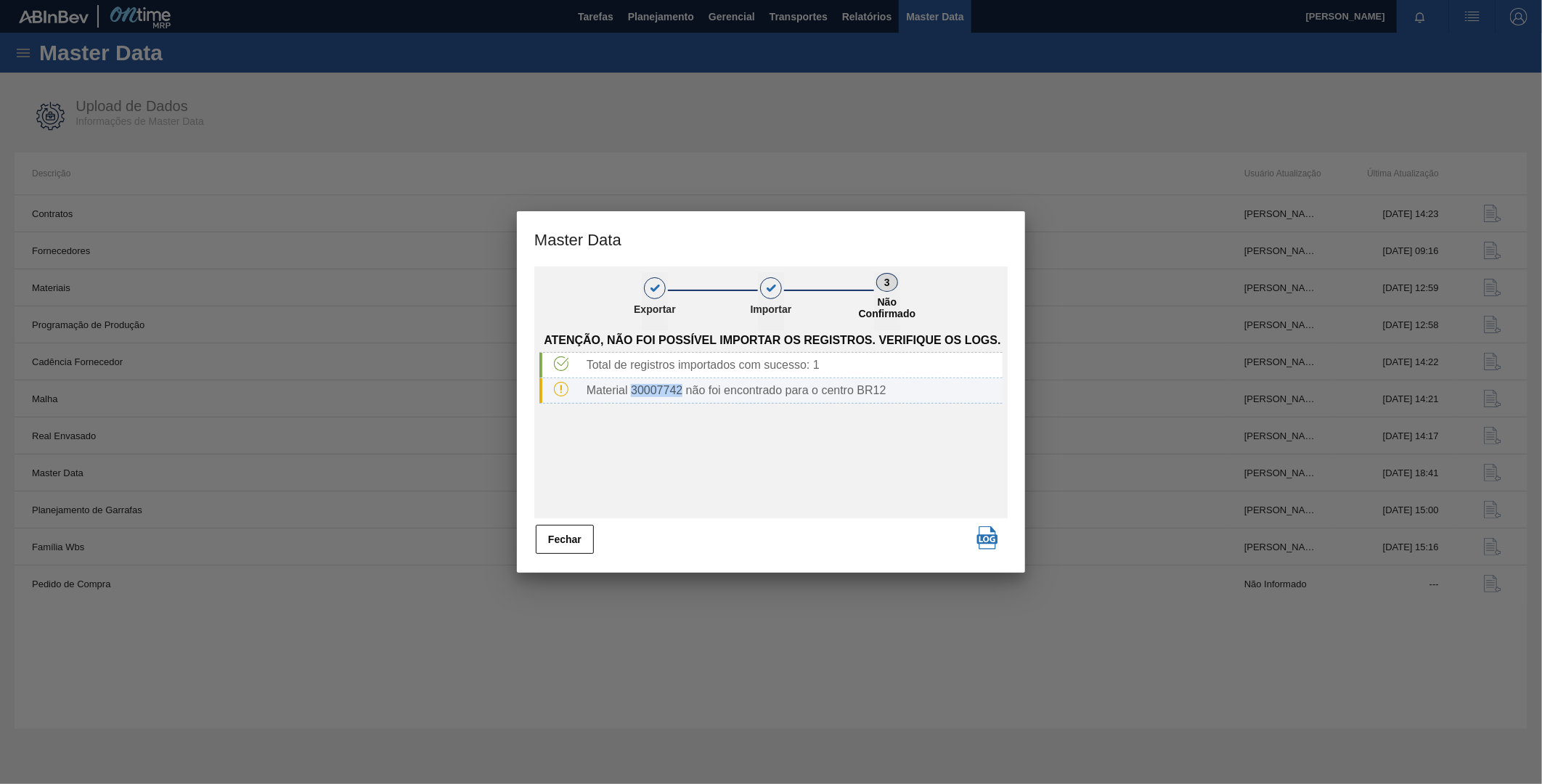
drag, startPoint x: 679, startPoint y: 390, endPoint x: 634, endPoint y: 397, distance: 45.5
click at [634, 397] on div "Material 30007742 não foi encontrado para o centro BR12" at bounding box center [771, 391] width 463 height 25
copy div "30007742"
click at [564, 543] on button "Fechar" at bounding box center [564, 539] width 58 height 29
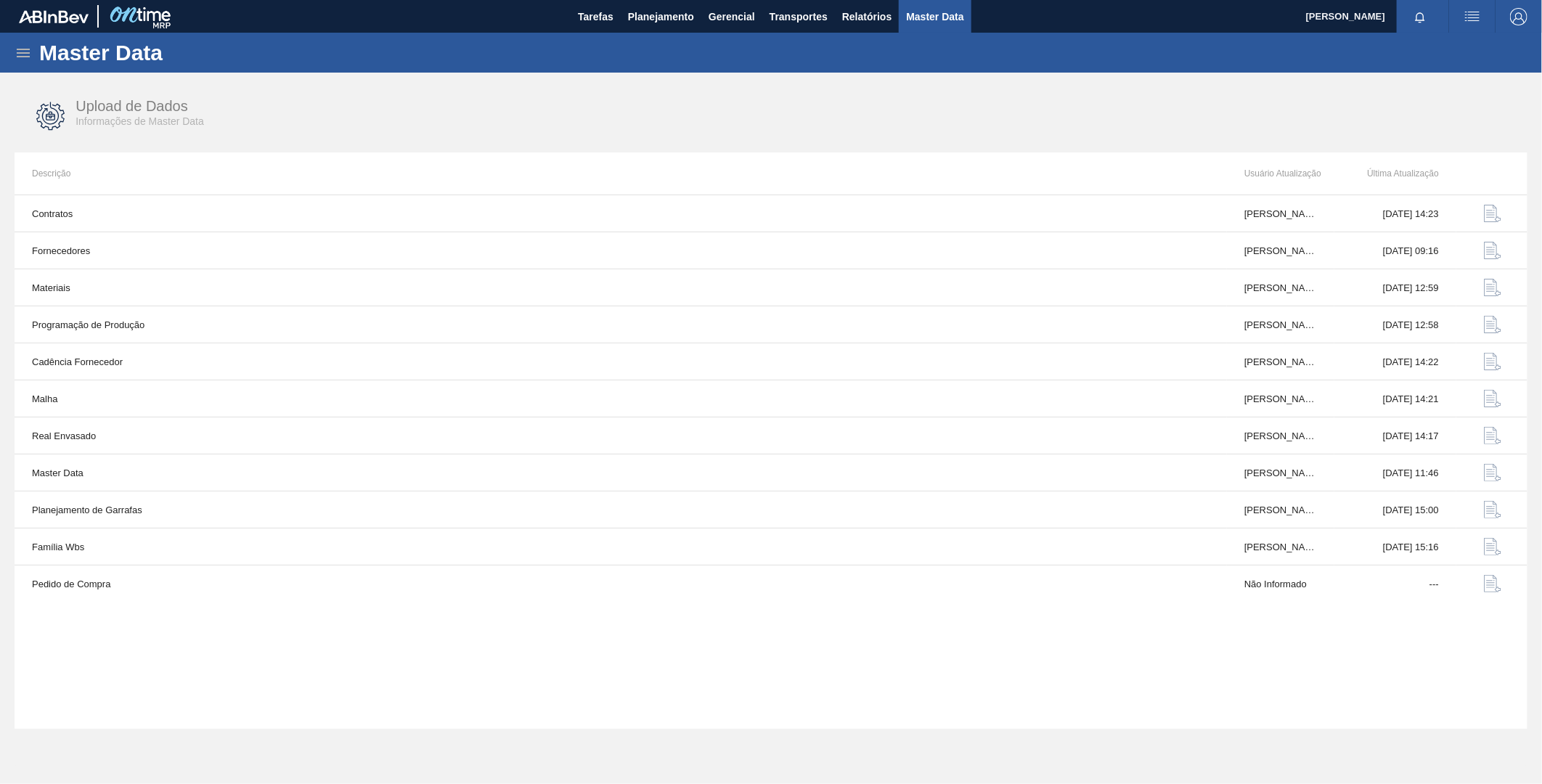
click at [25, 54] on icon at bounding box center [23, 53] width 17 height 17
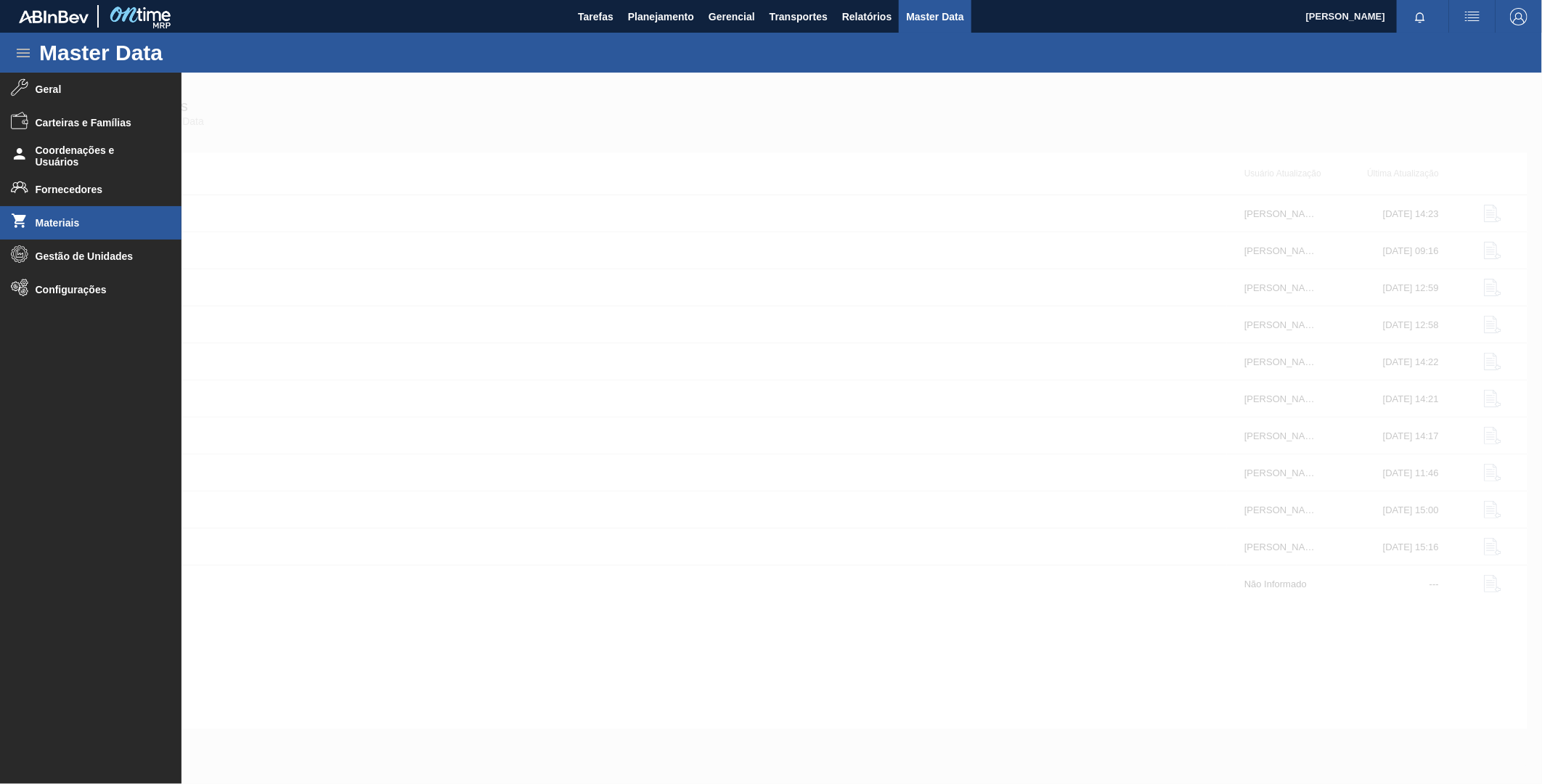
click at [91, 227] on span "Materiais" at bounding box center [96, 223] width 120 height 12
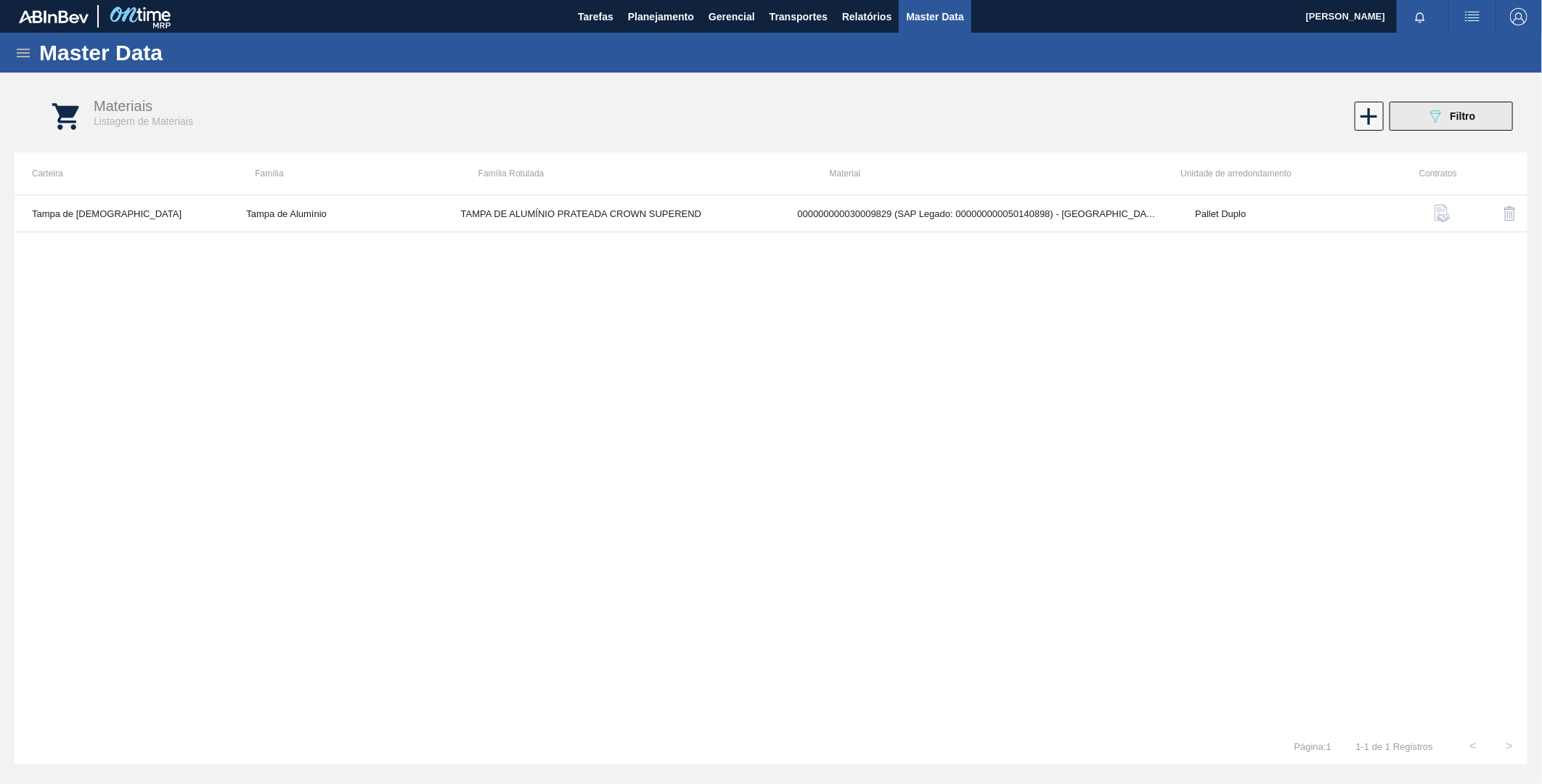
click at [1441, 124] on icon "089F7B8B-B2A5-4AFE-B5C0-19BA573D28AC" at bounding box center [1435, 116] width 17 height 17
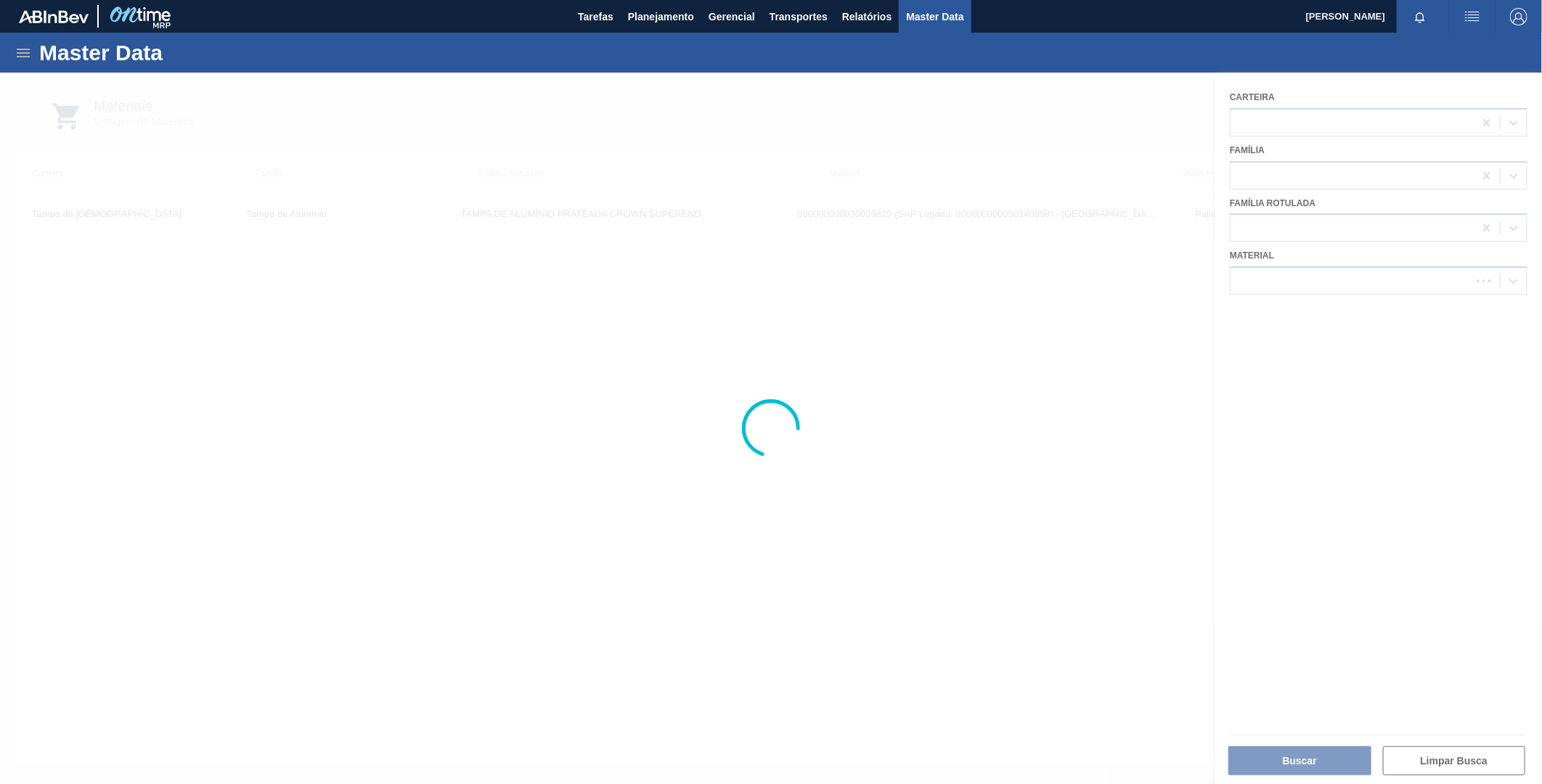
click at [1360, 279] on div at bounding box center [771, 428] width 1542 height 711
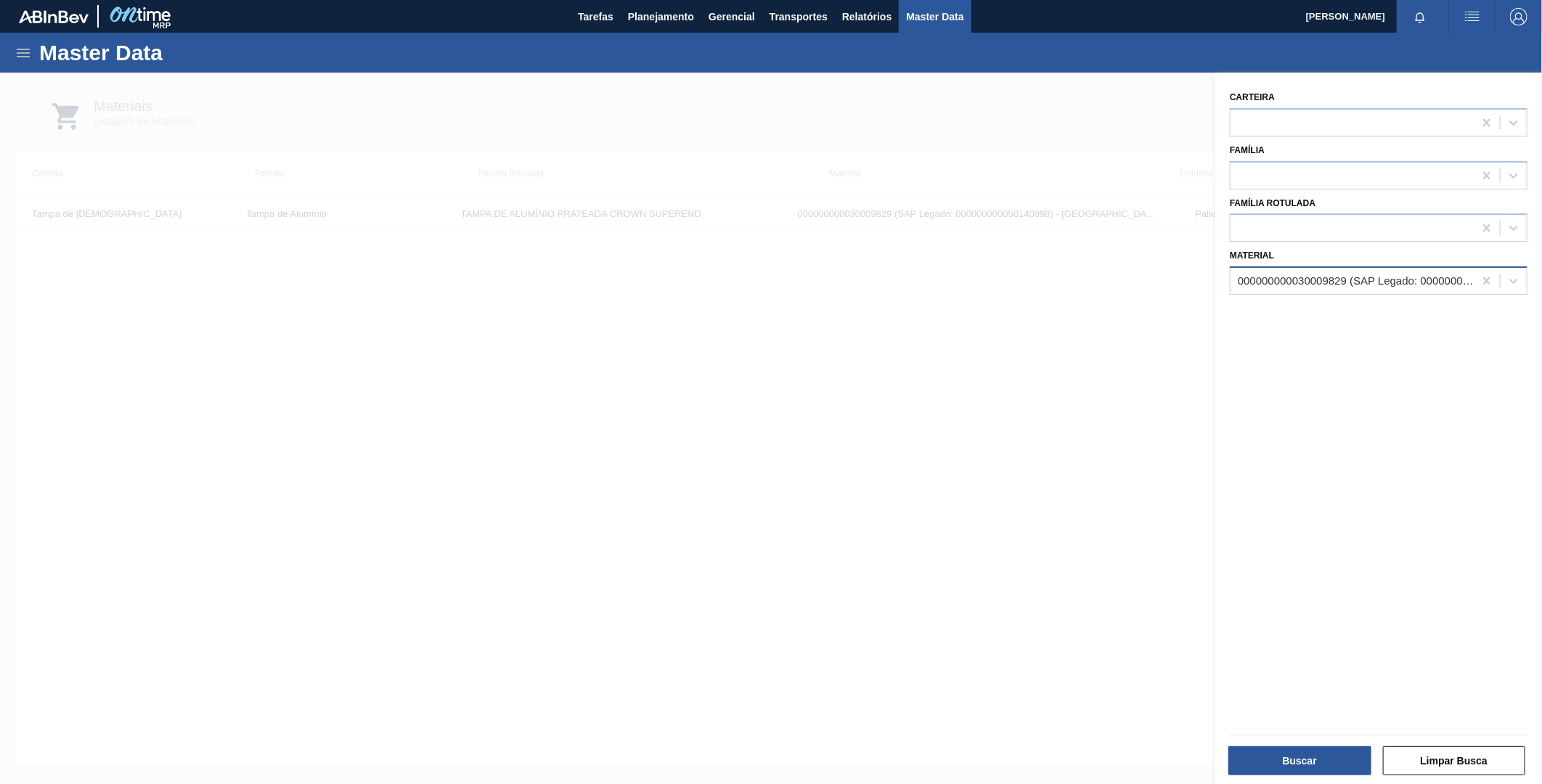
click at [1320, 288] on div "000000000030009829 (SAP Legado: 000000000050140898) - [GEOGRAPHIC_DATA] AL.SUPE…" at bounding box center [1352, 281] width 243 height 21
click at [1485, 274] on icon at bounding box center [1487, 281] width 14 height 14
paste input "30007742"
type input "30007742"
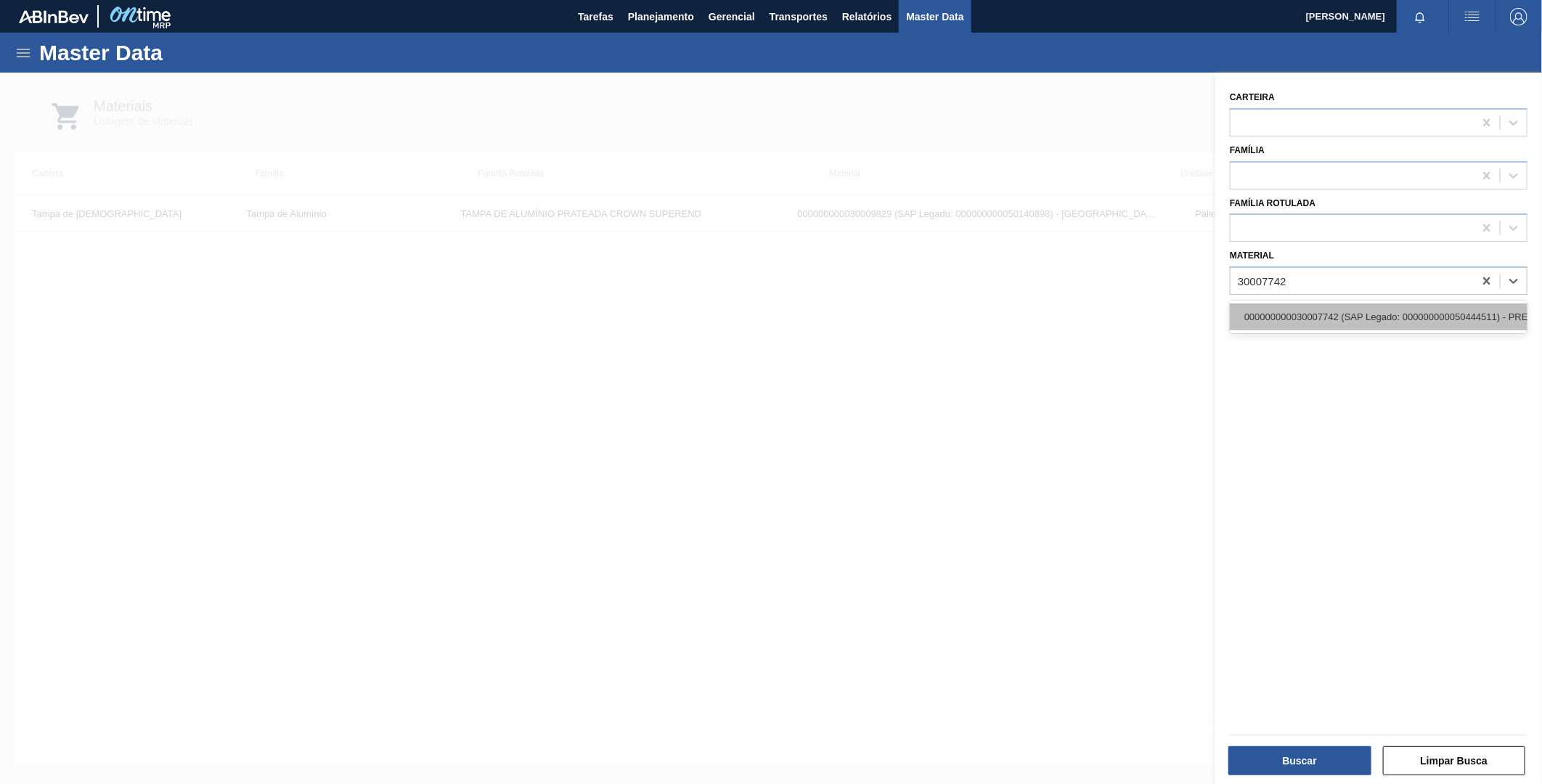
click at [1322, 326] on div "000000000030007742 (SAP Legado: 000000000050444511) - PREFORMA 39,7G CRISTAL RE…" at bounding box center [1378, 317] width 298 height 27
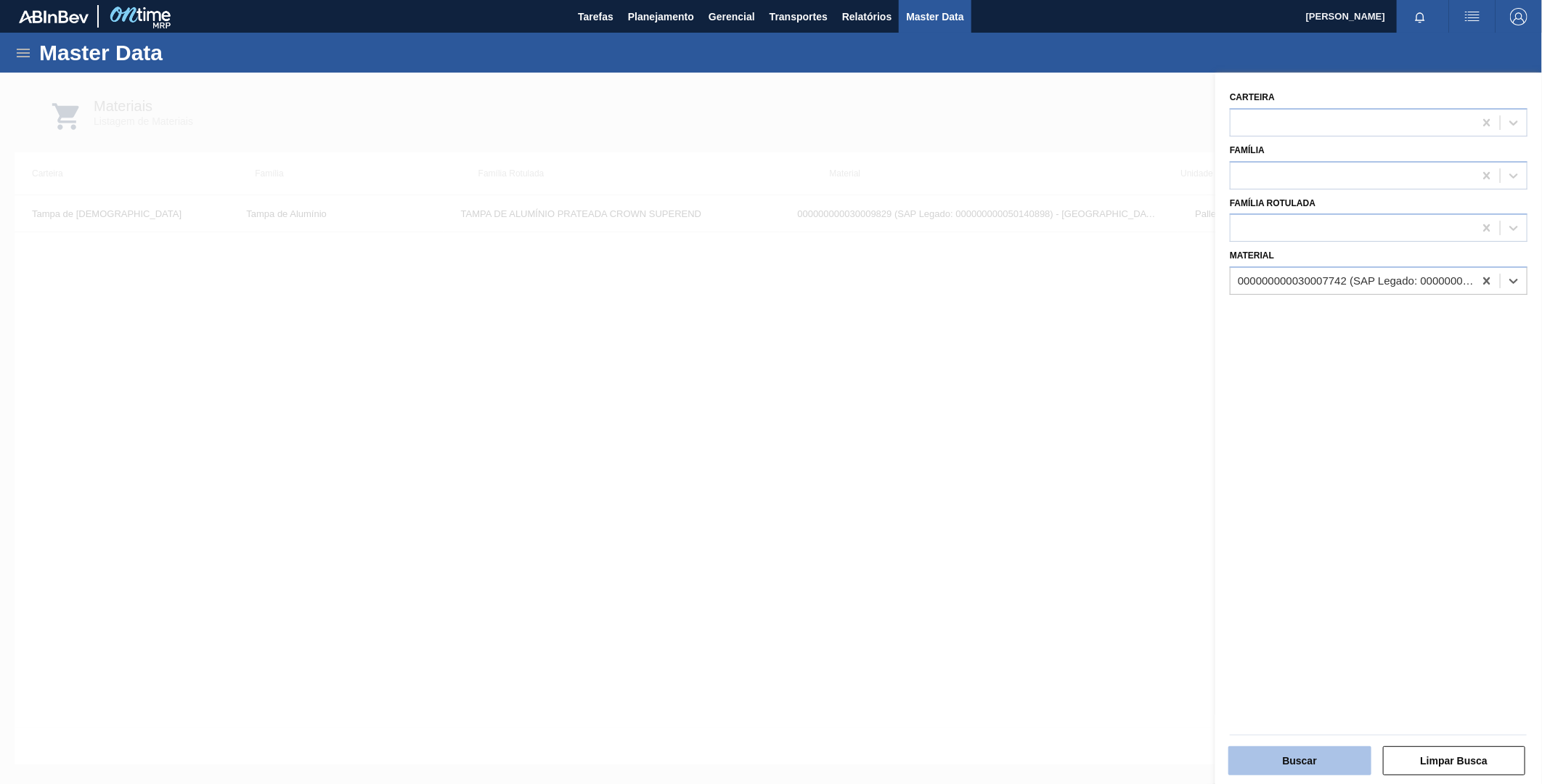
click at [1319, 763] on button "Buscar" at bounding box center [1299, 760] width 143 height 29
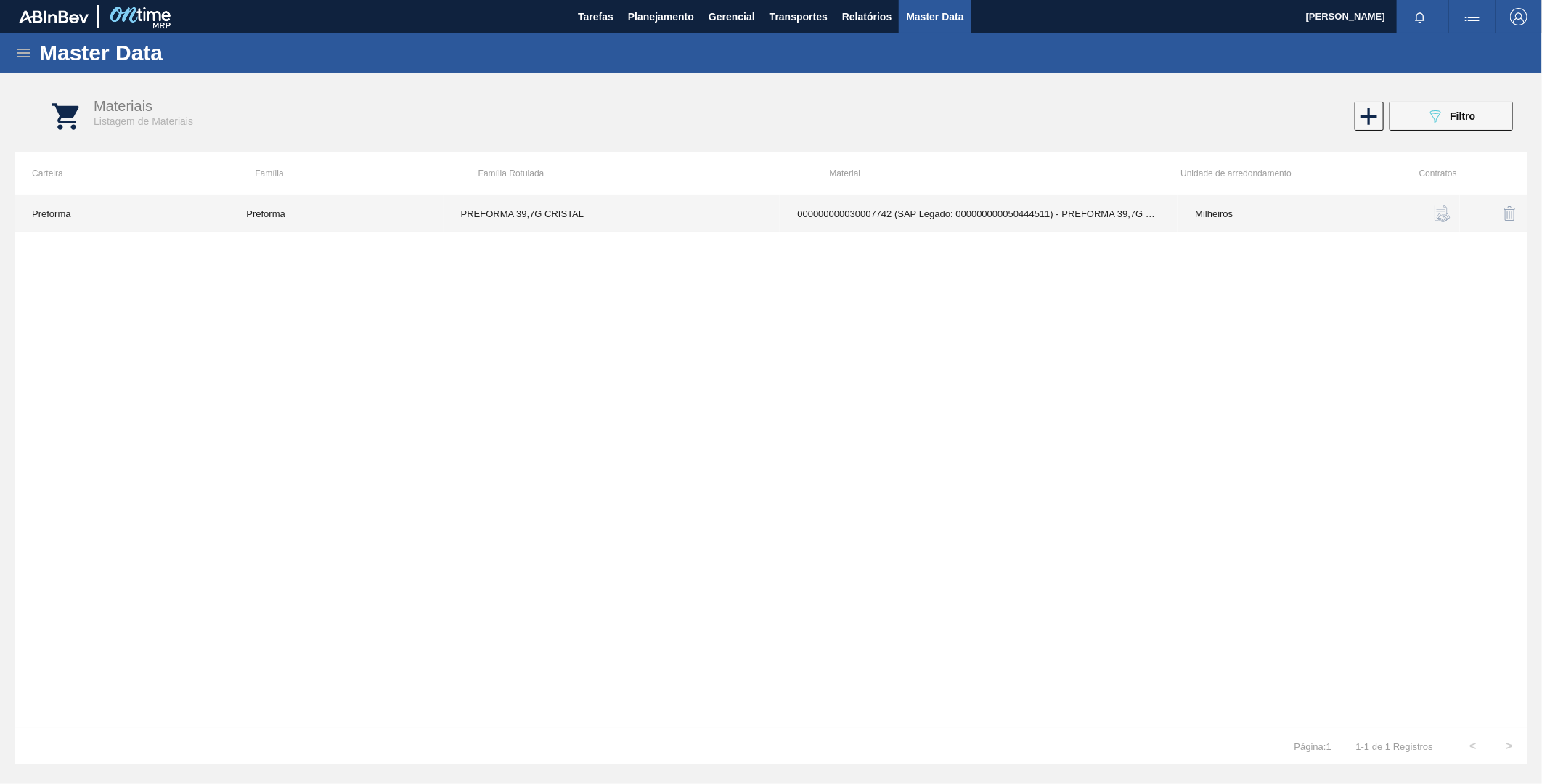
click at [731, 221] on td "PREFORMA 39,7G CRISTAL" at bounding box center [612, 213] width 337 height 37
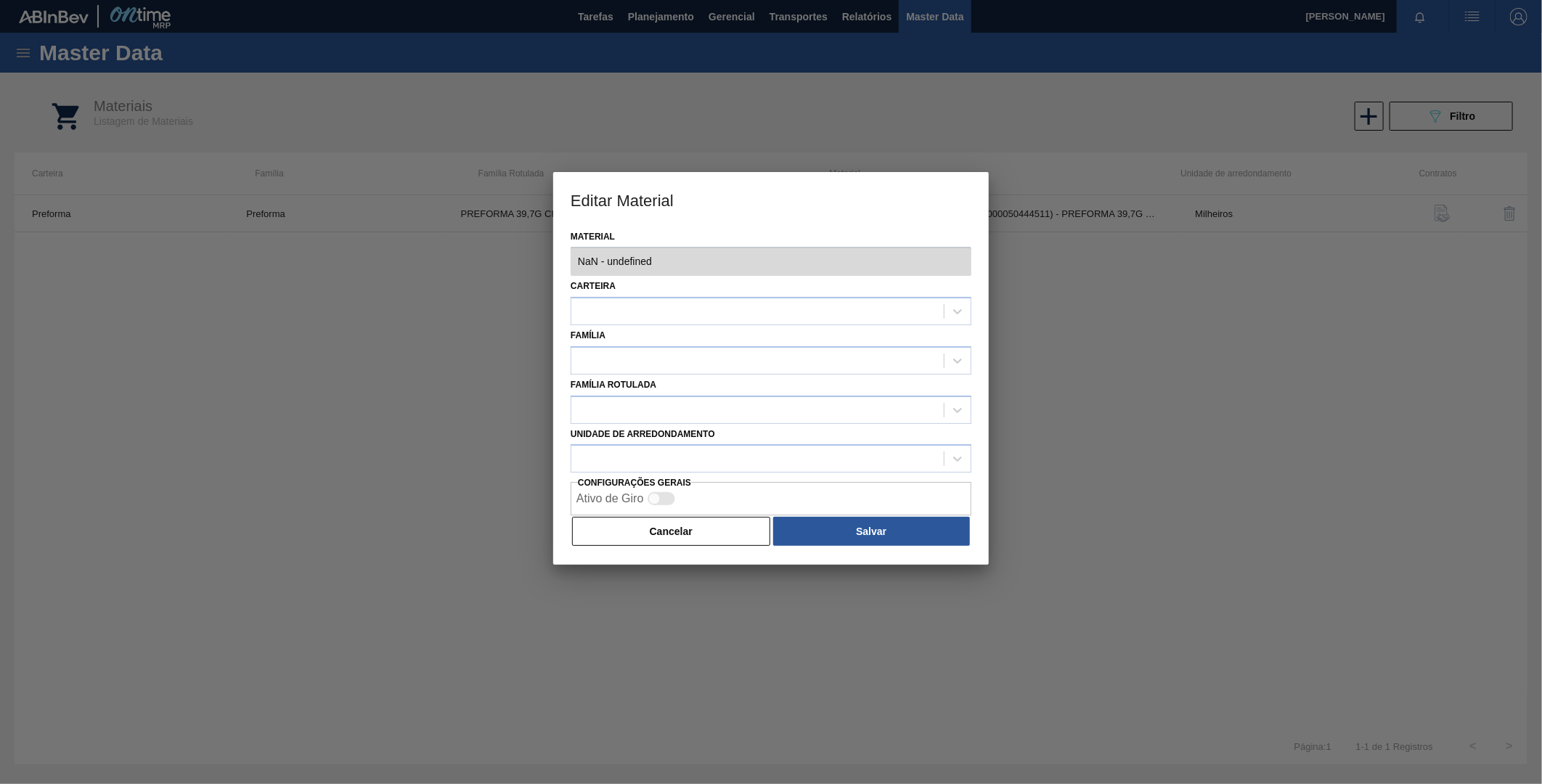
type input "30007742 - 000000000030007742 (SAP Legado: 000000000050444511) - PREFORMA 39,7G…"
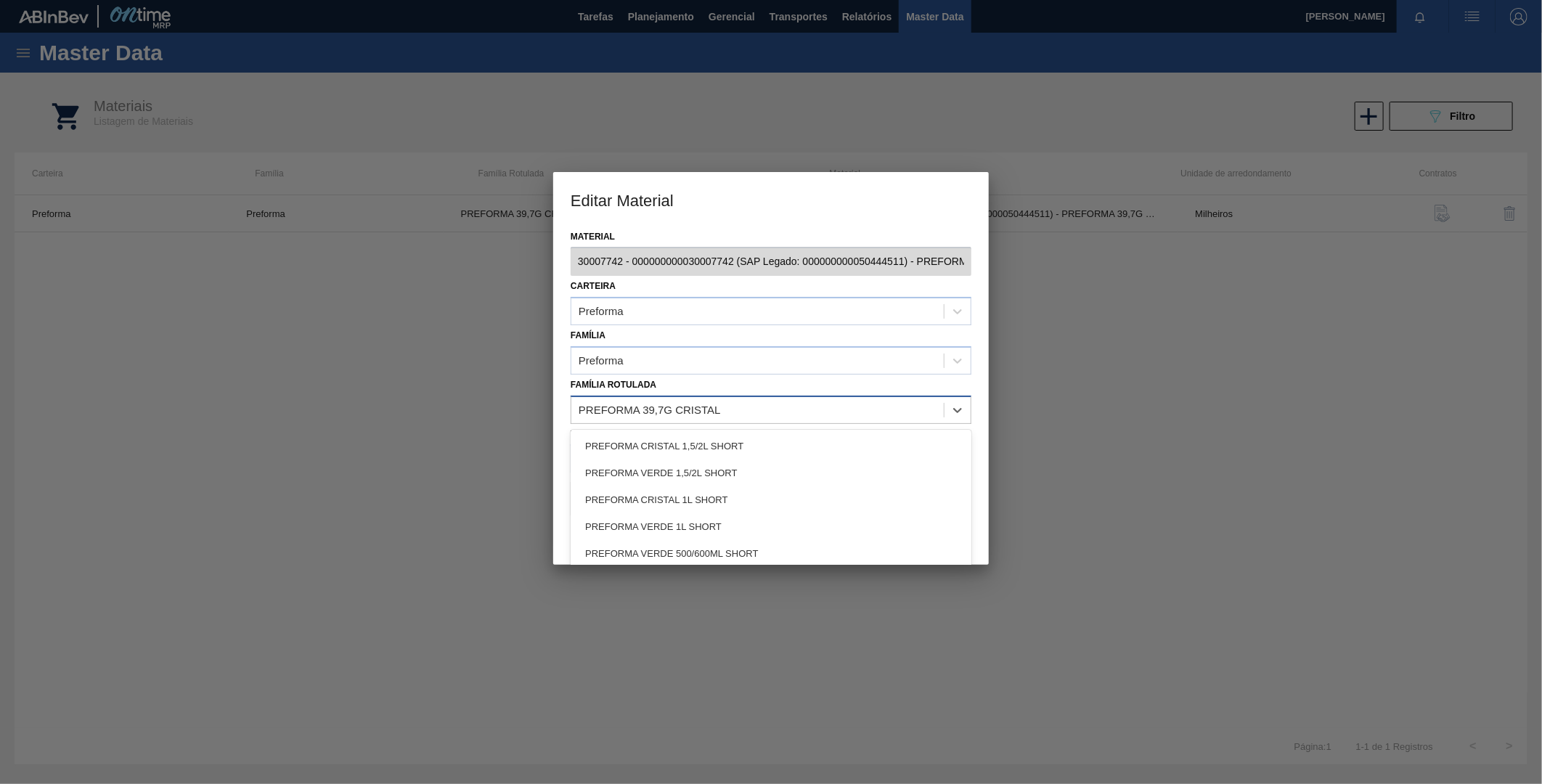
drag, startPoint x: 730, startPoint y: 408, endPoint x: 576, endPoint y: 400, distance: 154.2
click at [576, 400] on div "PREFORMA 39,7G CRISTAL" at bounding box center [757, 409] width 372 height 21
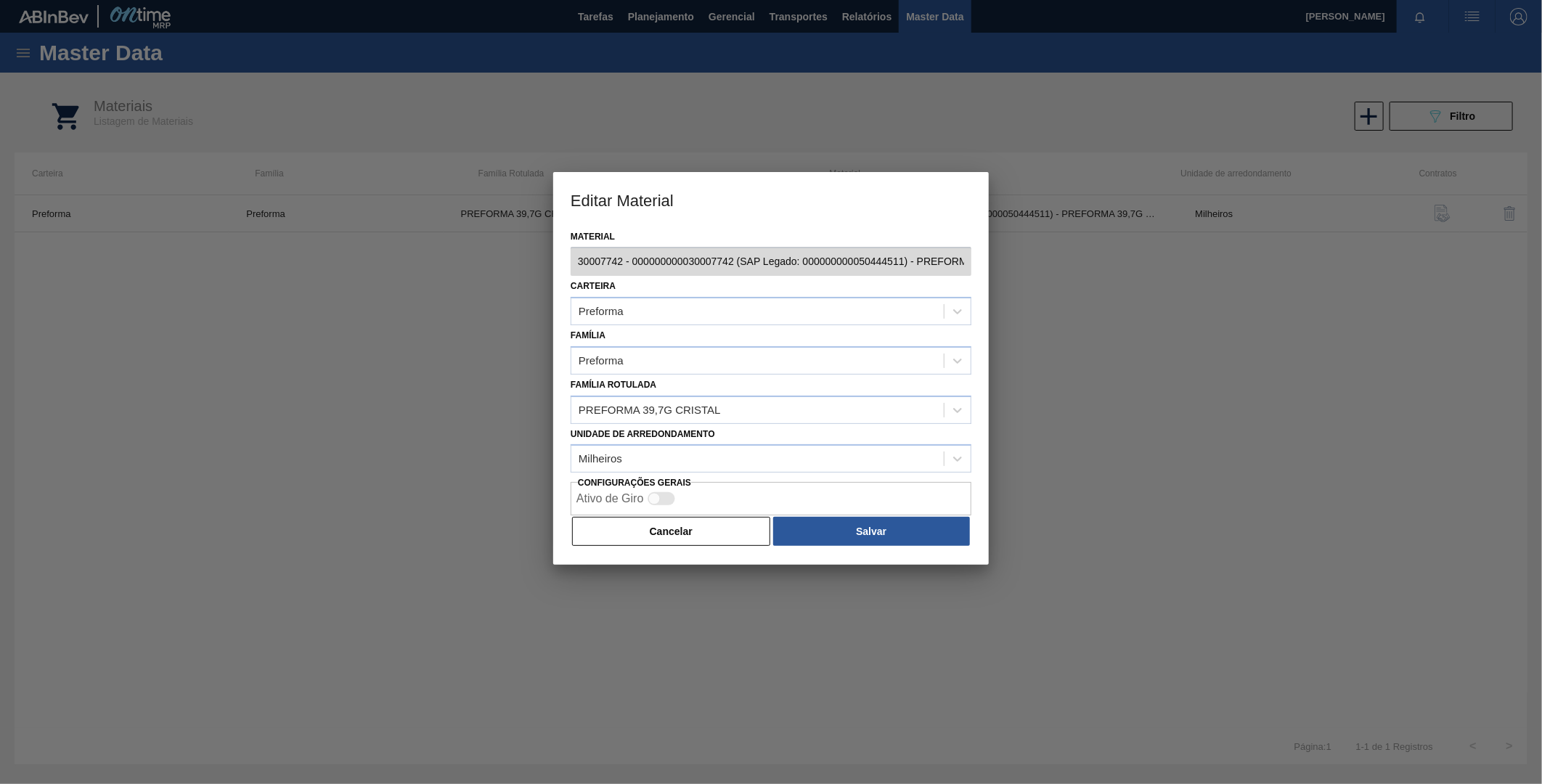
click at [405, 431] on div at bounding box center [771, 392] width 1542 height 784
drag, startPoint x: 662, startPoint y: 526, endPoint x: 330, endPoint y: 681, distance: 366.4
click at [658, 526] on button "Cancelar" at bounding box center [671, 531] width 198 height 29
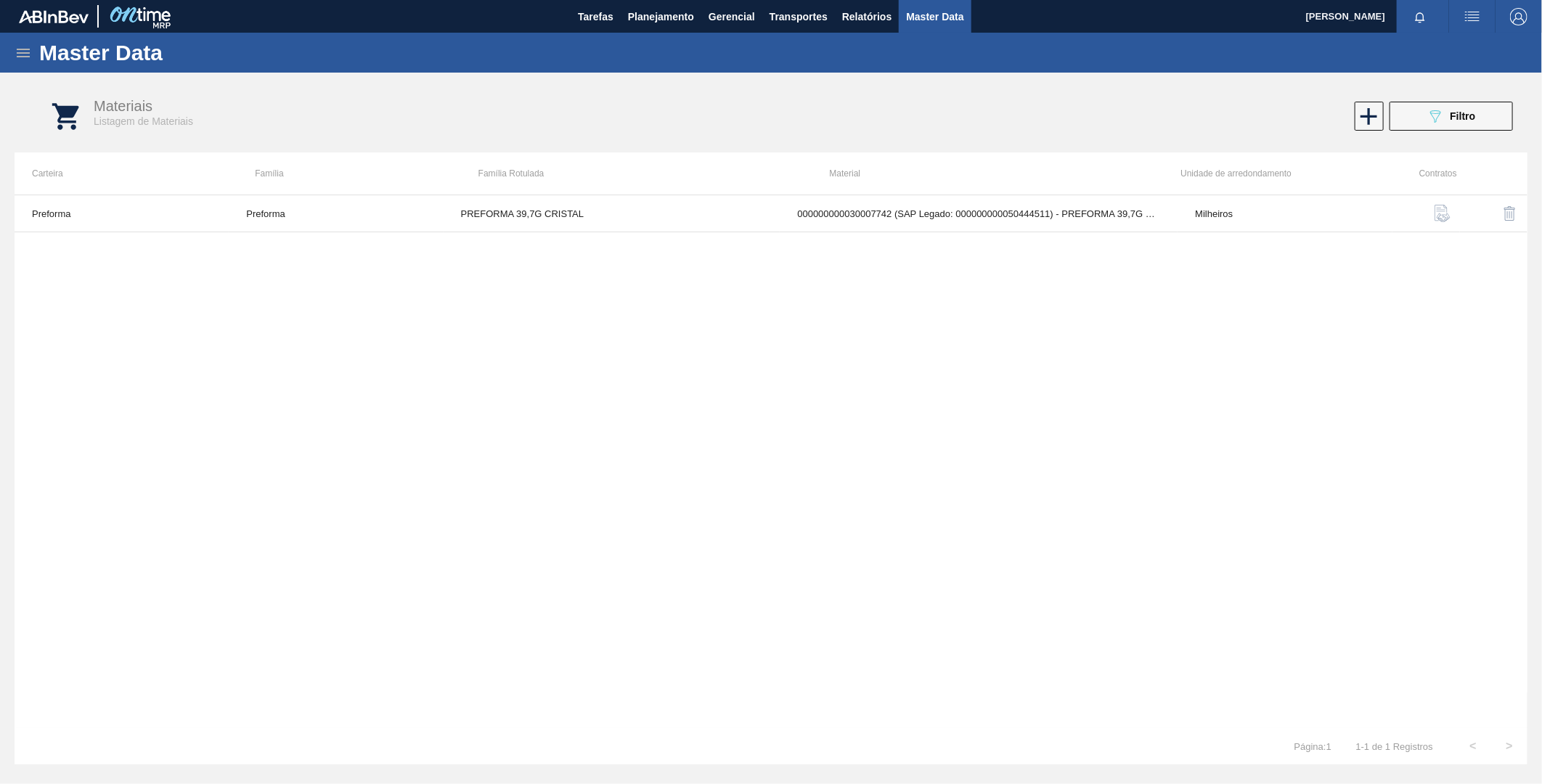
click at [20, 51] on icon at bounding box center [23, 53] width 17 height 17
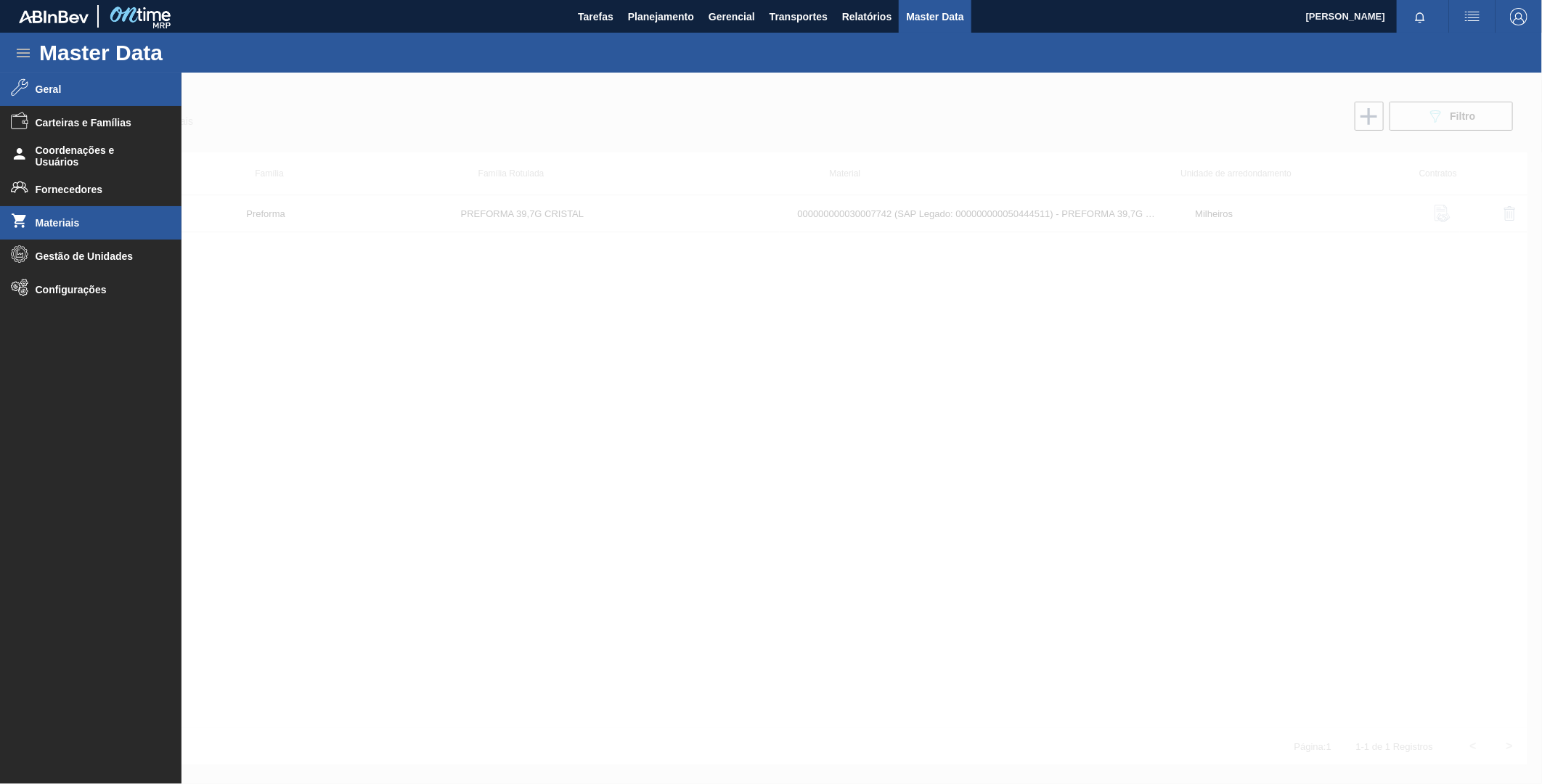
click at [55, 90] on span "Geral" at bounding box center [96, 89] width 120 height 12
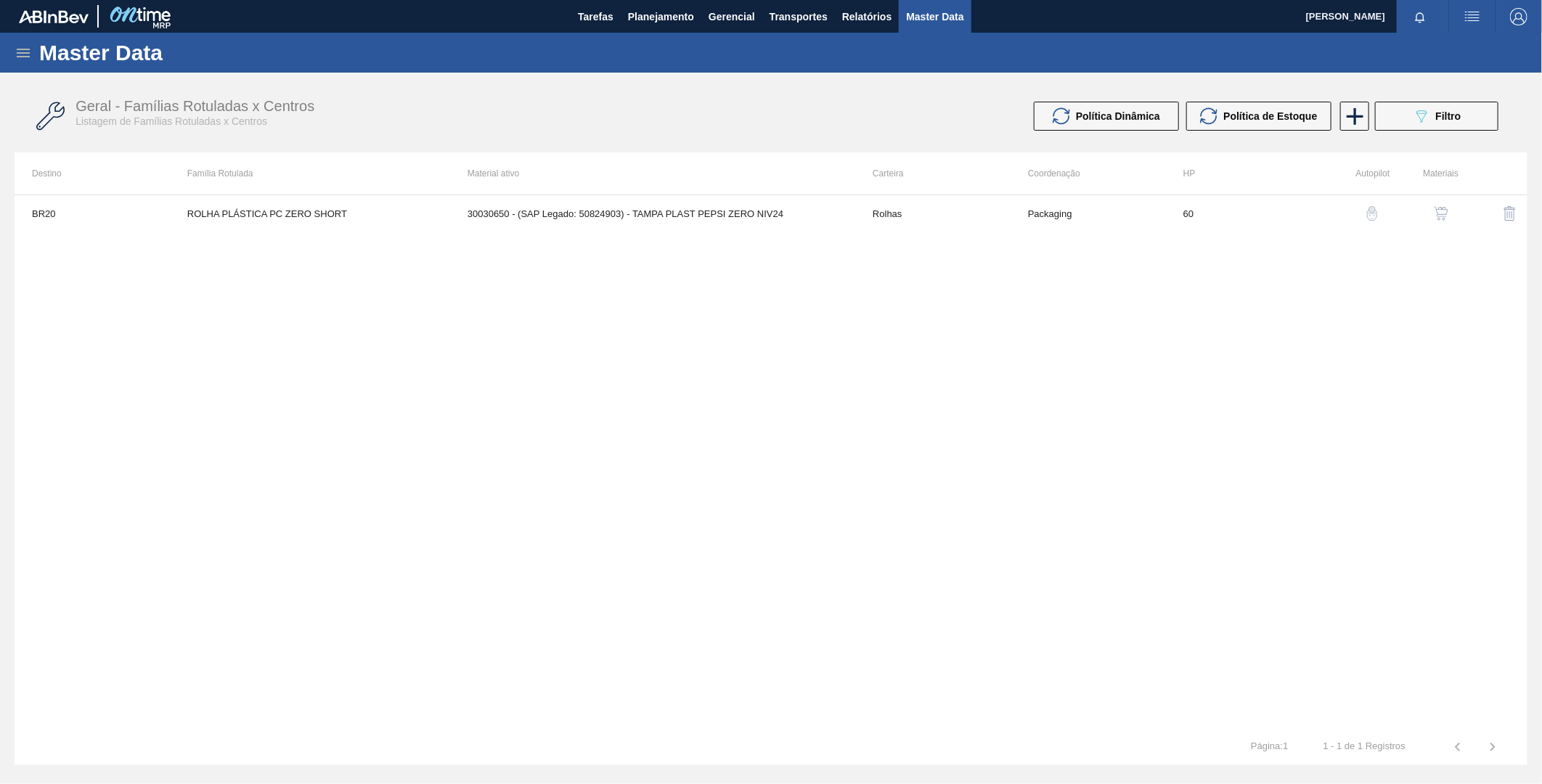
drag, startPoint x: 1150, startPoint y: 333, endPoint x: 1337, endPoint y: 202, distance: 228.3
click at [1153, 325] on div "BR20 ROLHA PLÁSTICA PC ZERO SHORT 30030650 - (SAP Legado: 50824903) - TAMPA PLA…" at bounding box center [771, 462] width 1513 height 534
click at [1431, 105] on button "089F7B8B-B2A5-4AFE-B5C0-19BA573D28AC Filtro" at bounding box center [1437, 116] width 123 height 29
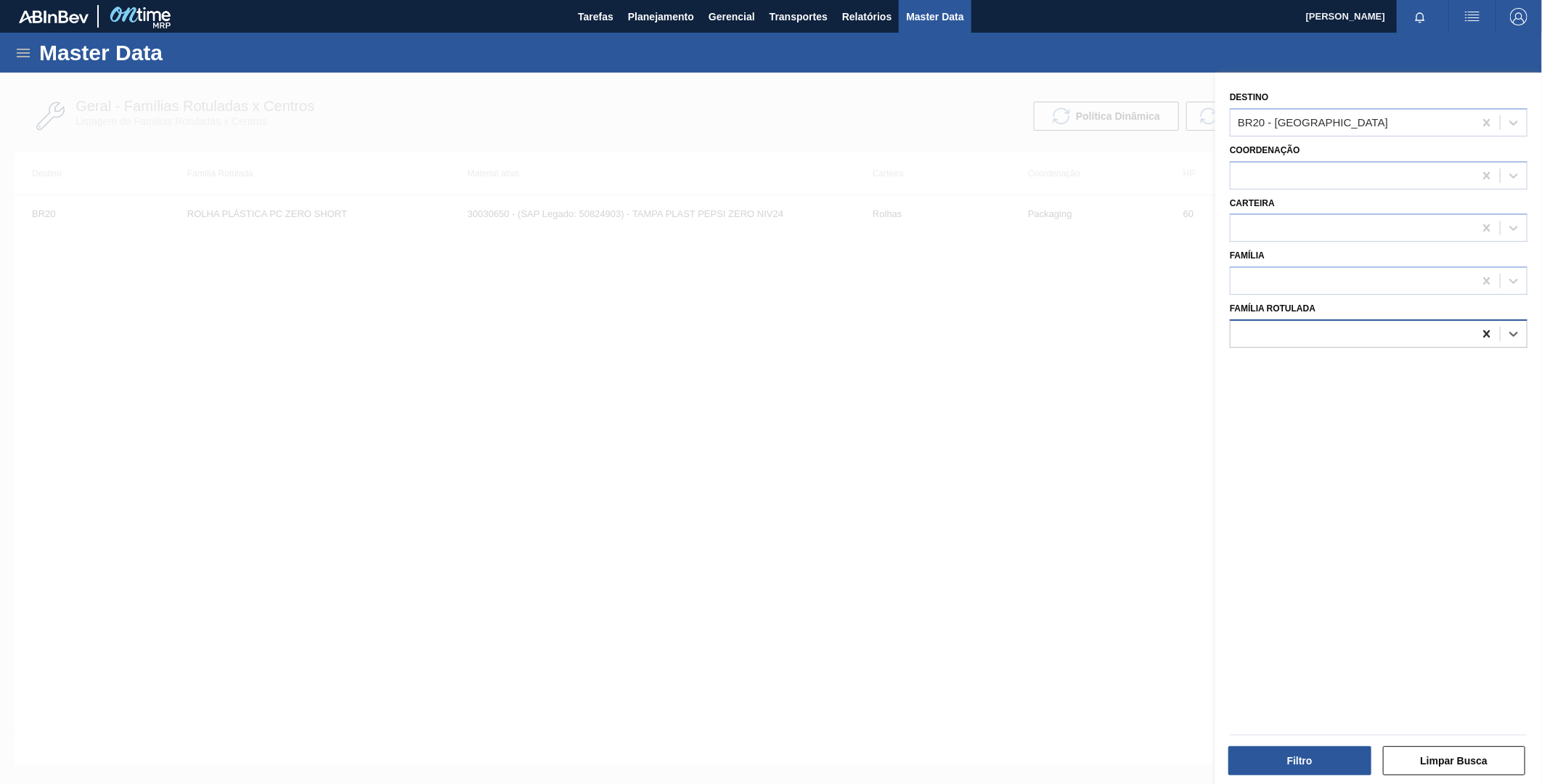
click at [1488, 330] on icon at bounding box center [1487, 334] width 14 height 14
paste Rotulada "PREFORMA 39,7G CRISTAL"
type Rotulada "PREFORMA 39,7G CRISTAL"
click at [1486, 122] on icon at bounding box center [1487, 122] width 6 height 7
drag, startPoint x: 1356, startPoint y: 335, endPoint x: 1346, endPoint y: 332, distance: 10.4
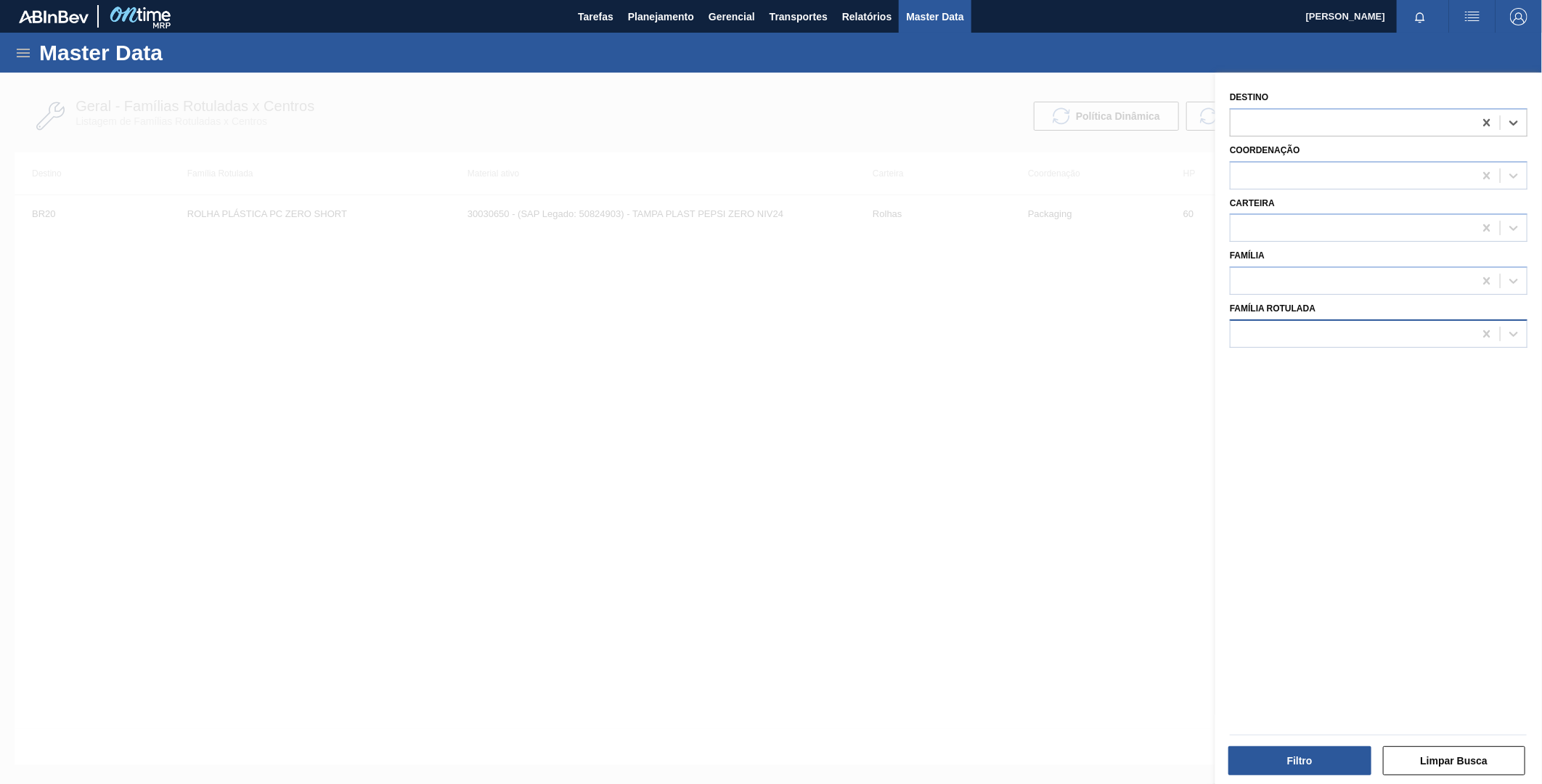
click at [1355, 335] on div at bounding box center [1352, 334] width 243 height 21
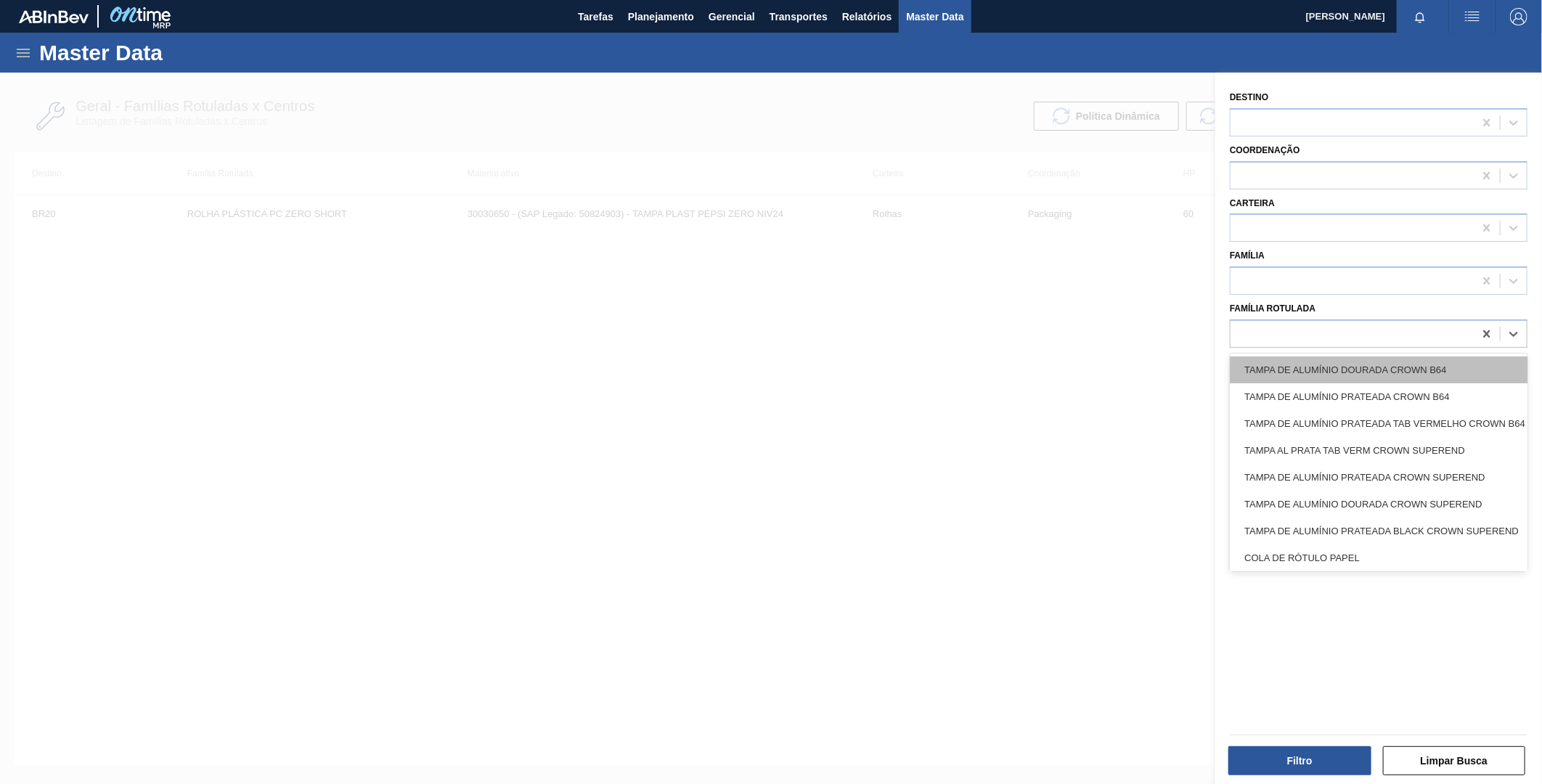
paste Rotulada "PREFORMA 39,7G CRISTAL"
type Rotulada "PREFORMA 39,7G CRISTAL"
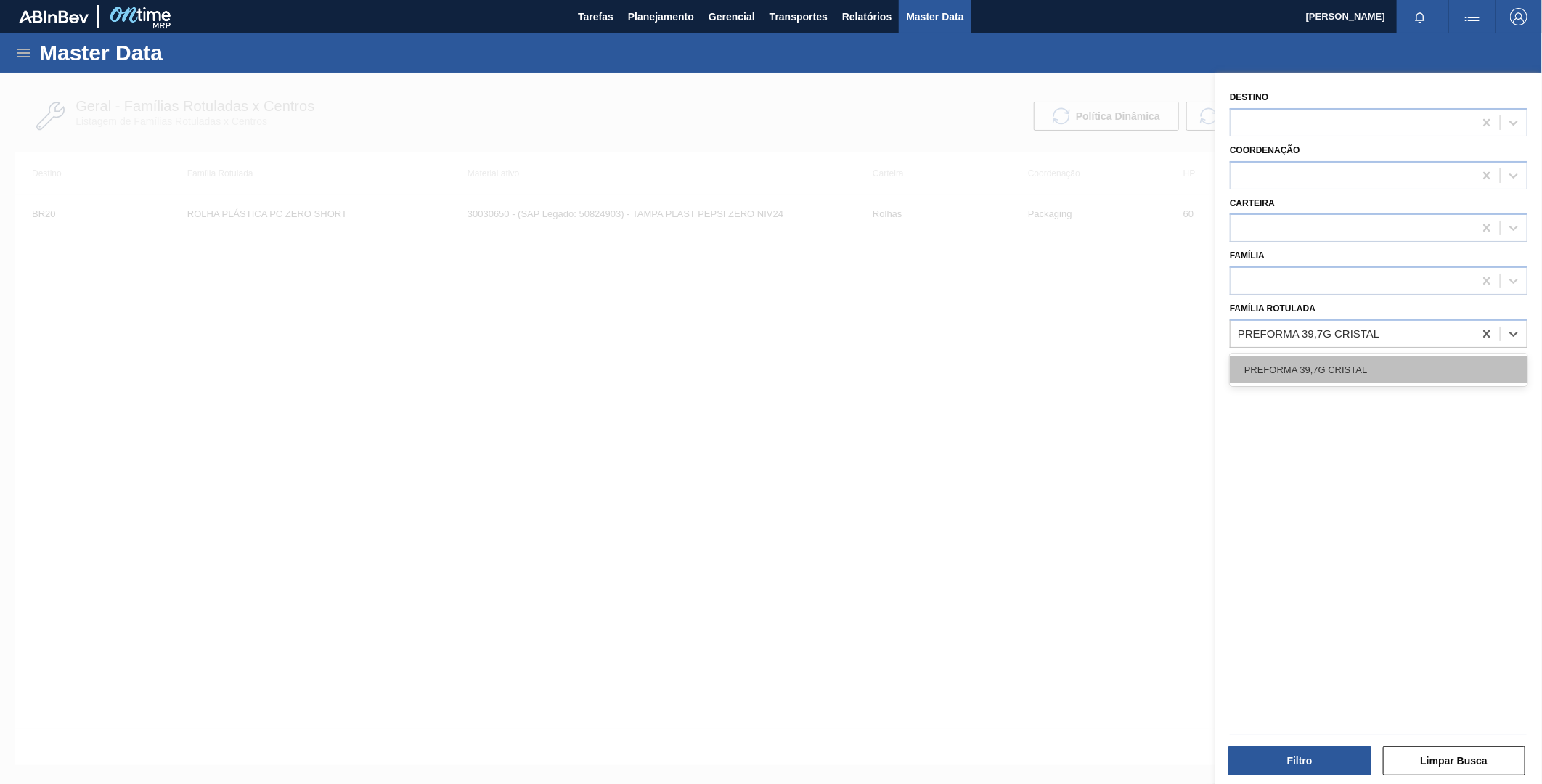
click at [1320, 363] on div "PREFORMA 39,7G CRISTAL" at bounding box center [1378, 370] width 298 height 27
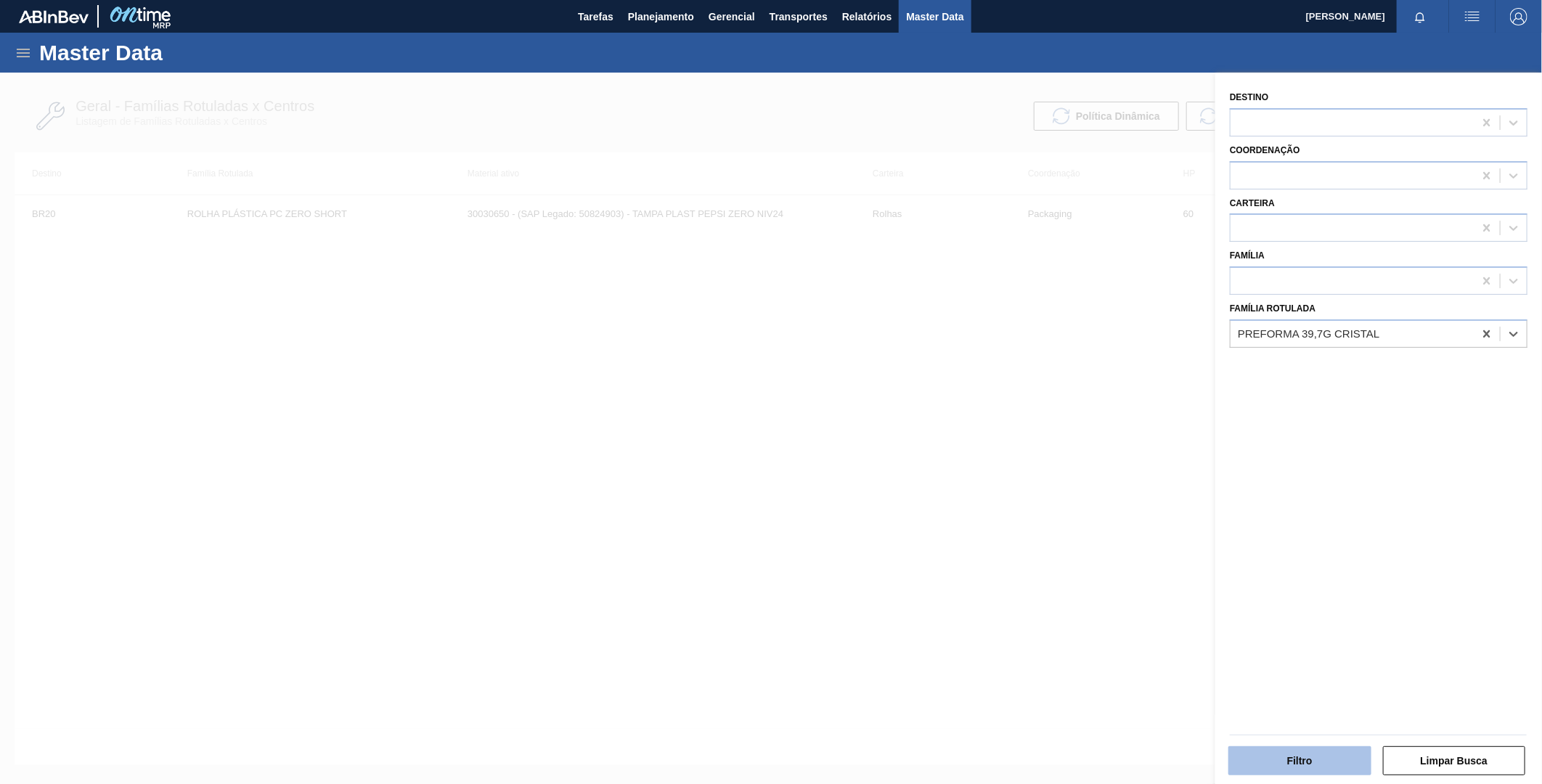
click at [1313, 760] on button "Filtro" at bounding box center [1299, 760] width 143 height 29
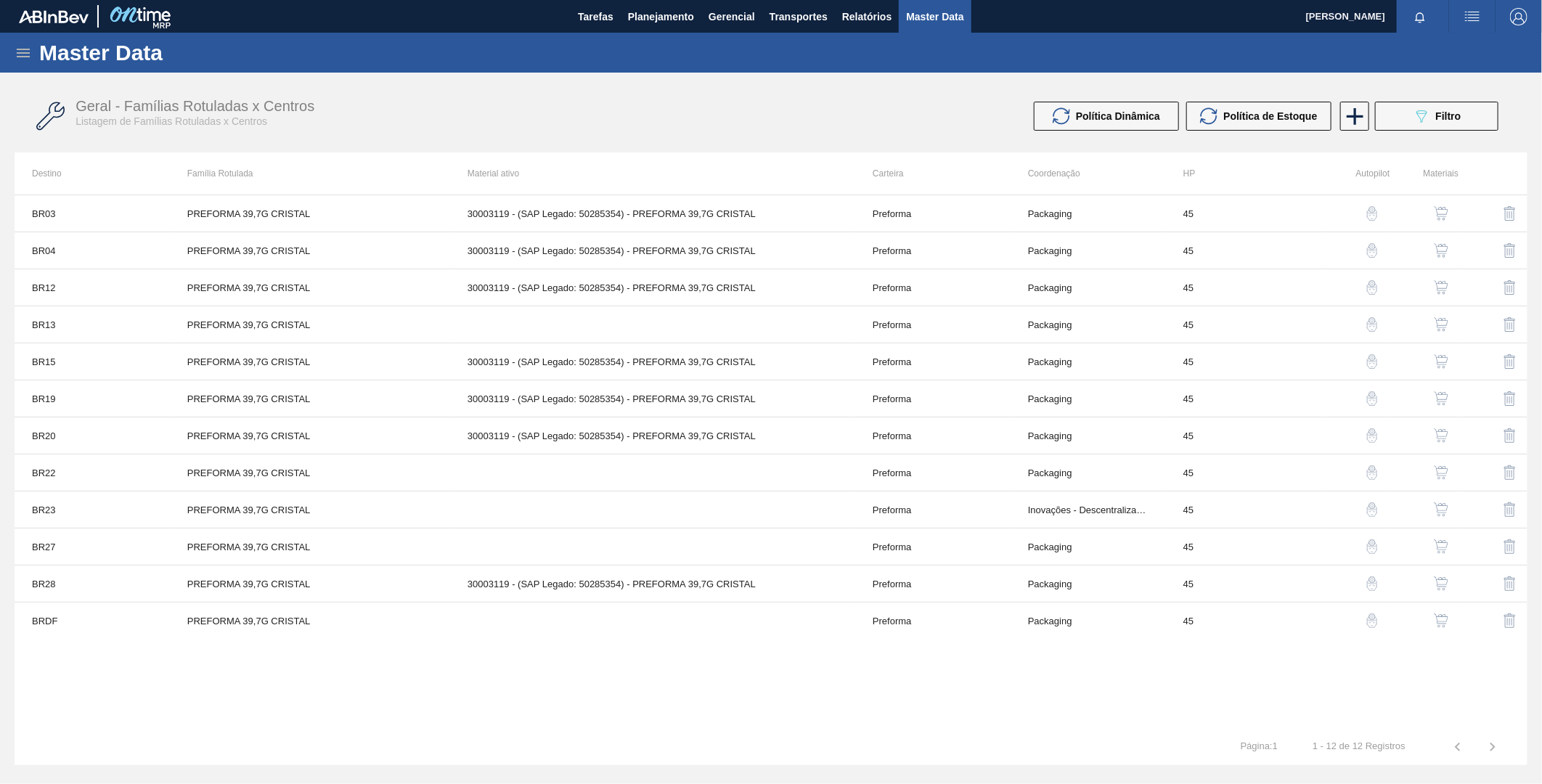
click at [1447, 283] on img "button" at bounding box center [1441, 288] width 14 height 14
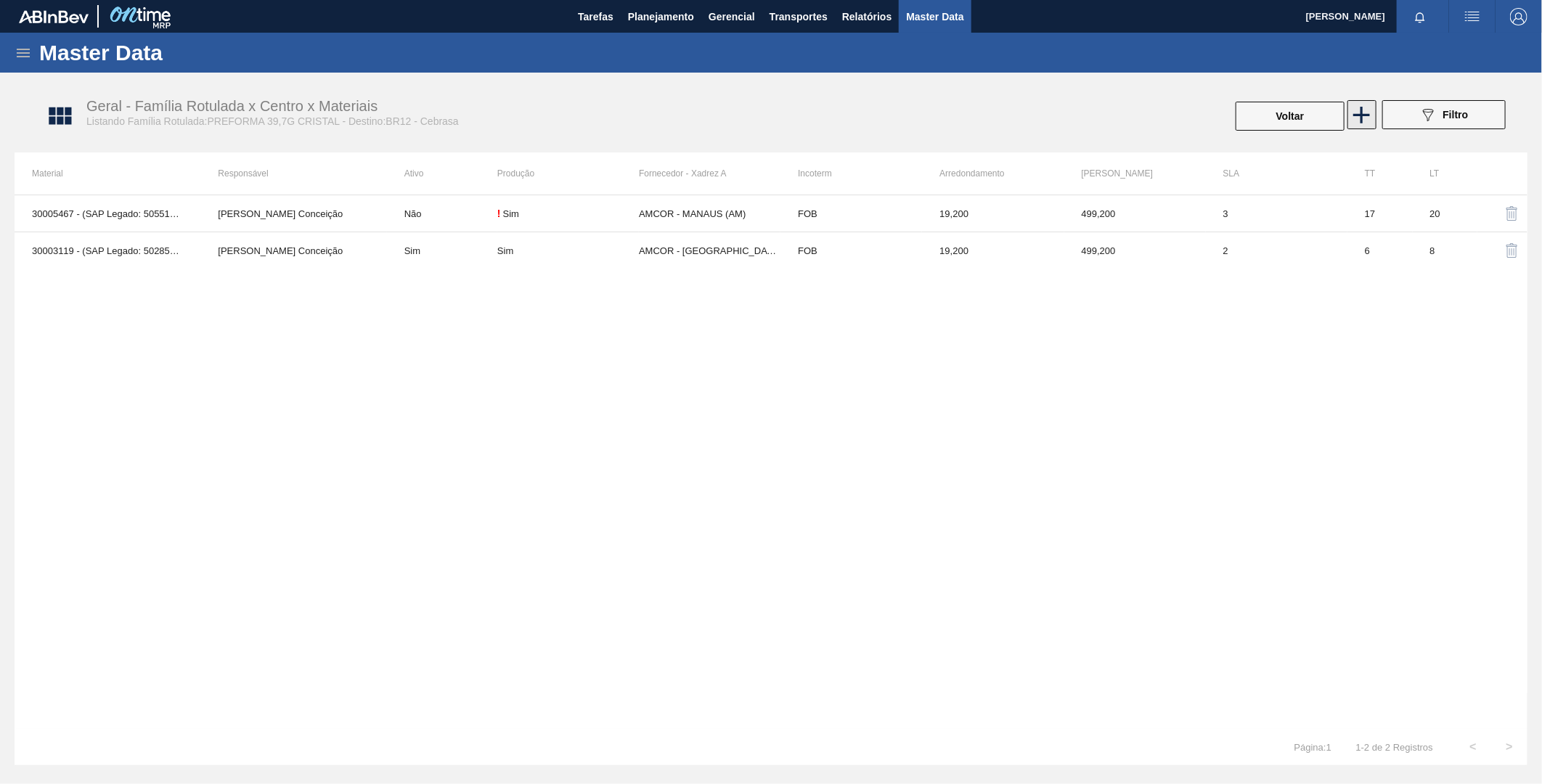
click at [1373, 116] on icon at bounding box center [1362, 115] width 28 height 28
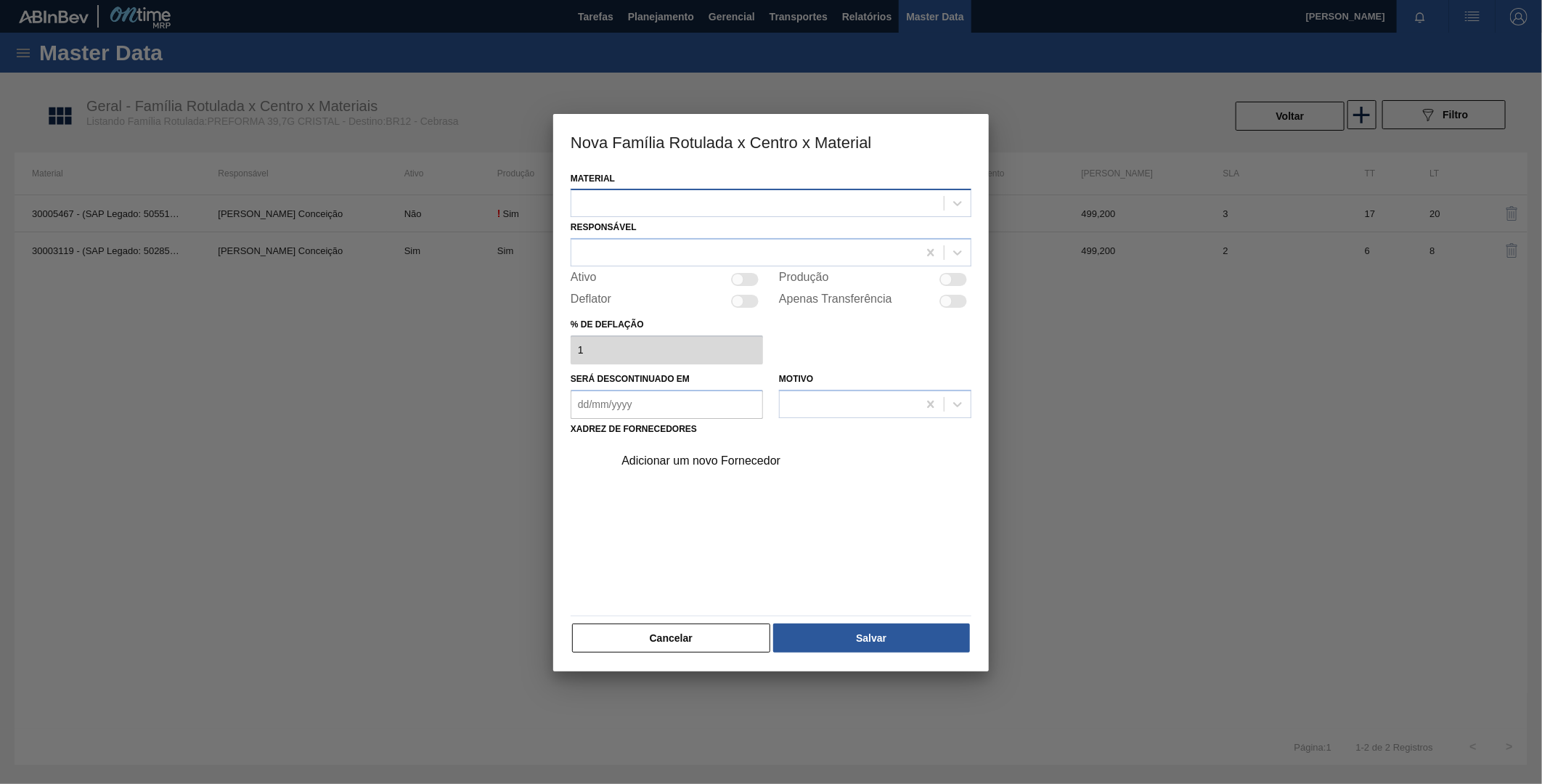
click at [706, 201] on div at bounding box center [757, 203] width 372 height 21
click at [681, 640] on button "Cancelar" at bounding box center [671, 638] width 198 height 29
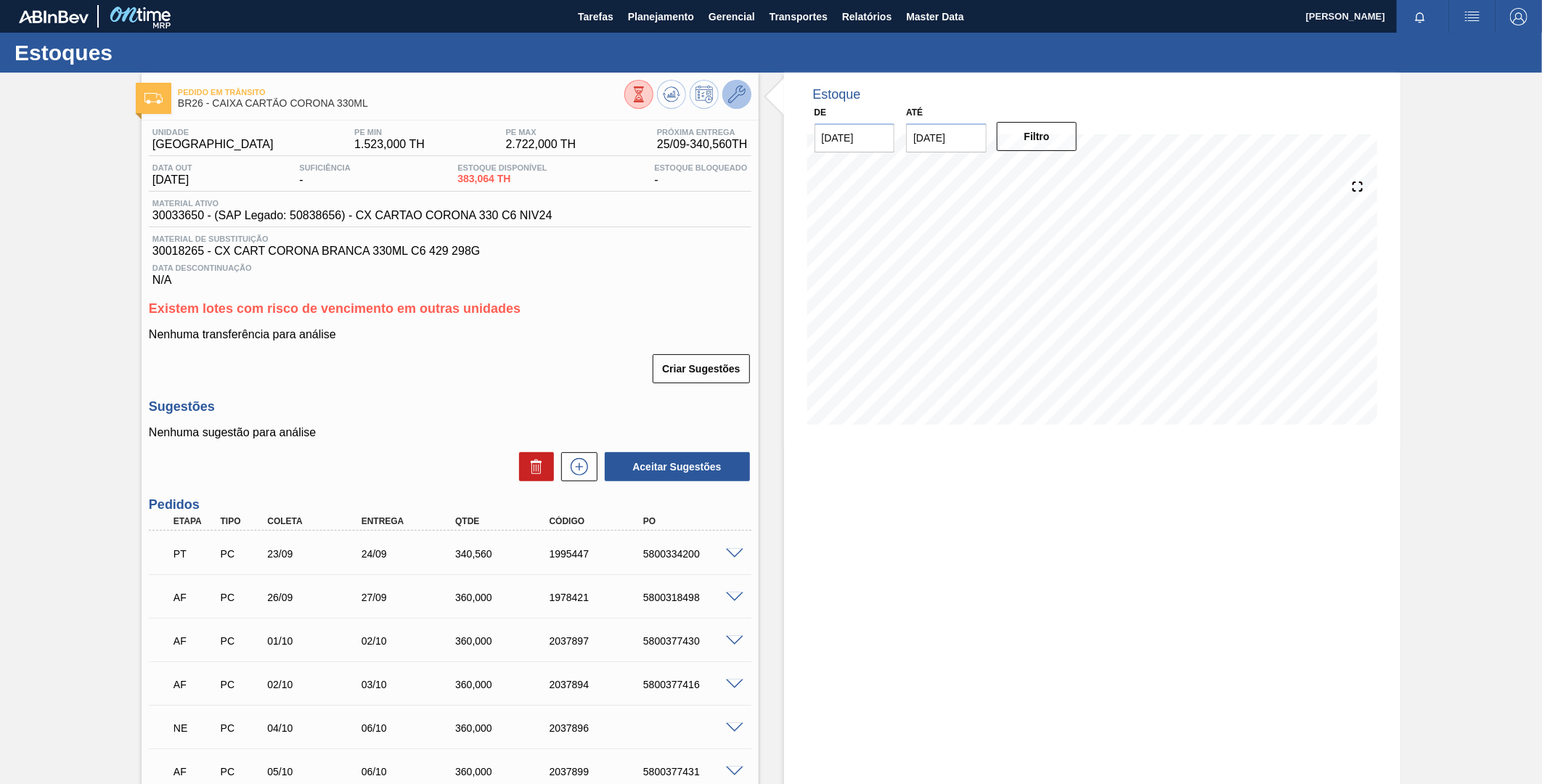
click at [728, 103] on icon at bounding box center [737, 94] width 17 height 17
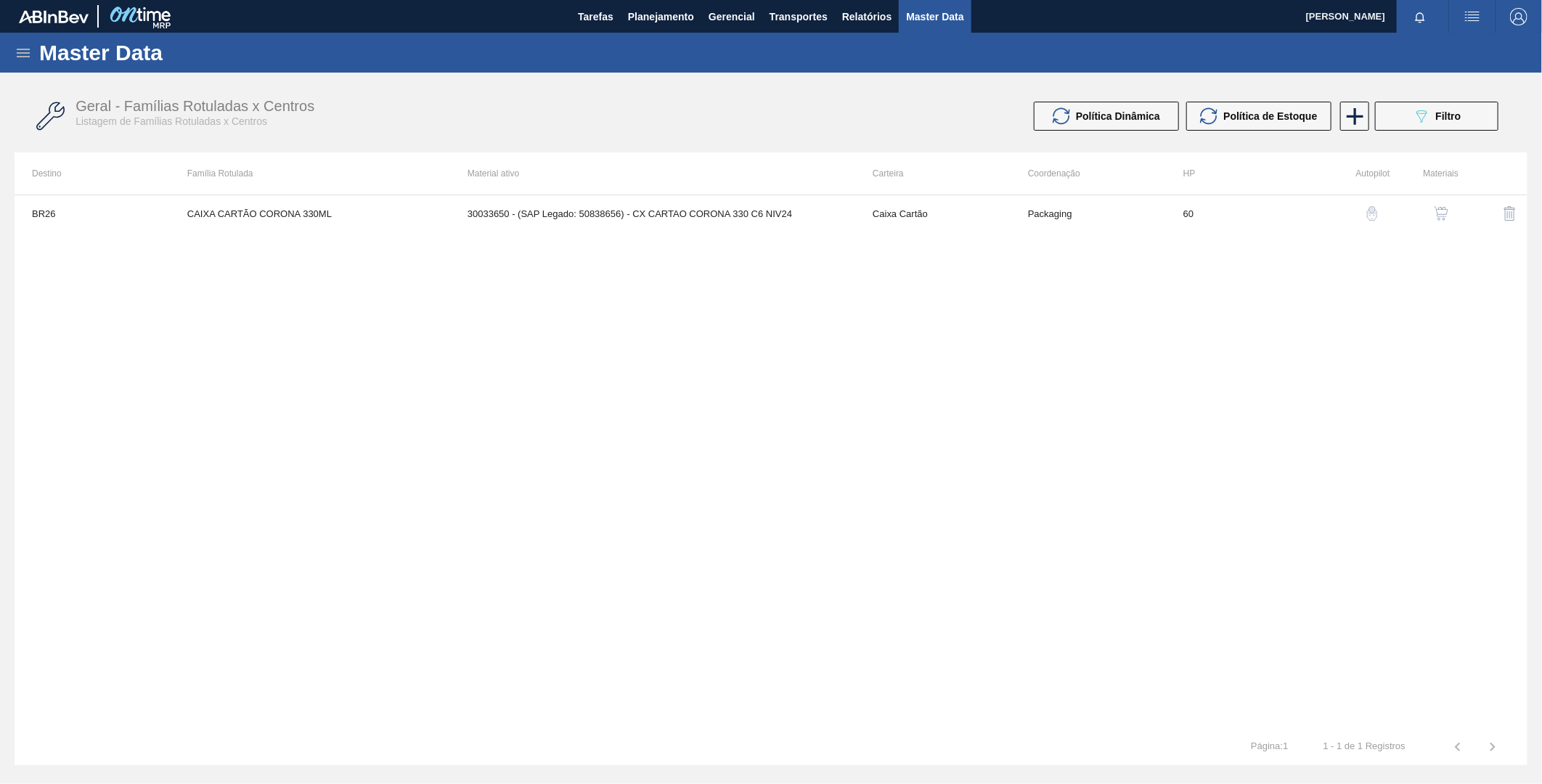
click at [743, 210] on td "30033650 - (SAP Legado: 50838656) - CX CARTAO CORONA 330 C6 NIV24" at bounding box center [653, 213] width 405 height 36
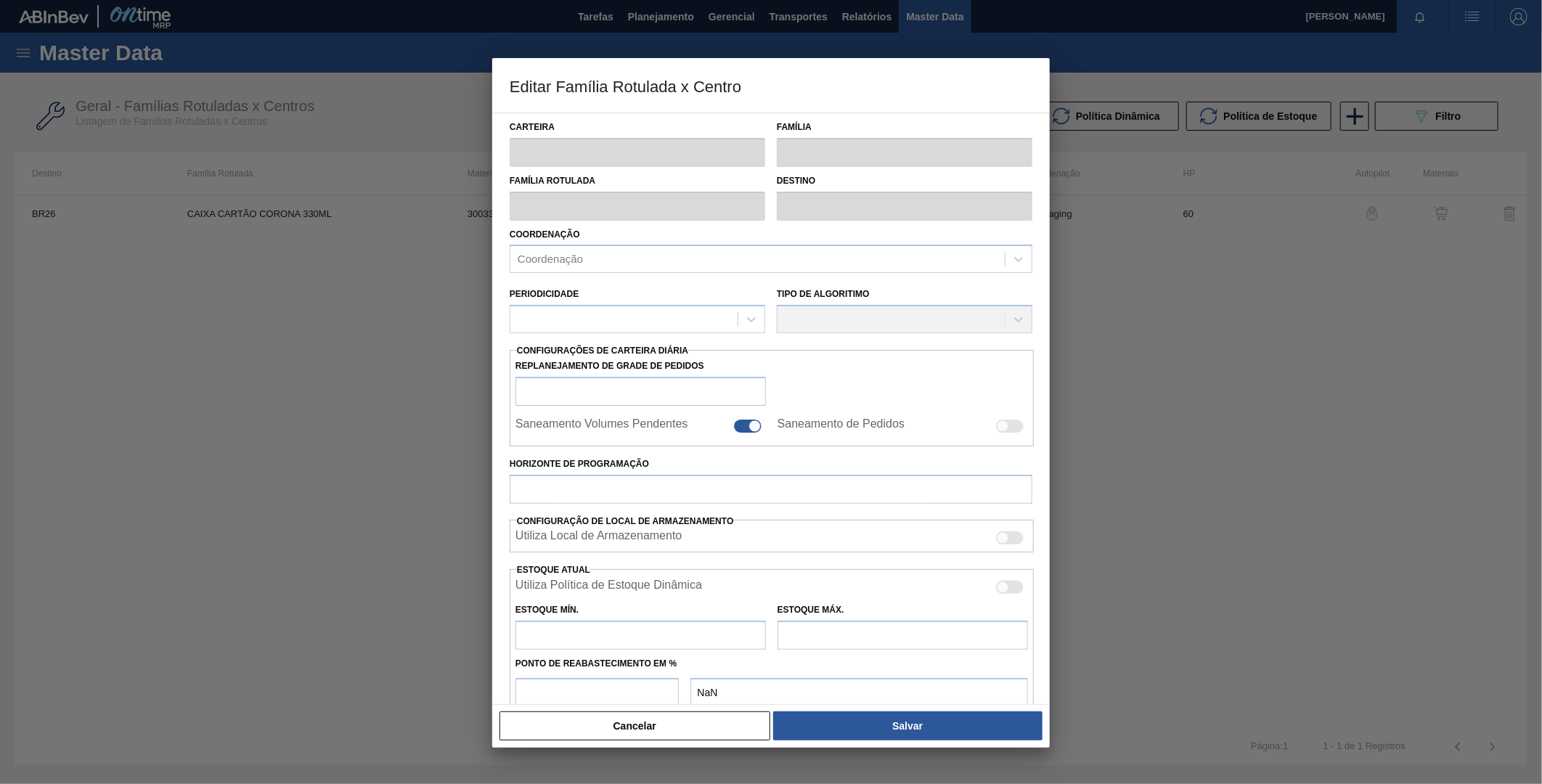
type input "Caixa Cartão"
type input "CAIXA CARTÃO CORONA 330ML"
type input "BR26 - Uberlândia"
type input "60"
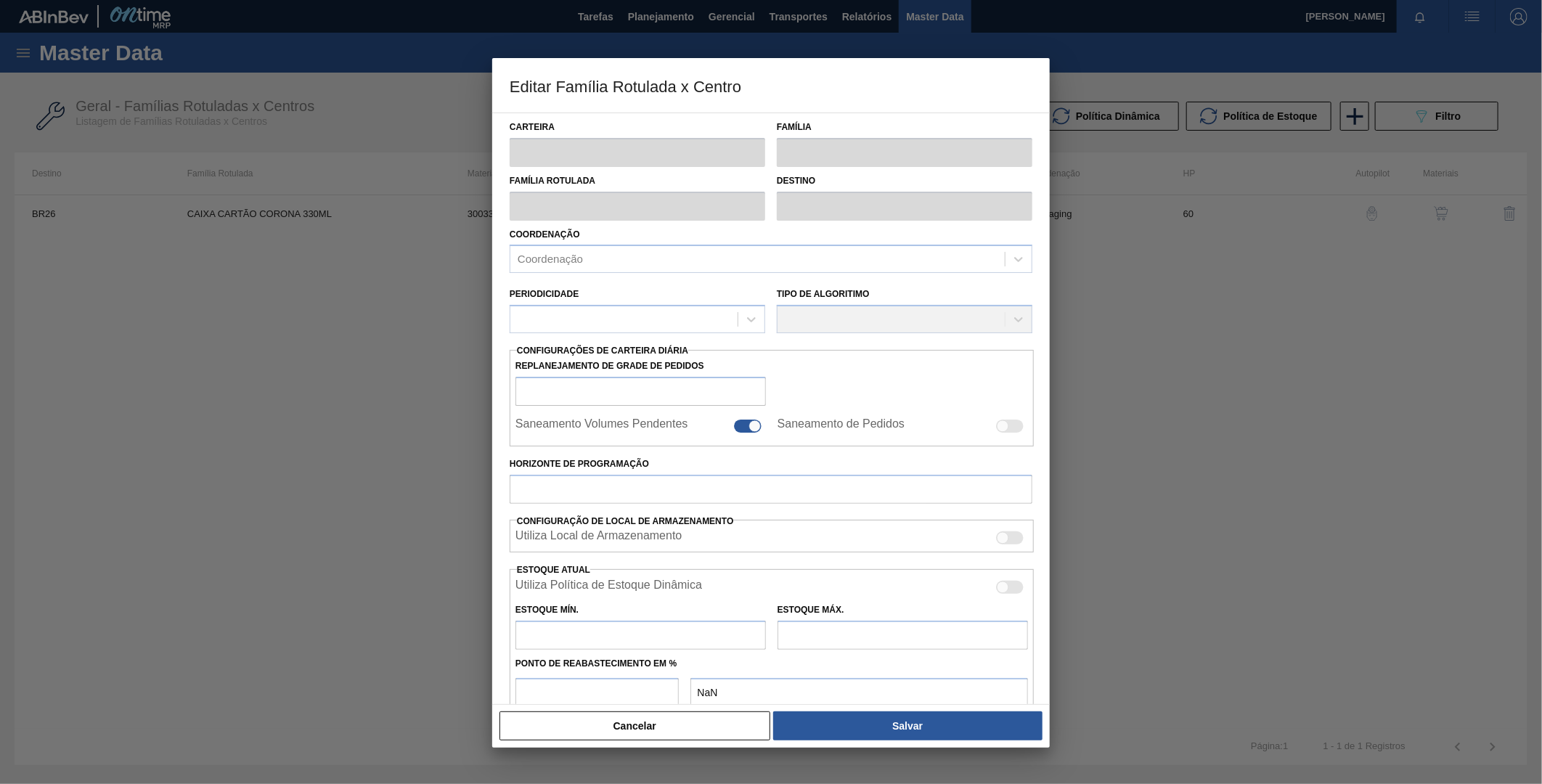
type input "1.523"
type input "2.722"
type input "75"
type input "2.422,250"
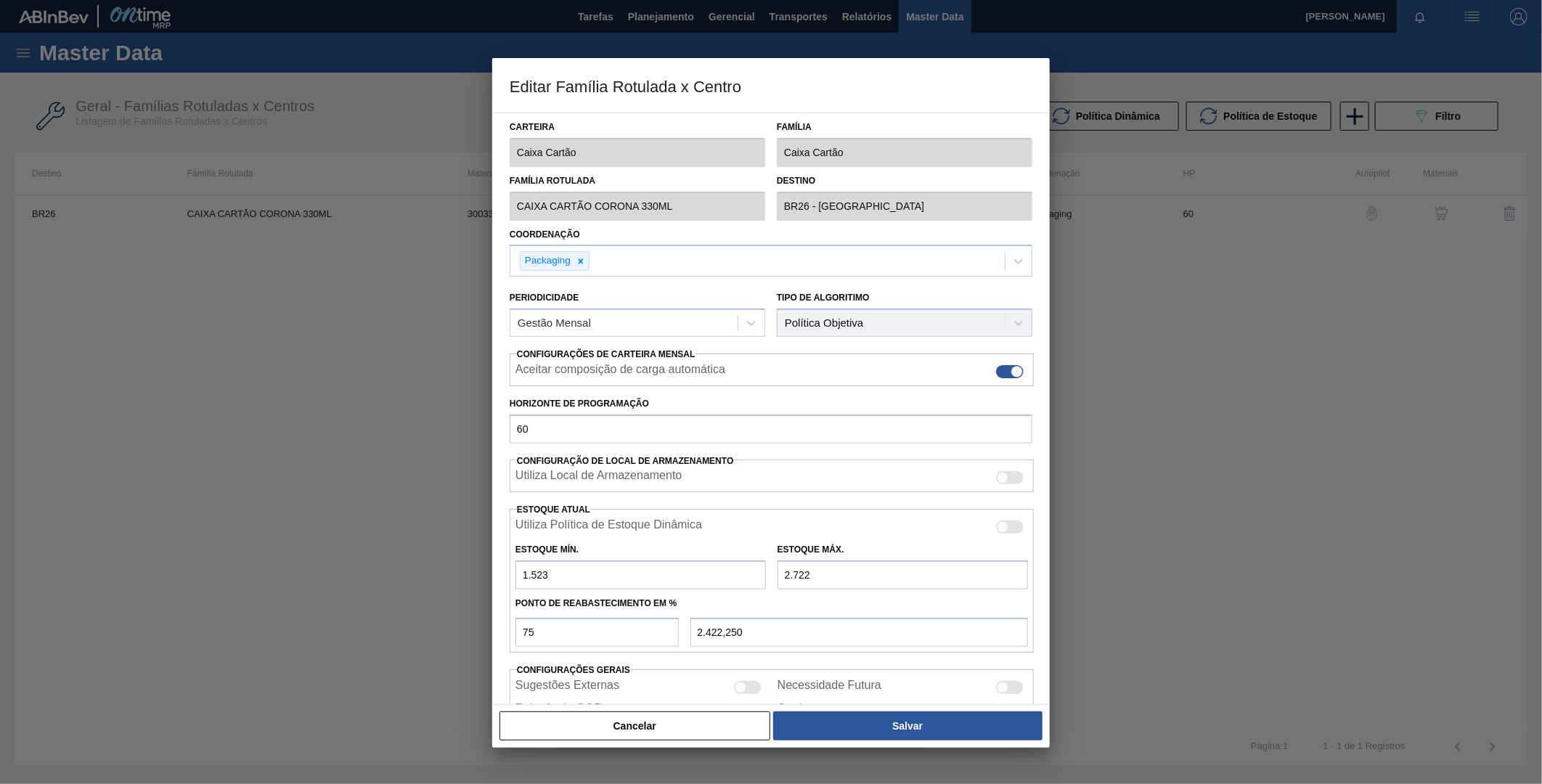
scroll to position [74, 0]
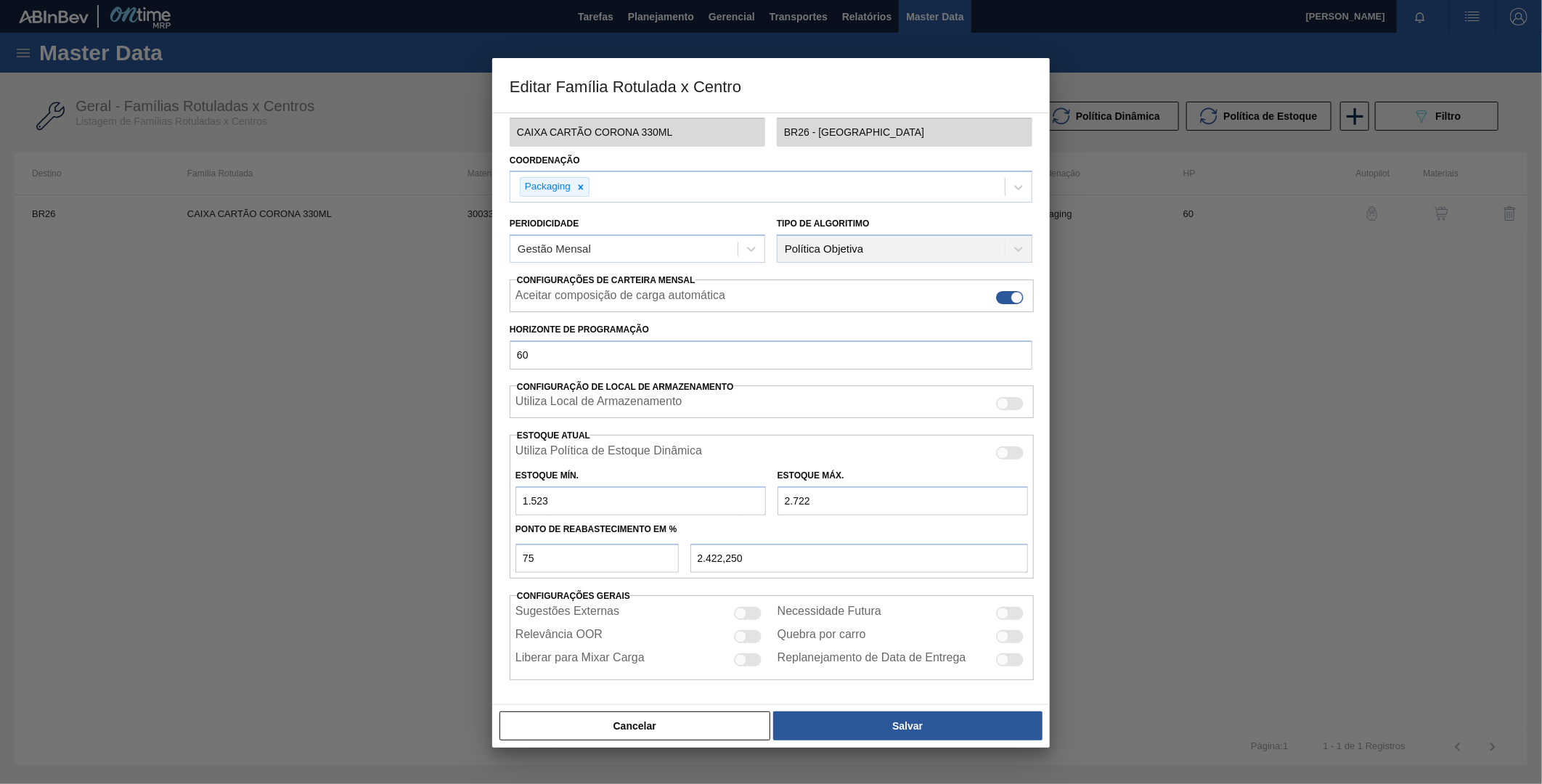
drag, startPoint x: 787, startPoint y: 504, endPoint x: 779, endPoint y: 505, distance: 8.1
click at [781, 504] on input "2.722" at bounding box center [903, 500] width 251 height 29
type input "722"
type input "922,250"
click at [781, 501] on input "722" at bounding box center [903, 500] width 251 height 29
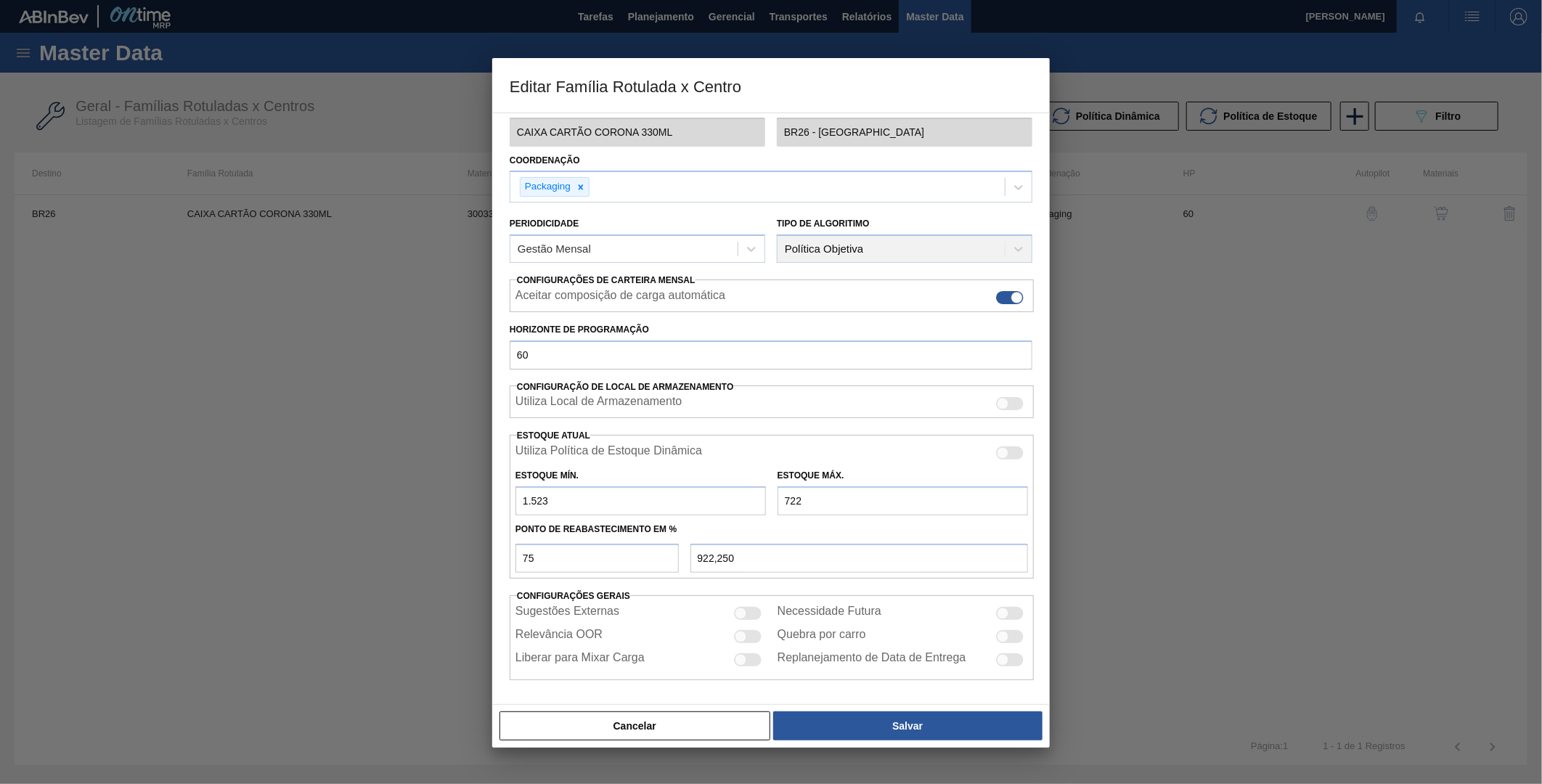
type input "1.722"
type input "1.672,250"
type input "1.722"
click at [727, 492] on input "1.523" at bounding box center [640, 500] width 251 height 29
drag, startPoint x: 529, startPoint y: 503, endPoint x: 509, endPoint y: 504, distance: 20.0
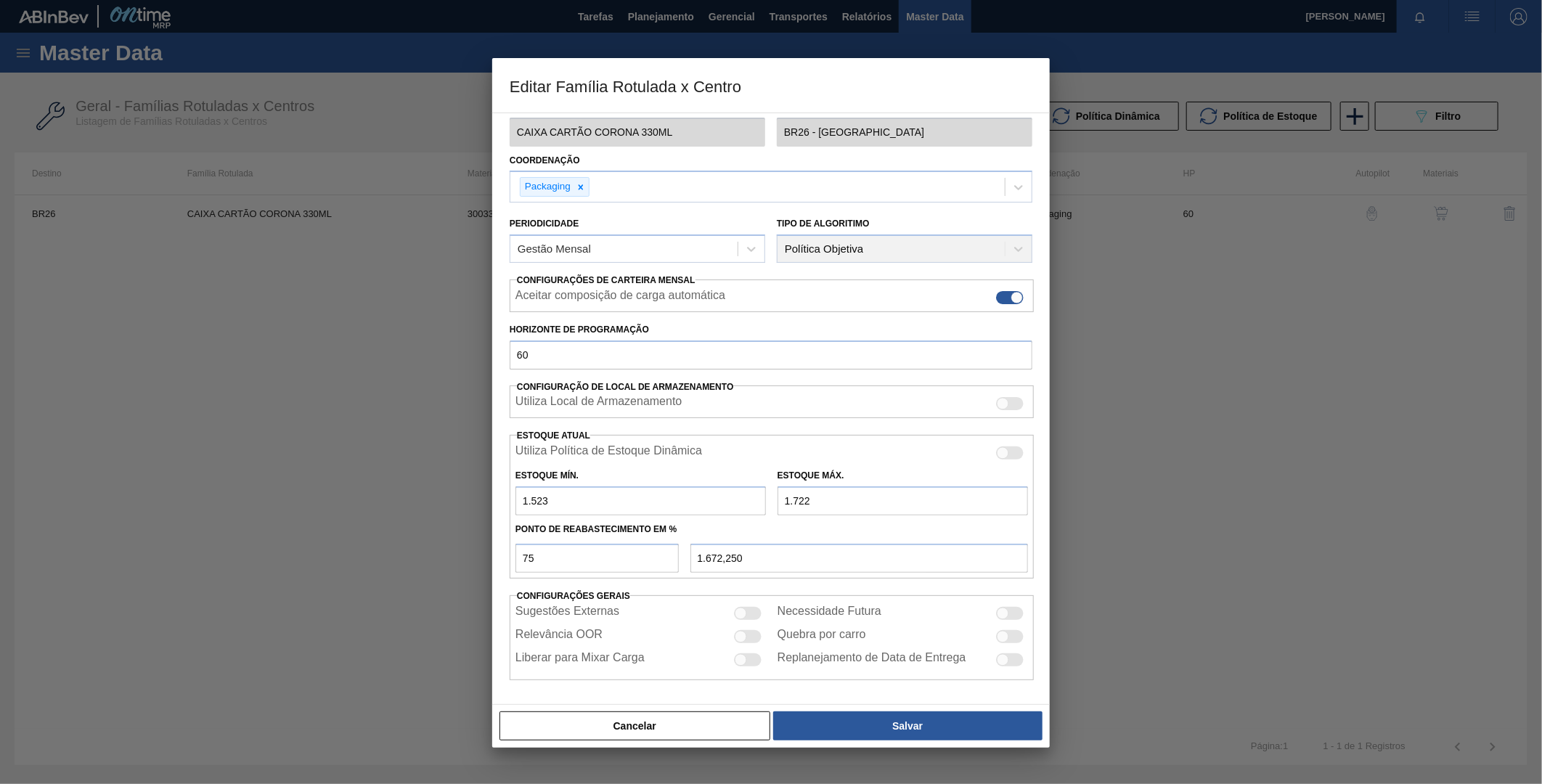
click at [509, 504] on div "Carteira Caixa Cartão Família Caixa Cartão Família Rotulada CAIXA CARTÃO CORONA…" at bounding box center [771, 409] width 557 height 593
type input "523"
type input "1.422,250"
drag, startPoint x: 532, startPoint y: 498, endPoint x: 512, endPoint y: 497, distance: 20.0
click at [512, 497] on div "Estoque Mín. 523" at bounding box center [641, 490] width 262 height 50
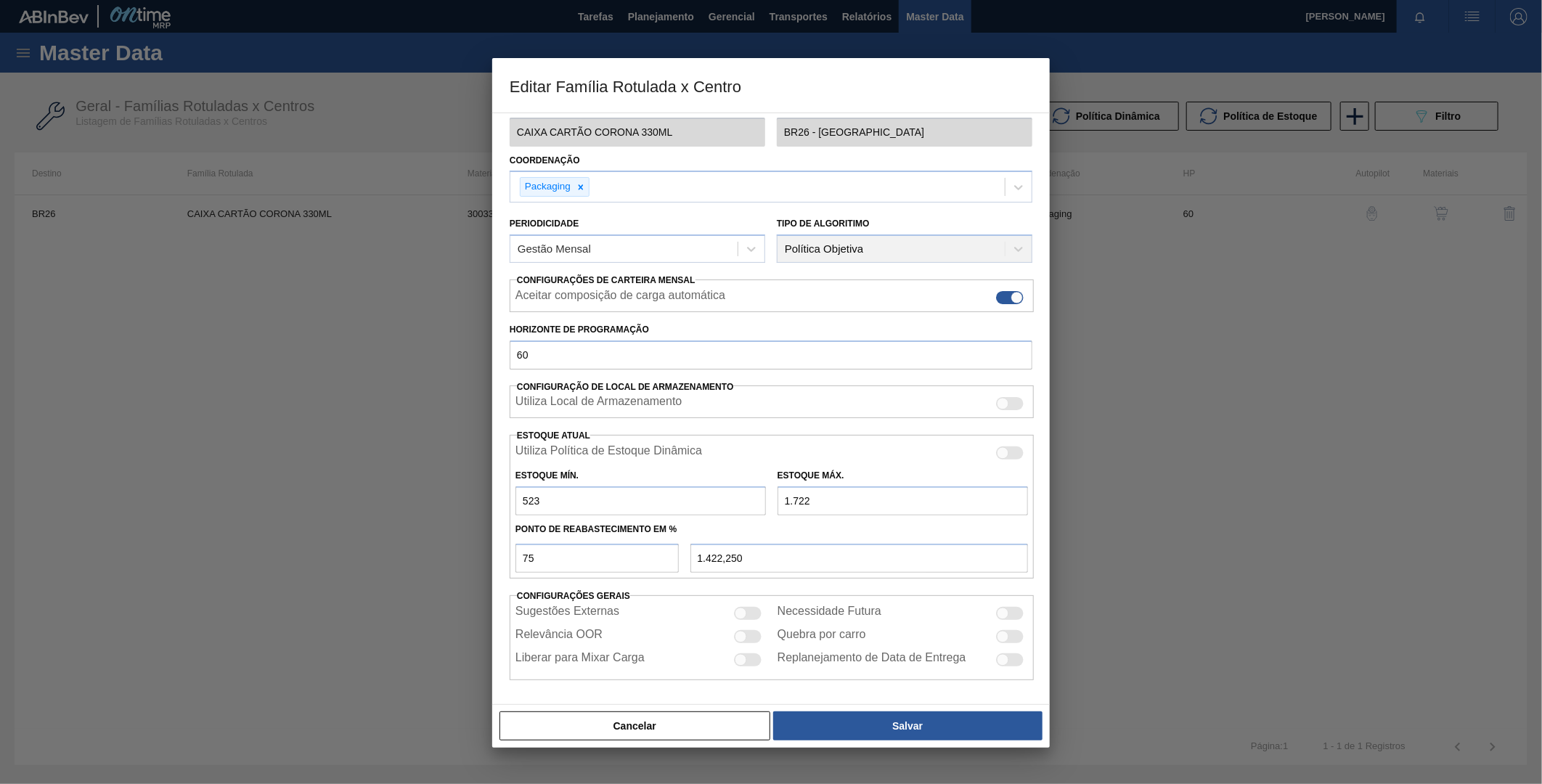
click at [531, 497] on input "523" at bounding box center [640, 500] width 251 height 29
drag, startPoint x: 527, startPoint y: 501, endPoint x: 507, endPoint y: 499, distance: 20.1
click at [507, 499] on div "Carteira Caixa Cartão Família Caixa Cartão Família Rotulada CAIXA CARTÃO CORONA…" at bounding box center [771, 409] width 557 height 593
type input "723"
type input "1.472,250"
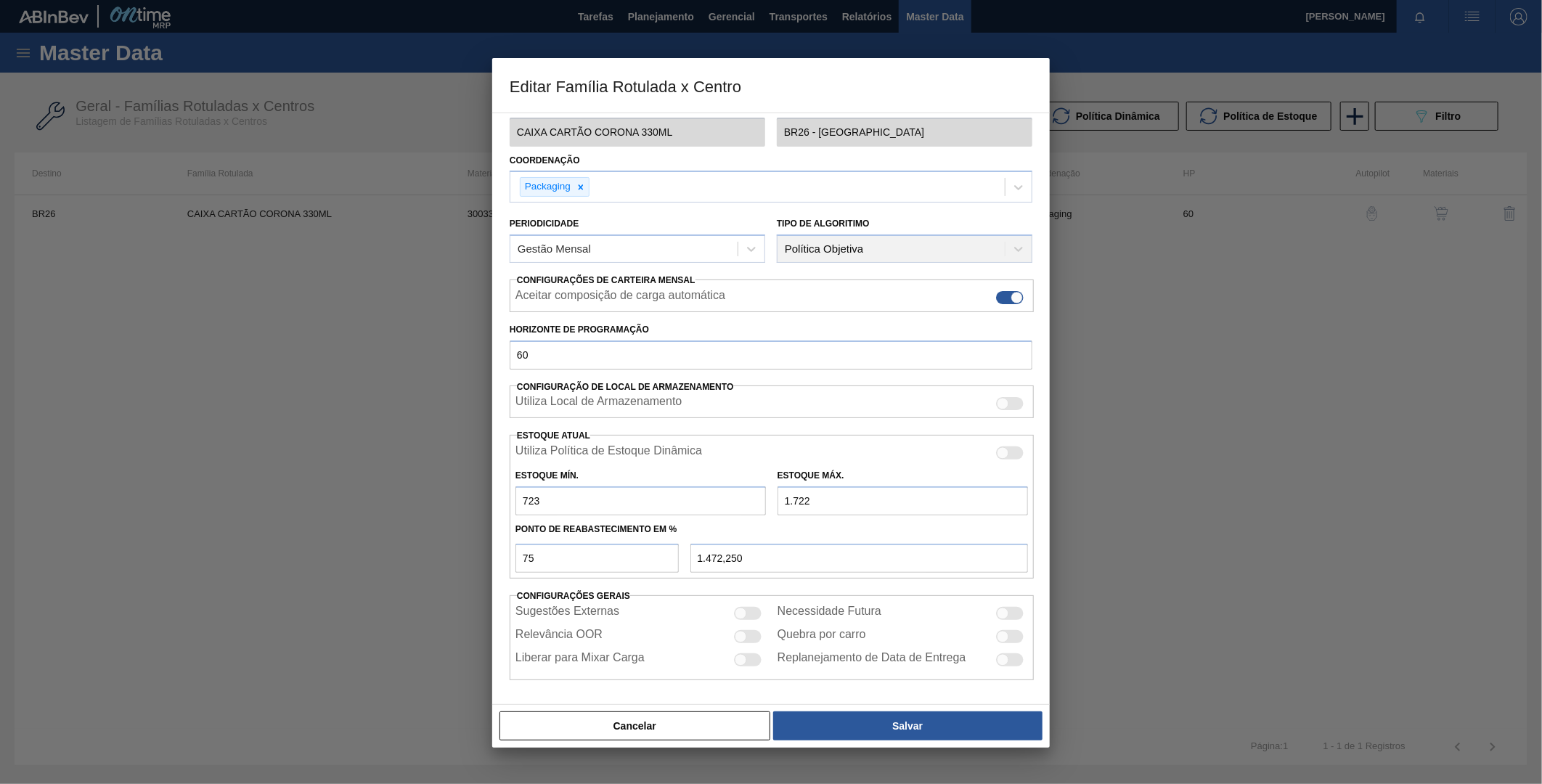
type input "723"
click at [752, 532] on div "Ponto de Reabastecimento em %" at bounding box center [771, 530] width 524 height 21
click at [850, 715] on button "Salvar" at bounding box center [907, 726] width 270 height 29
